Goal: Task Accomplishment & Management: Manage account settings

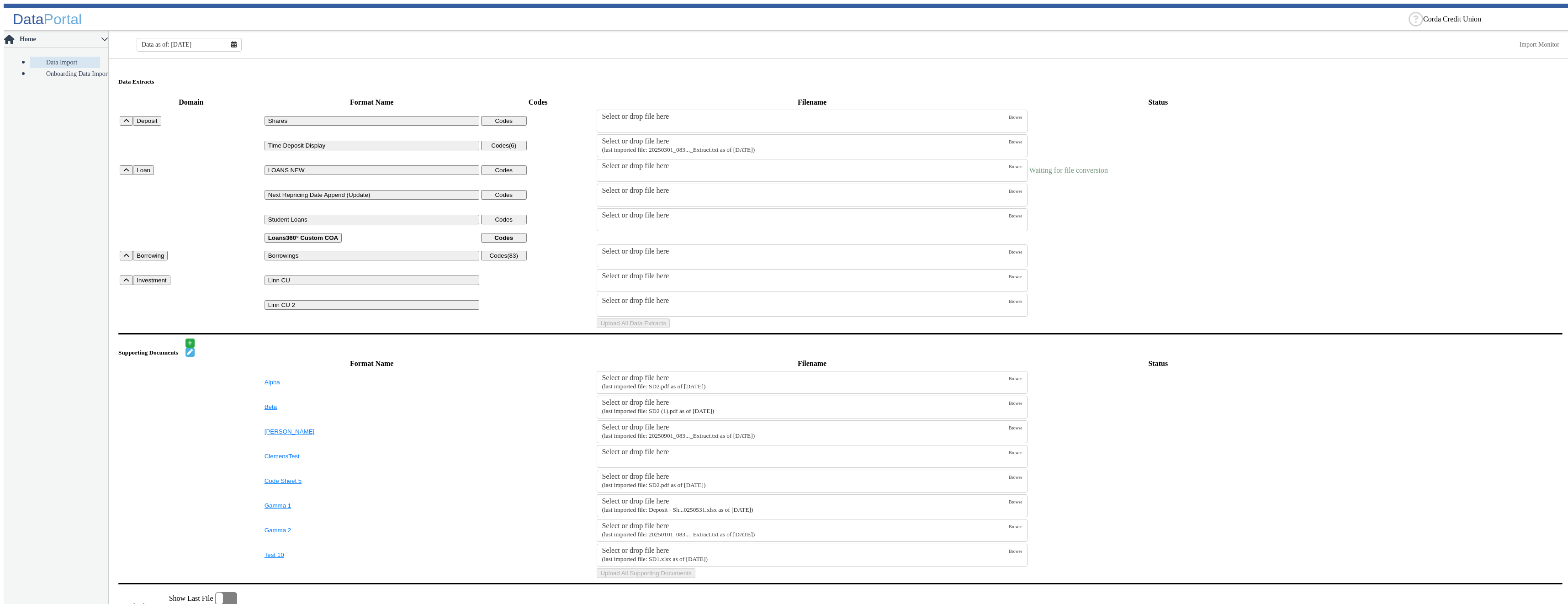
click at [650, 173] on label "Select or drop file here" at bounding box center [805, 170] width 407 height 18
click at [0, 0] on input "Select or drop file here" at bounding box center [0, 0] width 0 height 0
click at [670, 328] on button "Upload All Data Extracts" at bounding box center [633, 323] width 73 height 10
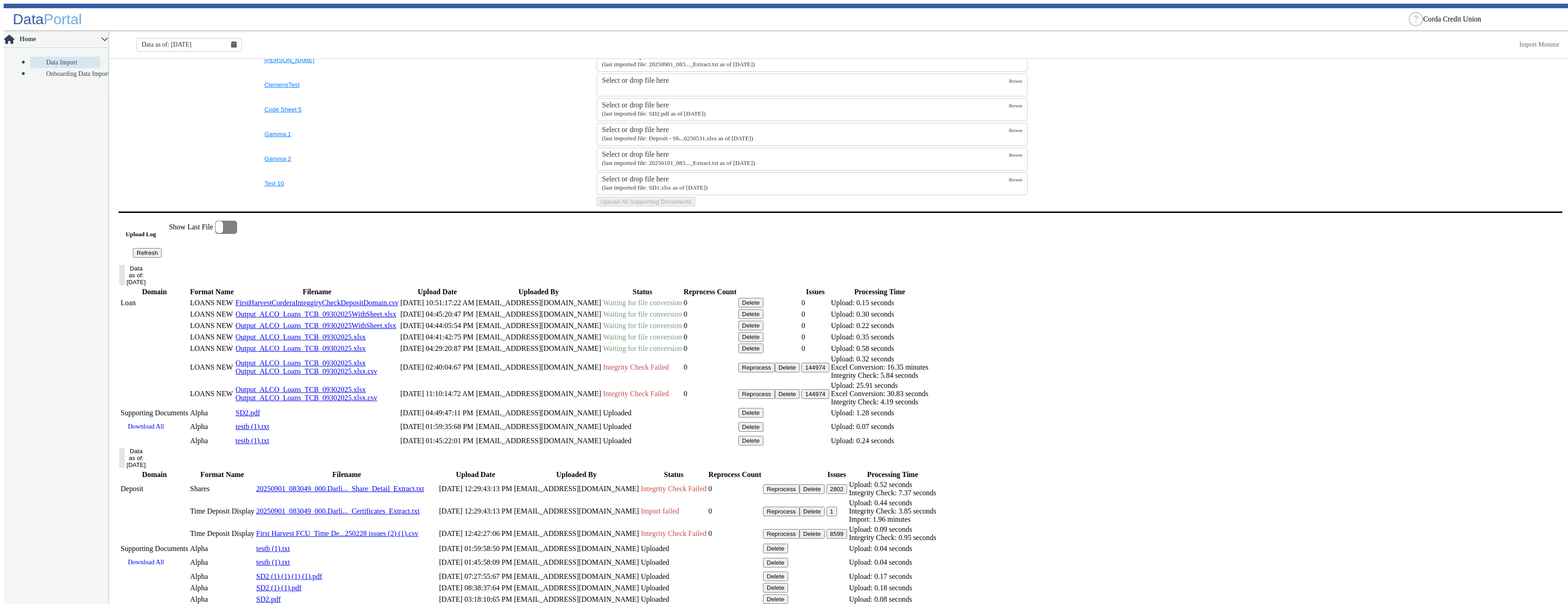
scroll to position [588, 0]
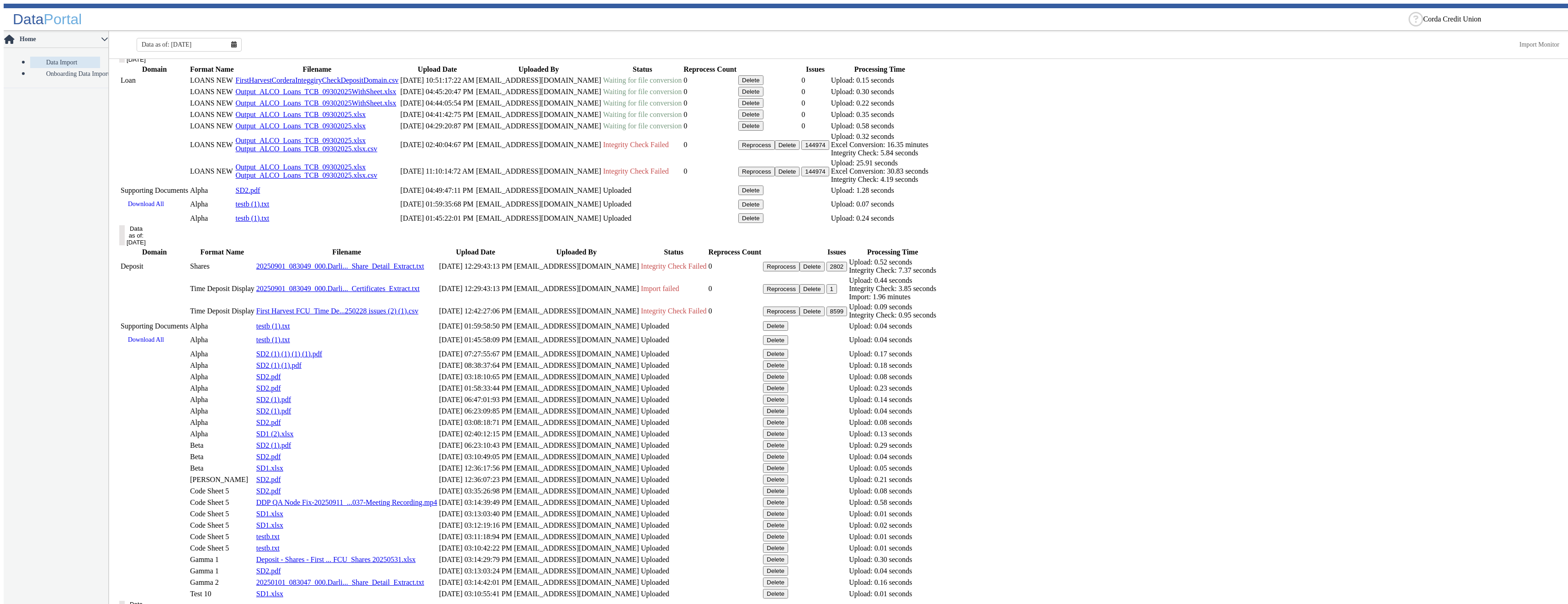
click at [763, 85] on button "Delete" at bounding box center [751, 80] width 25 height 10
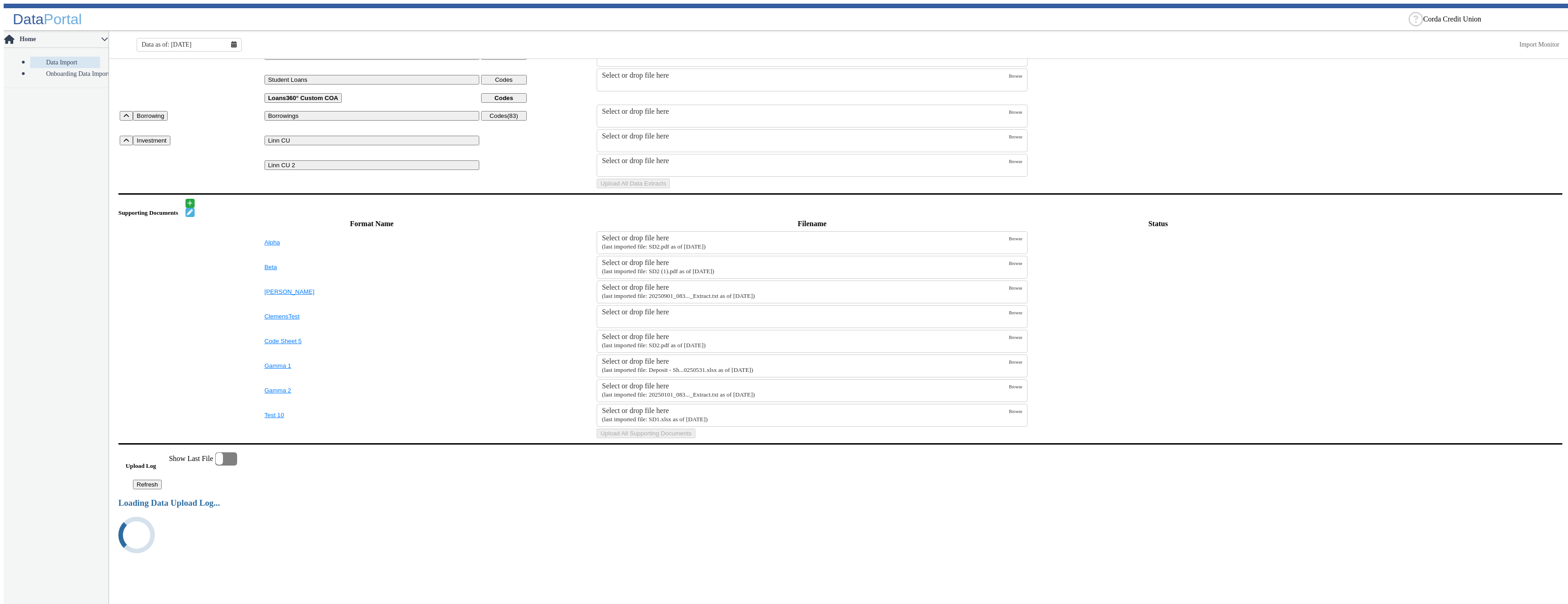
scroll to position [567, 0]
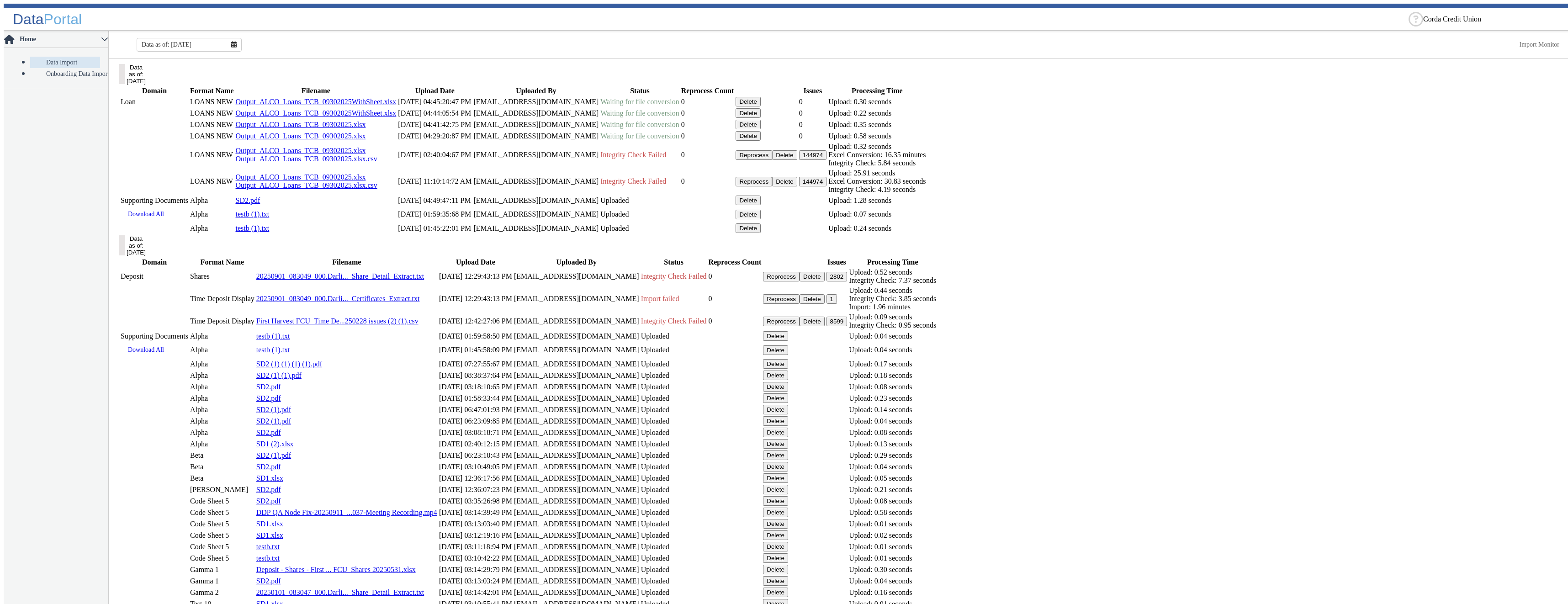
click at [761, 107] on button "Delete" at bounding box center [747, 102] width 25 height 10
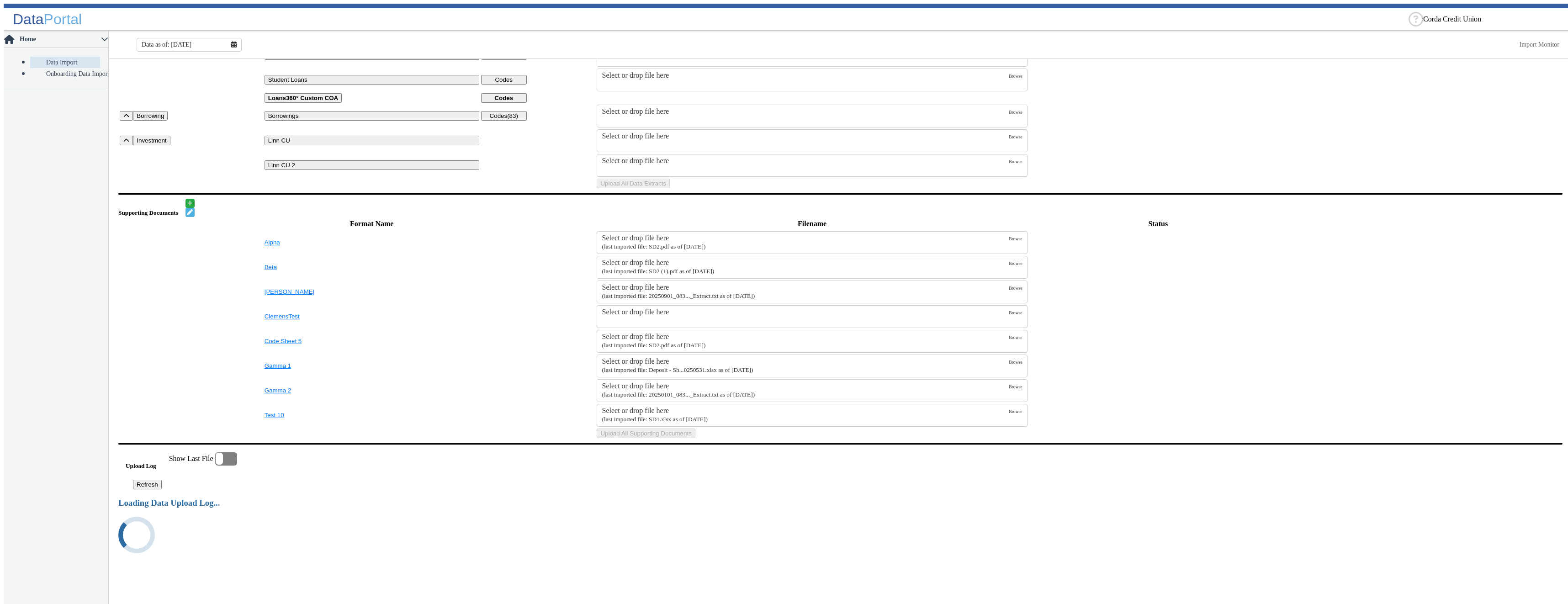
scroll to position [545, 0]
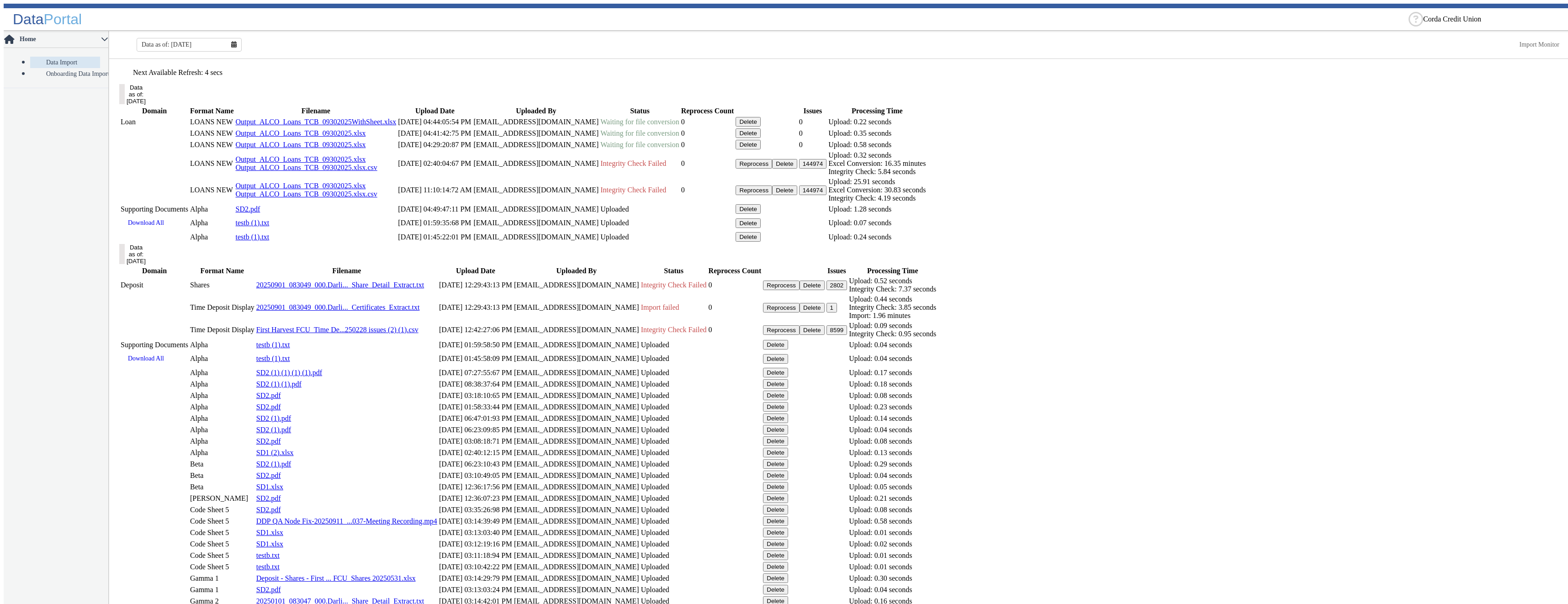
click at [761, 127] on button "Delete" at bounding box center [747, 122] width 25 height 10
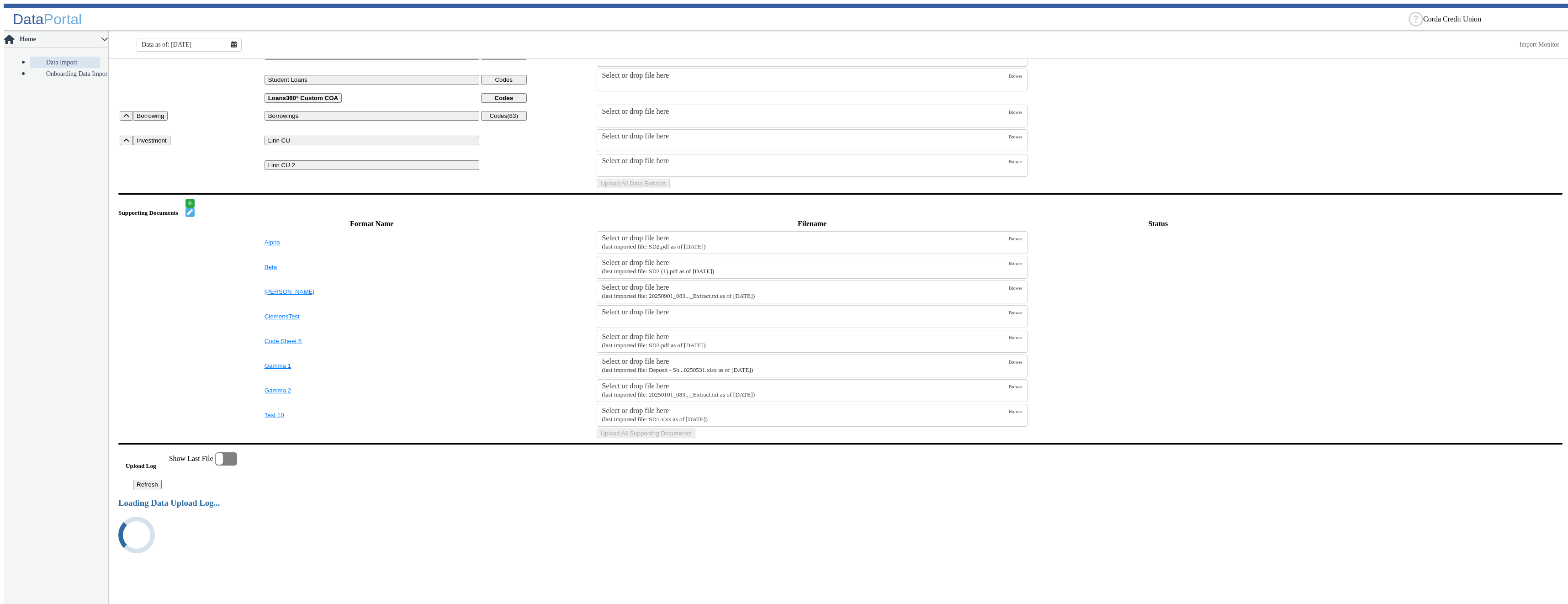
scroll to position [524, 0]
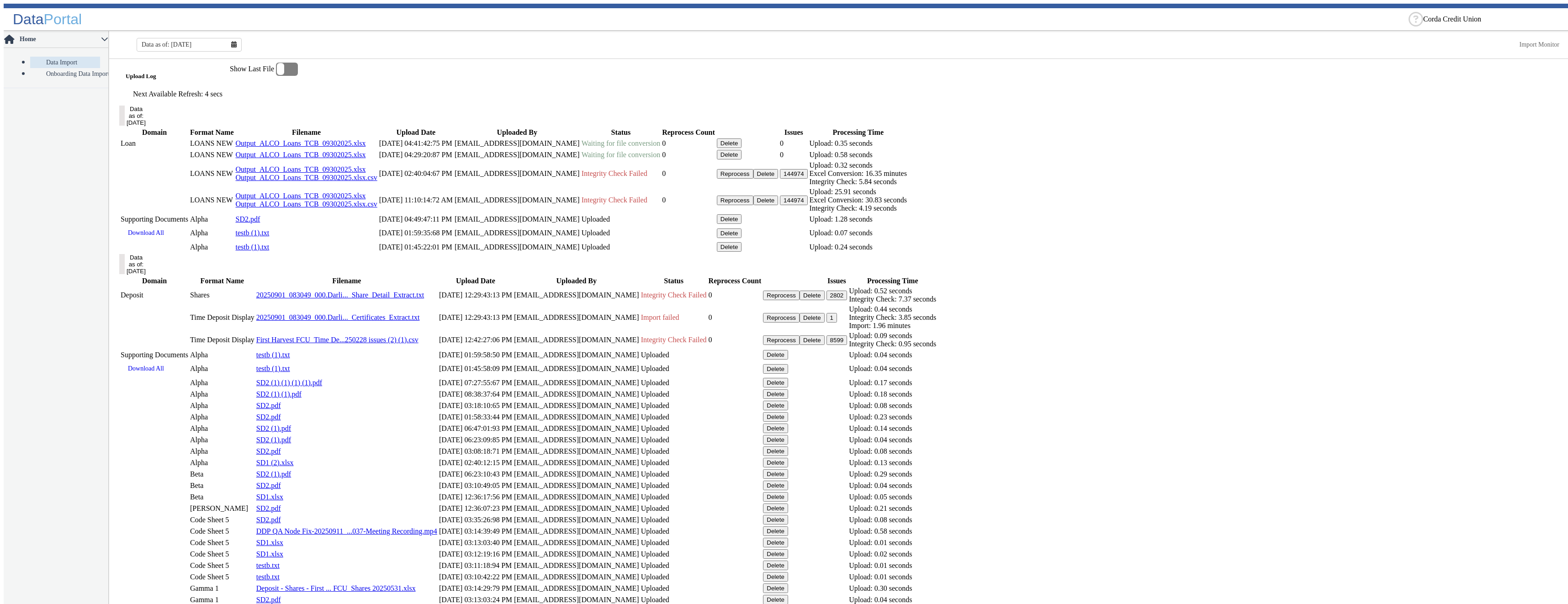
click at [742, 148] on button "Delete" at bounding box center [729, 143] width 25 height 10
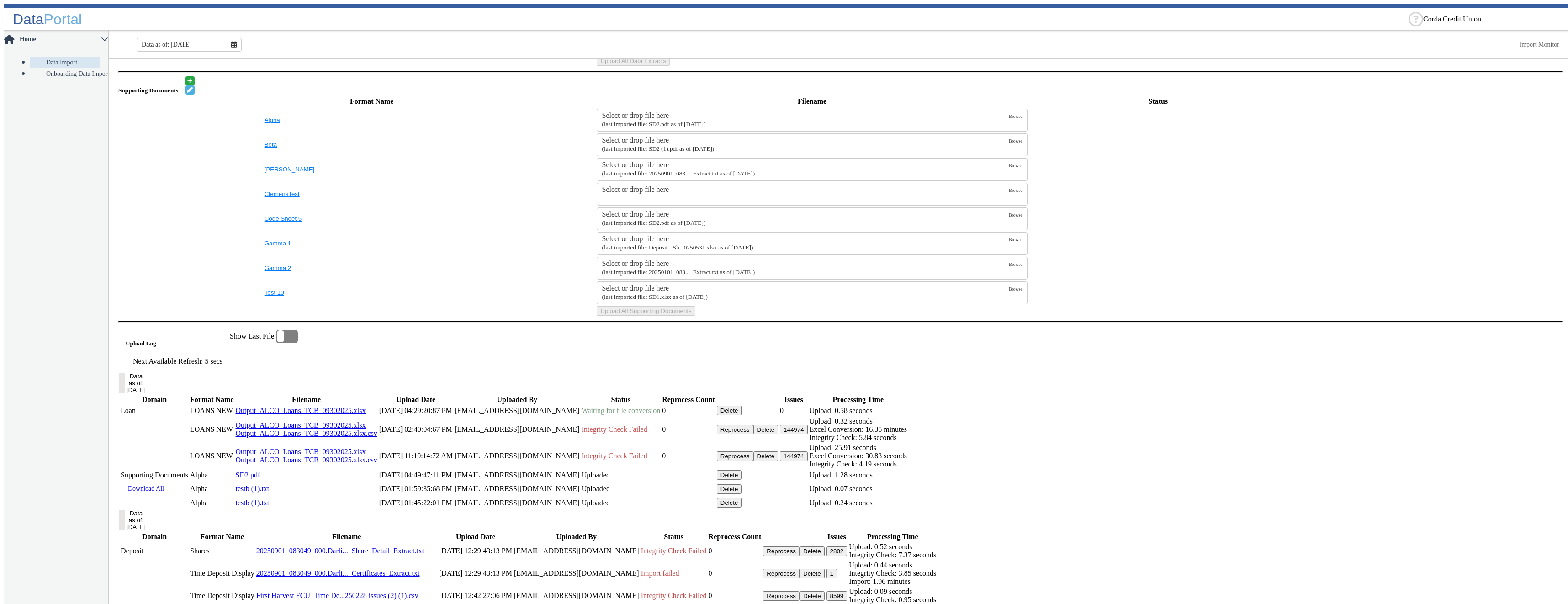
scroll to position [502, 0]
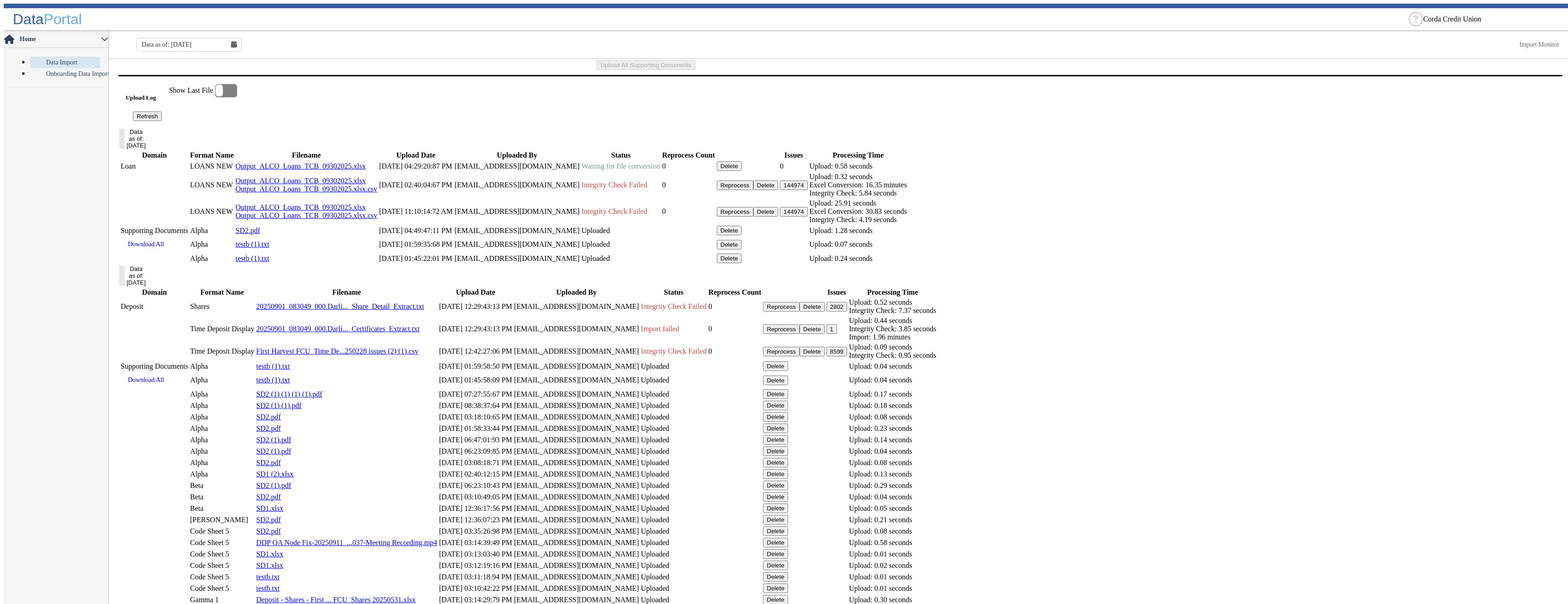
click at [742, 171] on button "Delete" at bounding box center [729, 166] width 25 height 10
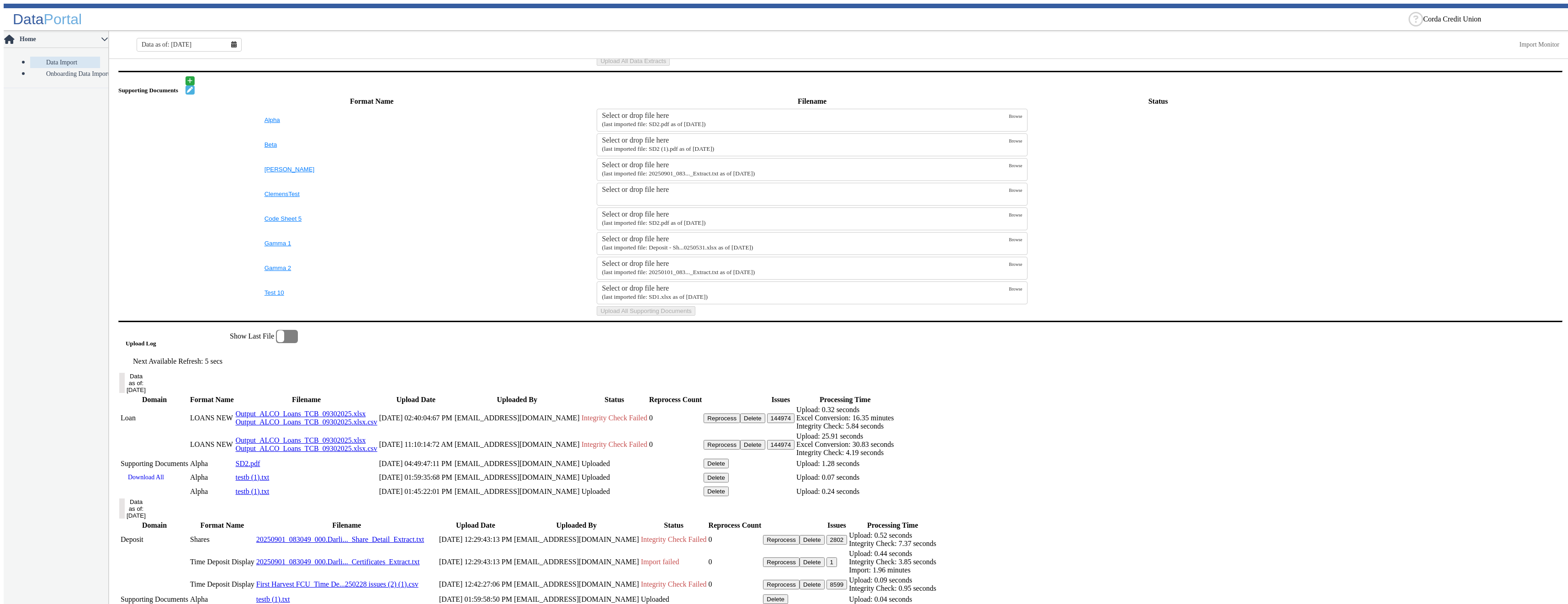
scroll to position [481, 0]
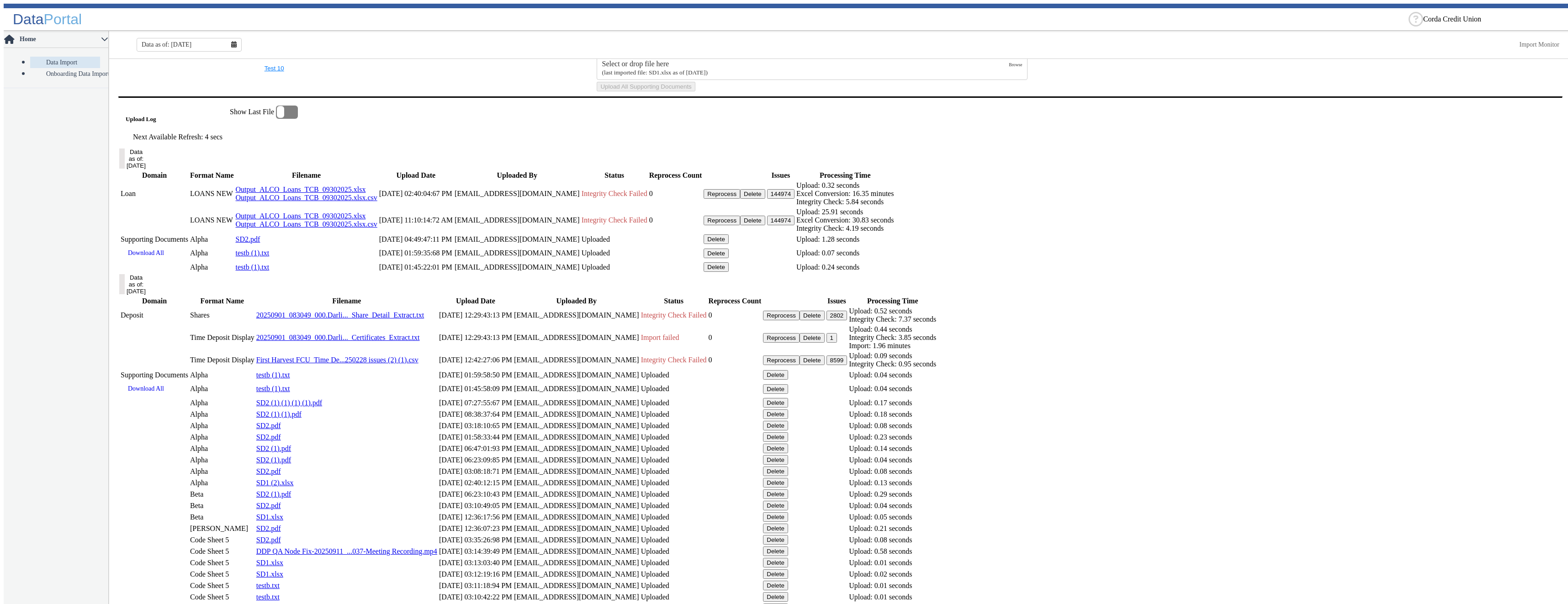
click at [794, 199] on button "144974" at bounding box center [780, 194] width 27 height 10
click at [162, 142] on button "Refresh" at bounding box center [147, 138] width 29 height 10
click at [765, 226] on button "Delete" at bounding box center [752, 222] width 25 height 10
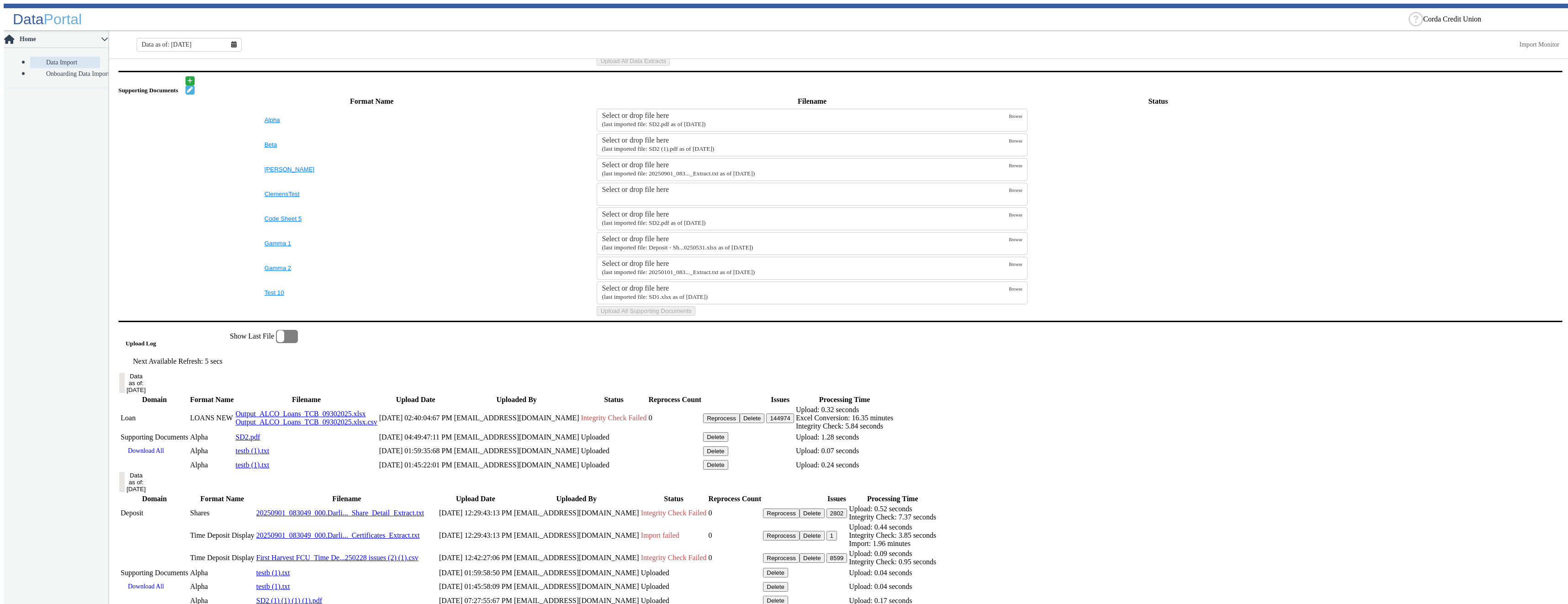
scroll to position [441, 0]
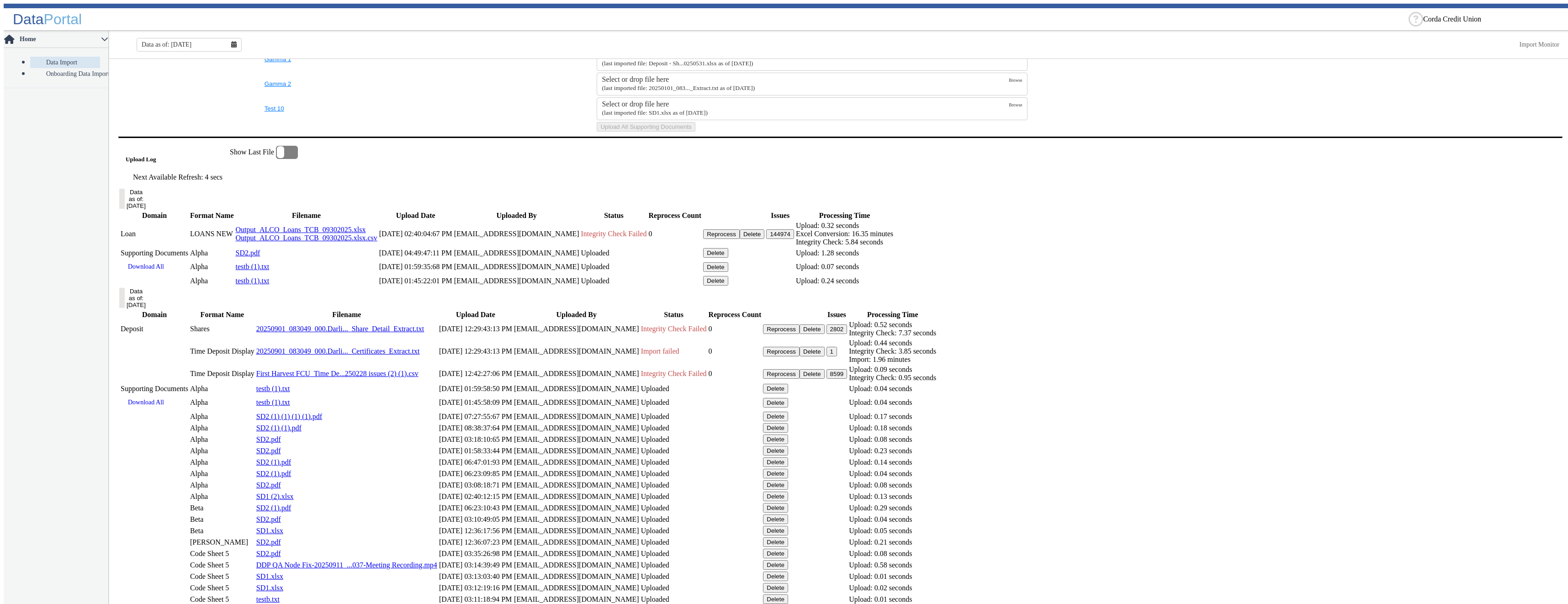
click at [765, 239] on button "Delete" at bounding box center [752, 234] width 25 height 10
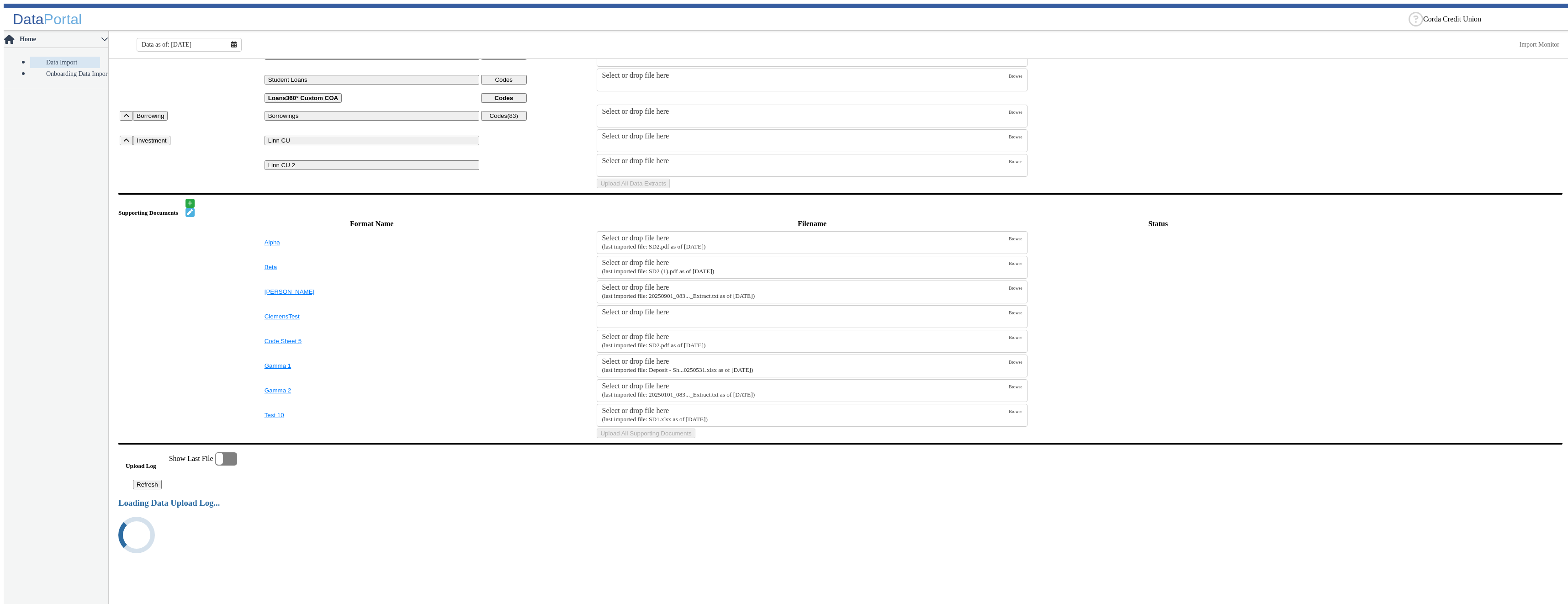
scroll to position [400, 0]
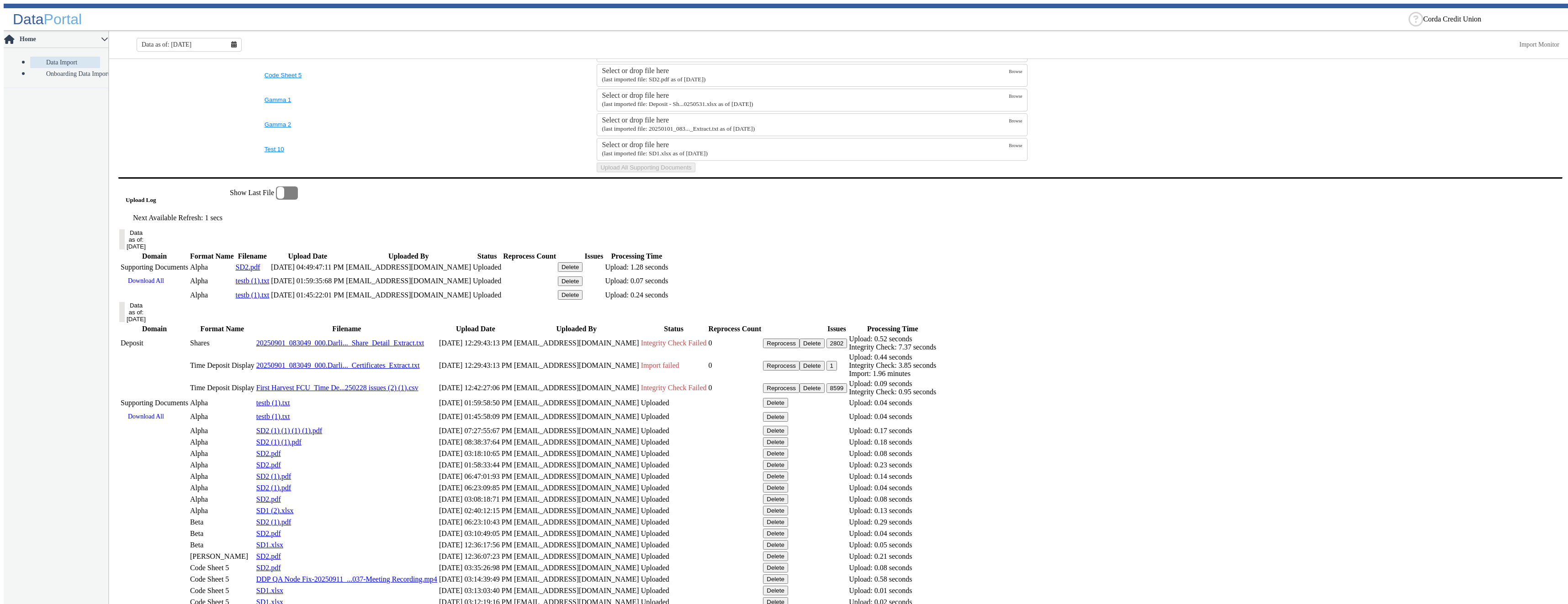
click at [231, 41] on icon at bounding box center [234, 44] width 5 height 7
click at [190, 135] on button "Aug" at bounding box center [189, 137] width 29 height 12
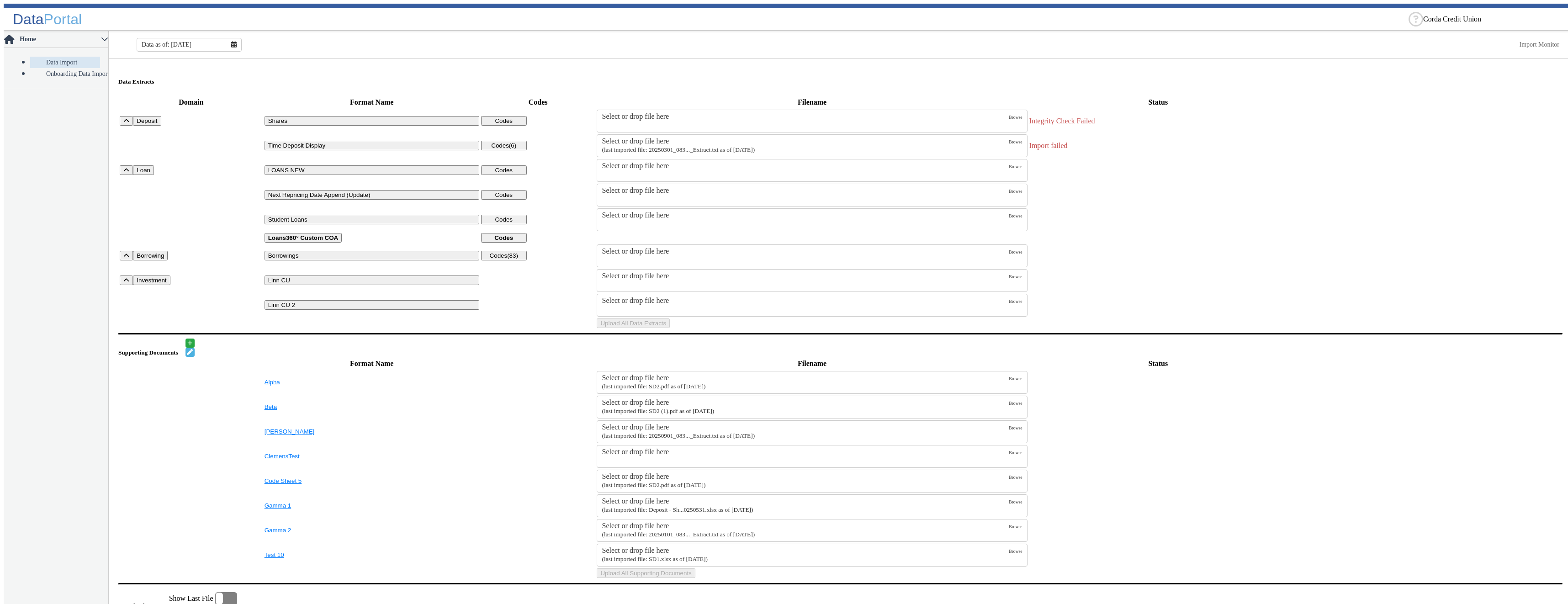
click at [639, 167] on div "Select or drop file here" at bounding box center [805, 166] width 407 height 9
click at [0, 0] on input "Select or drop file here" at bounding box center [0, 0] width 0 height 0
click at [670, 328] on button "Upload All Data Extracts" at bounding box center [633, 323] width 73 height 10
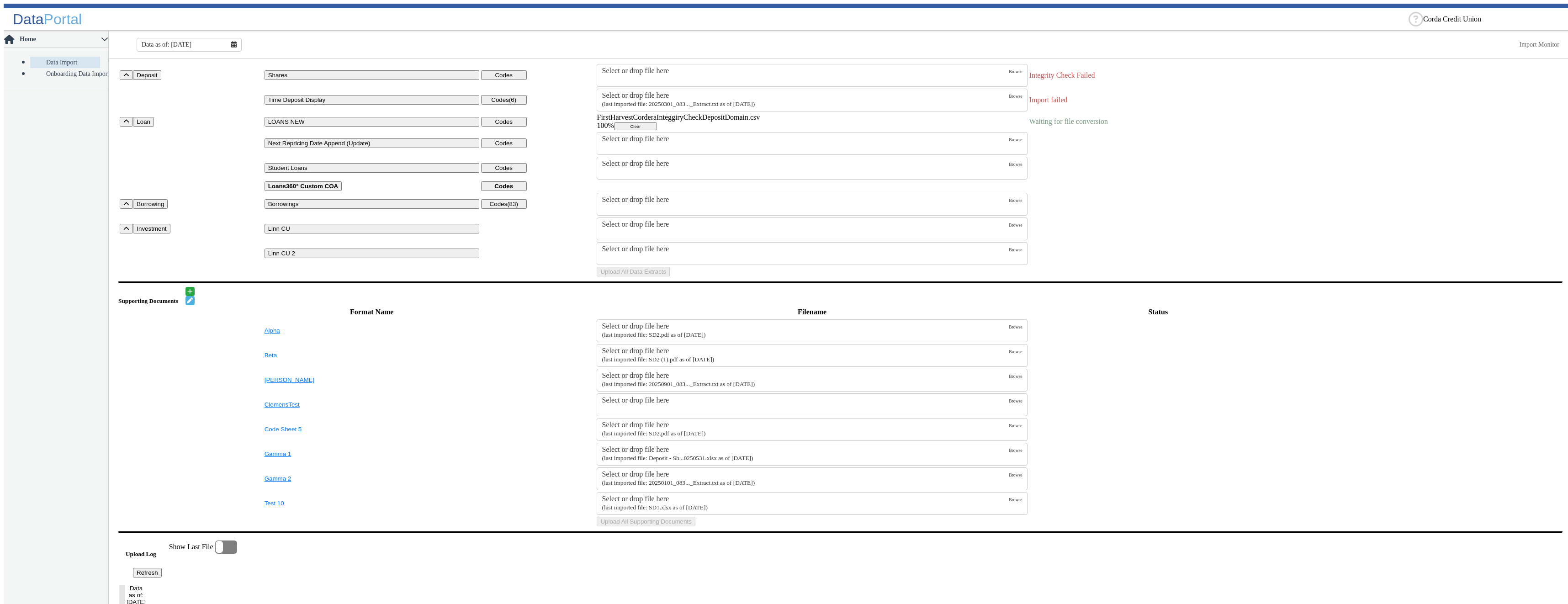
scroll to position [365, 0]
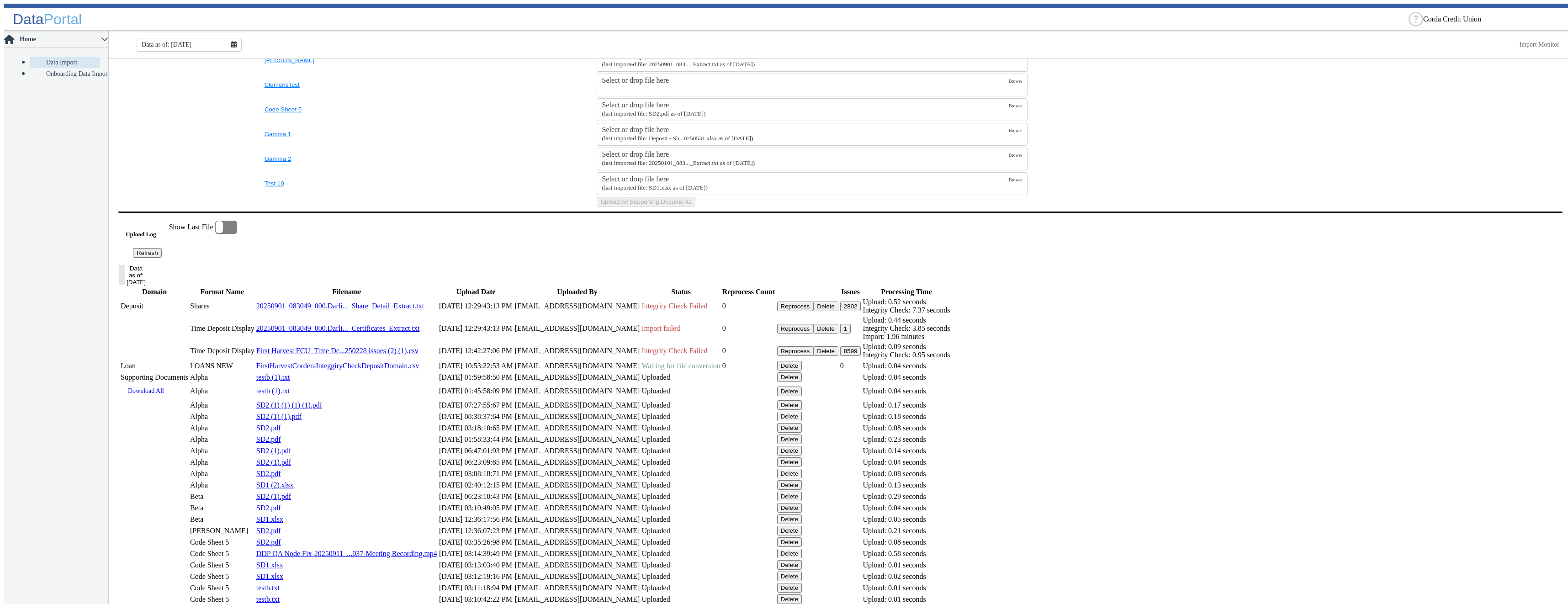
click at [162, 258] on button "Refresh" at bounding box center [147, 253] width 29 height 10
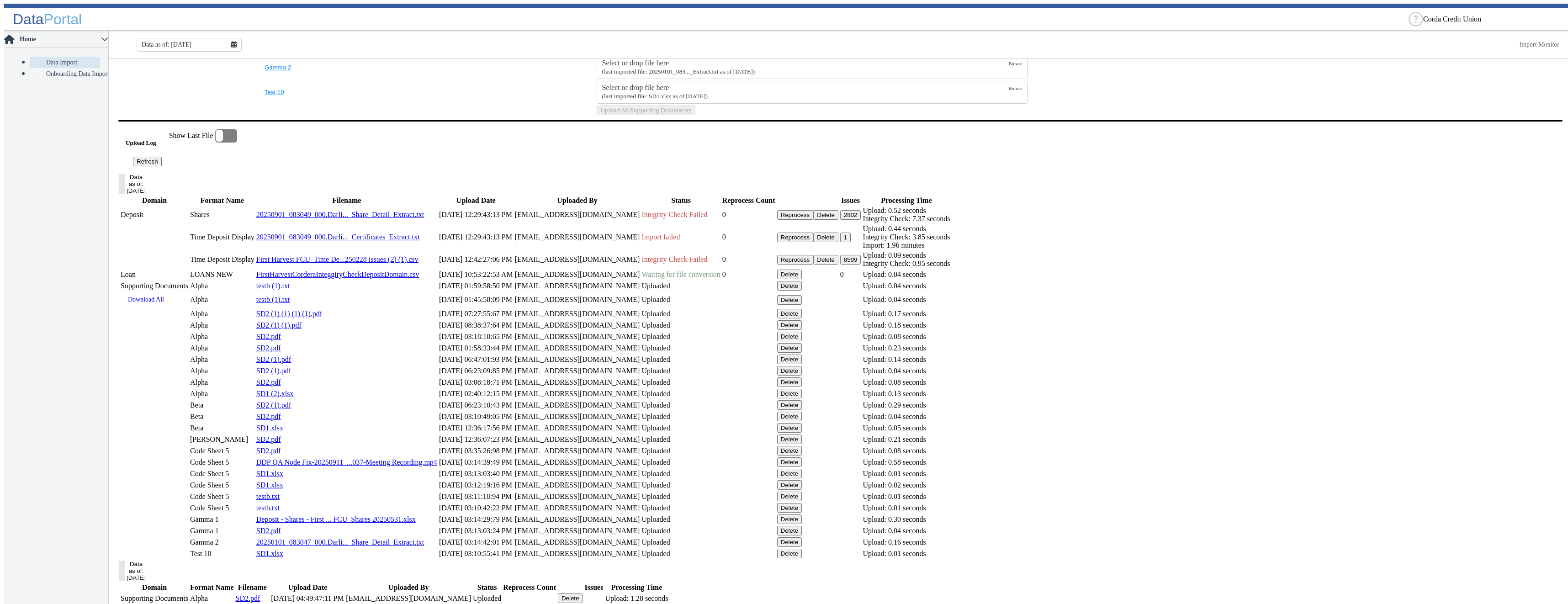
click at [802, 279] on button "Delete" at bounding box center [789, 275] width 25 height 10
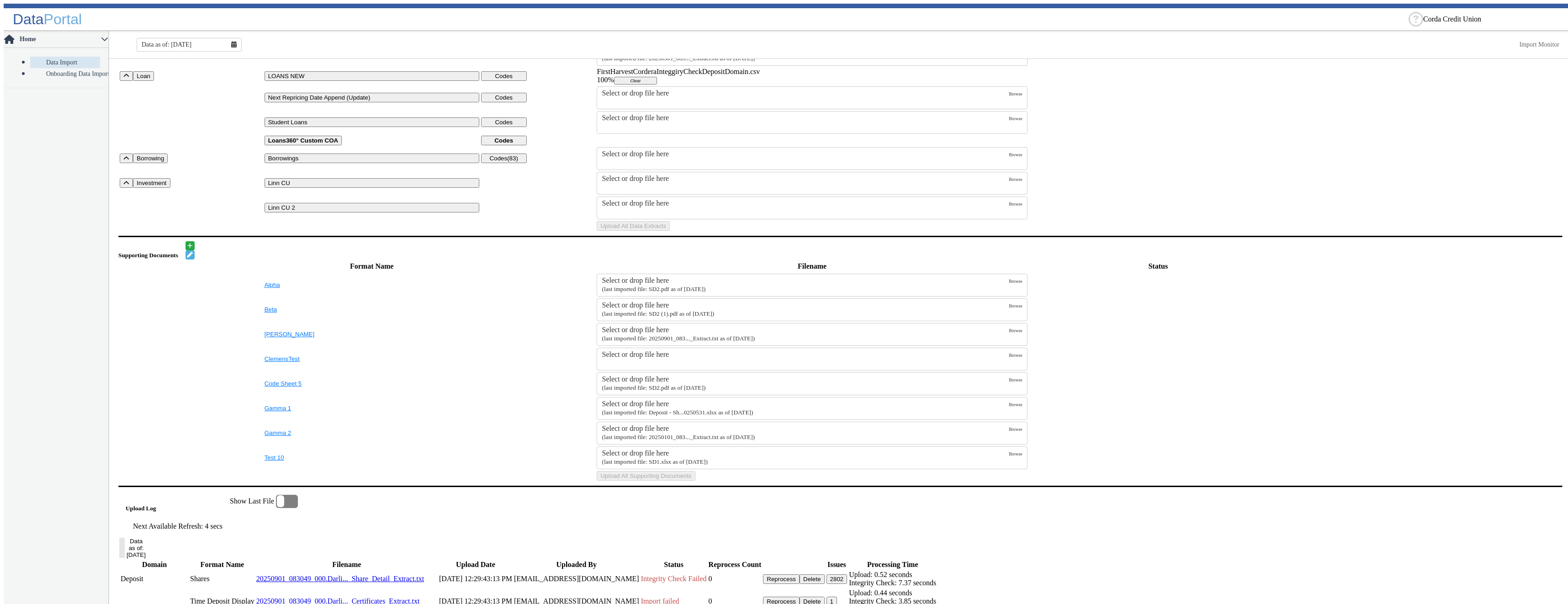
scroll to position [0, 0]
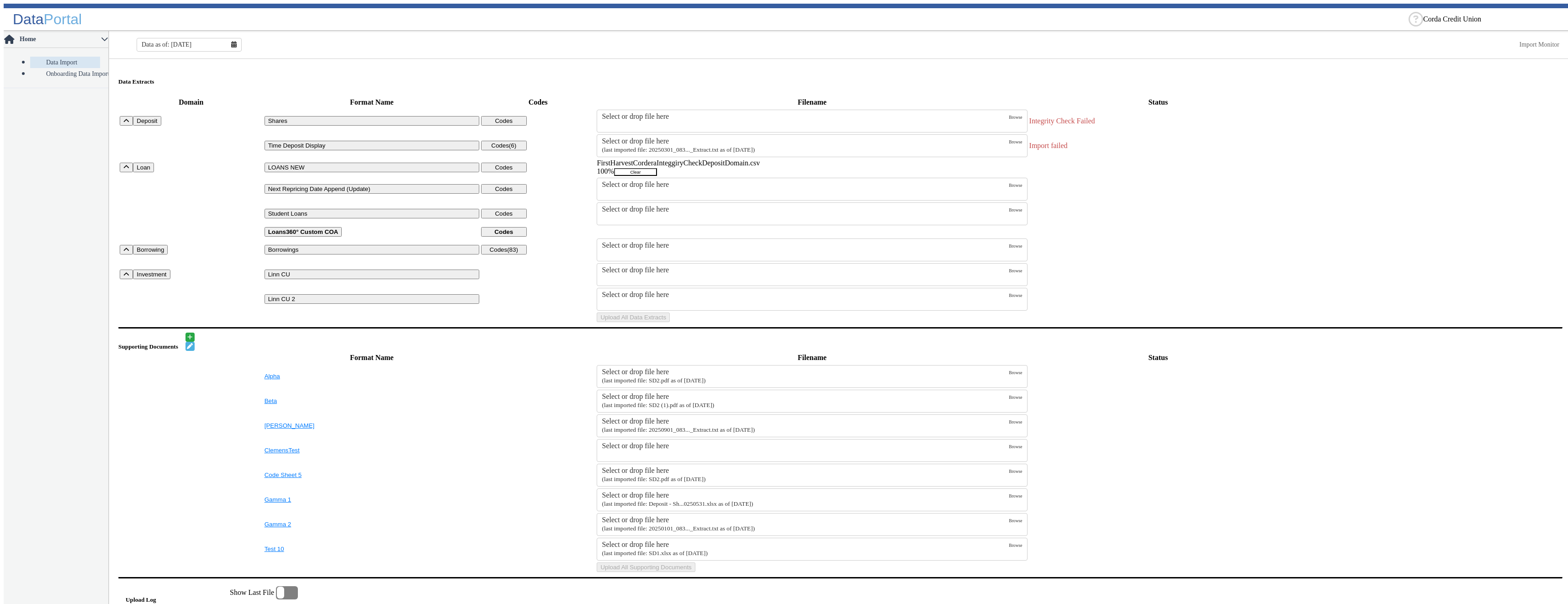
click at [657, 175] on button "Clear" at bounding box center [635, 172] width 43 height 8
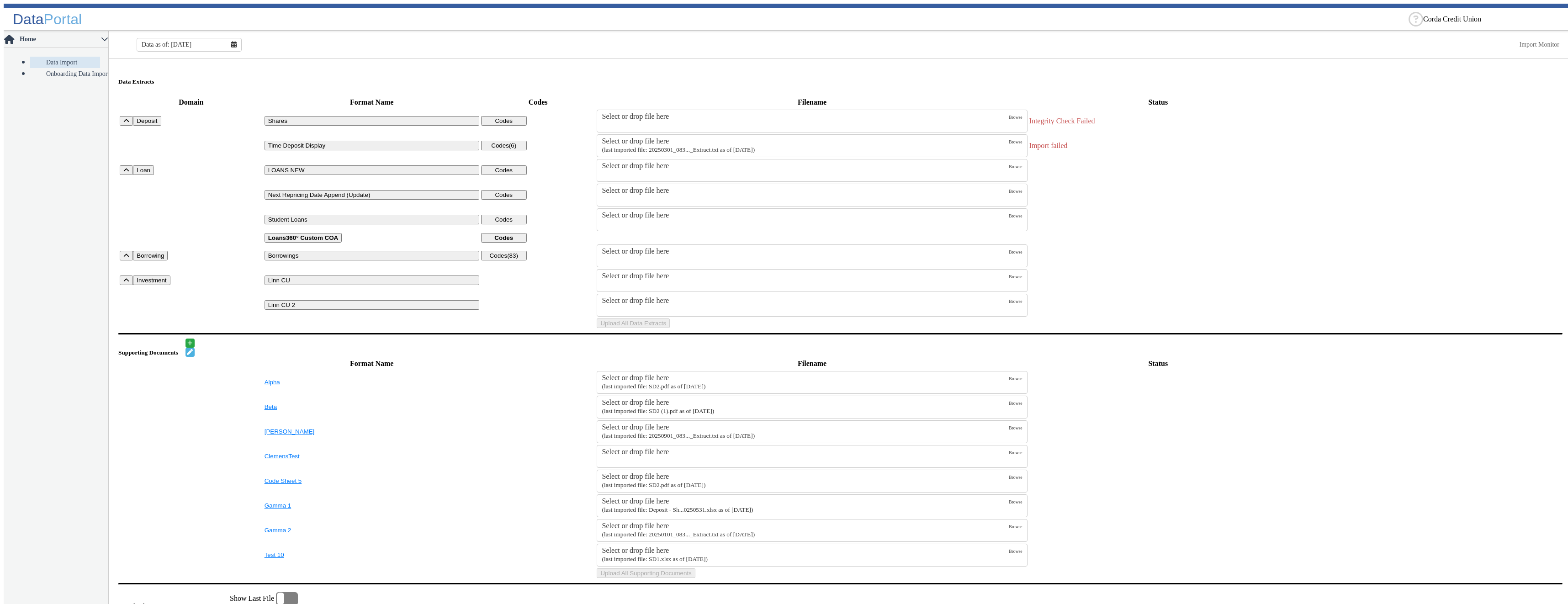
click at [715, 146] on small "(last imported file: 20250301_083..._Extract.txt as of [DATE])" at bounding box center [678, 149] width 153 height 7
click at [0, 0] on input "Select or drop file here (last imported file: 20250301_083..._Extract.txt as of…" at bounding box center [0, 0] width 0 height 0
click at [670, 328] on button "Upload All Data Extracts" at bounding box center [633, 323] width 73 height 10
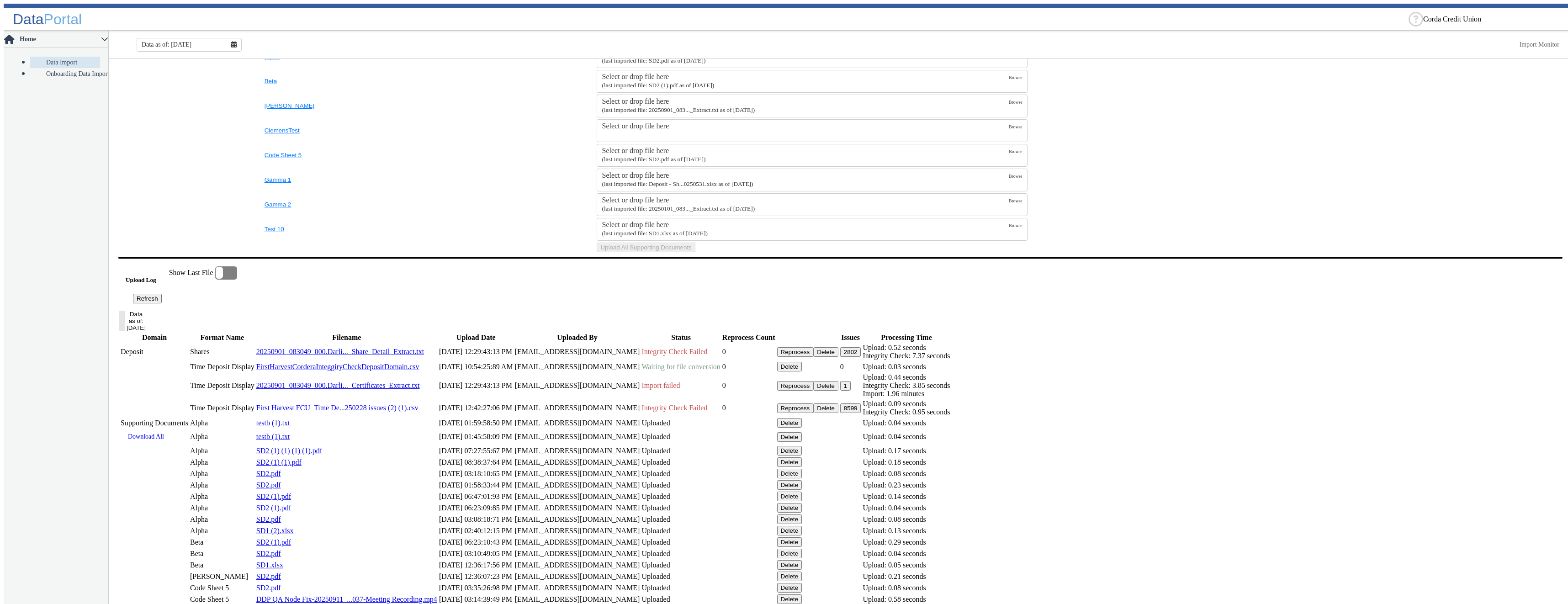
scroll to position [503, 0]
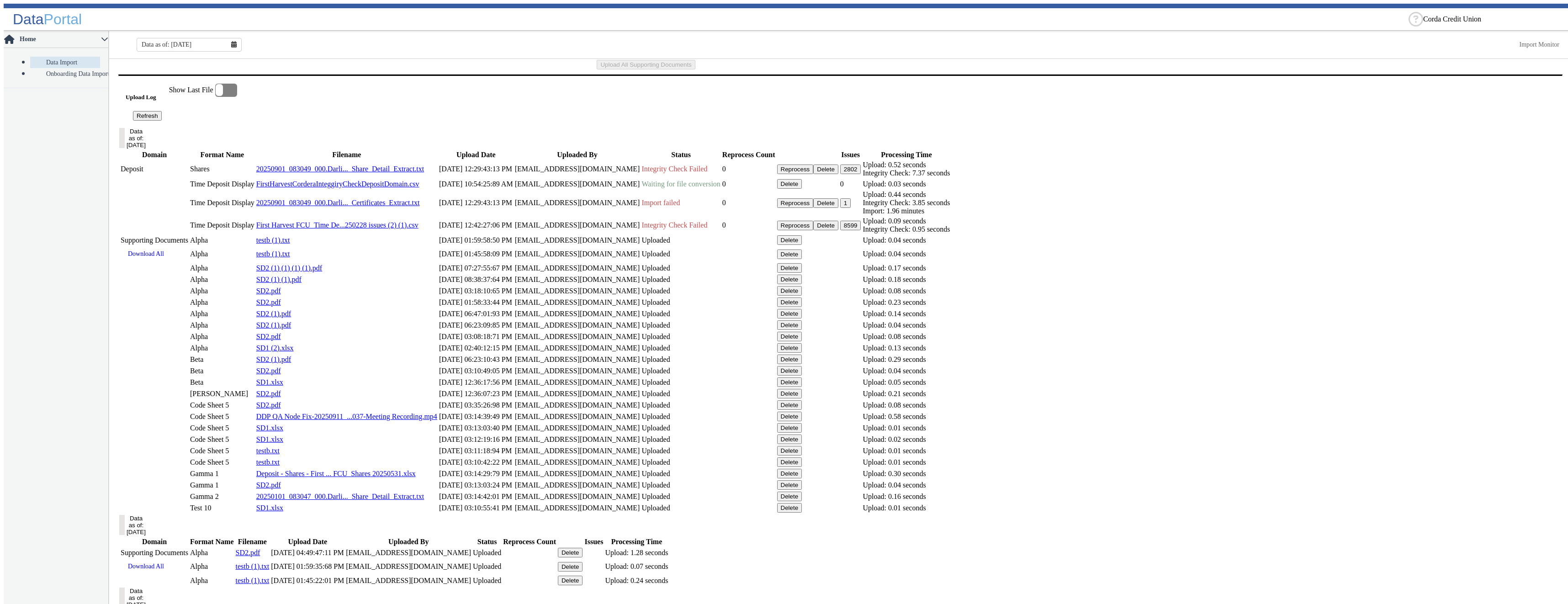
click at [162, 121] on button "Refresh" at bounding box center [147, 116] width 29 height 10
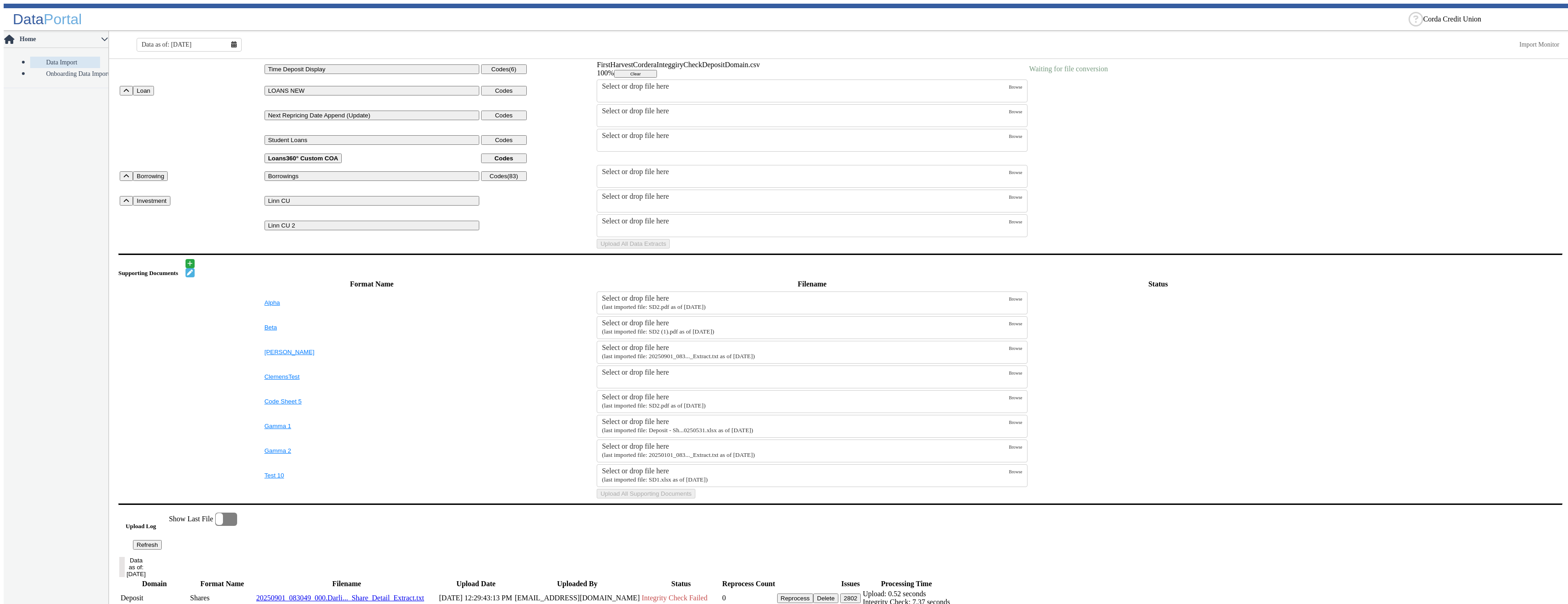
scroll to position [0, 0]
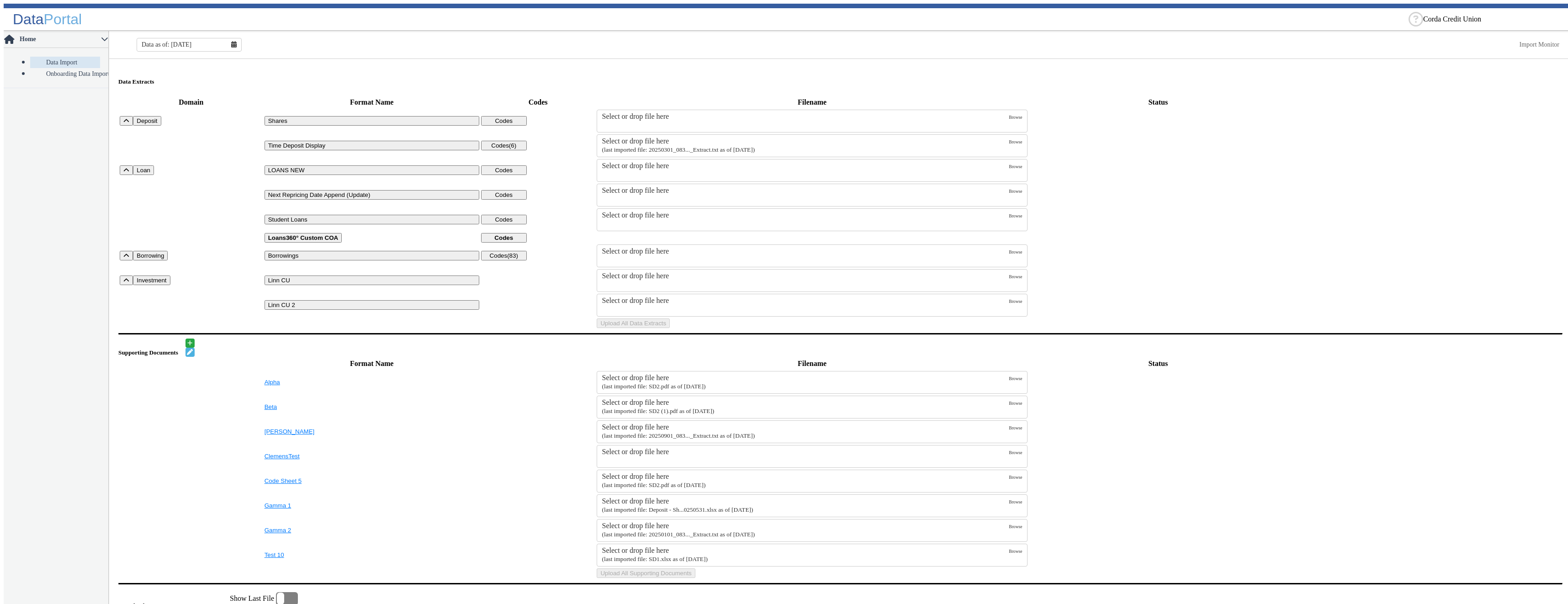
click at [676, 146] on small "(last imported file: 20250301_083..._Extract.txt as of [DATE])" at bounding box center [678, 149] width 153 height 7
click at [0, 0] on input "Select or drop file here (last imported file: 20250301_083..._Extract.txt as of…" at bounding box center [0, 0] width 0 height 0
click at [670, 328] on button "Upload All Data Extracts" at bounding box center [633, 323] width 73 height 10
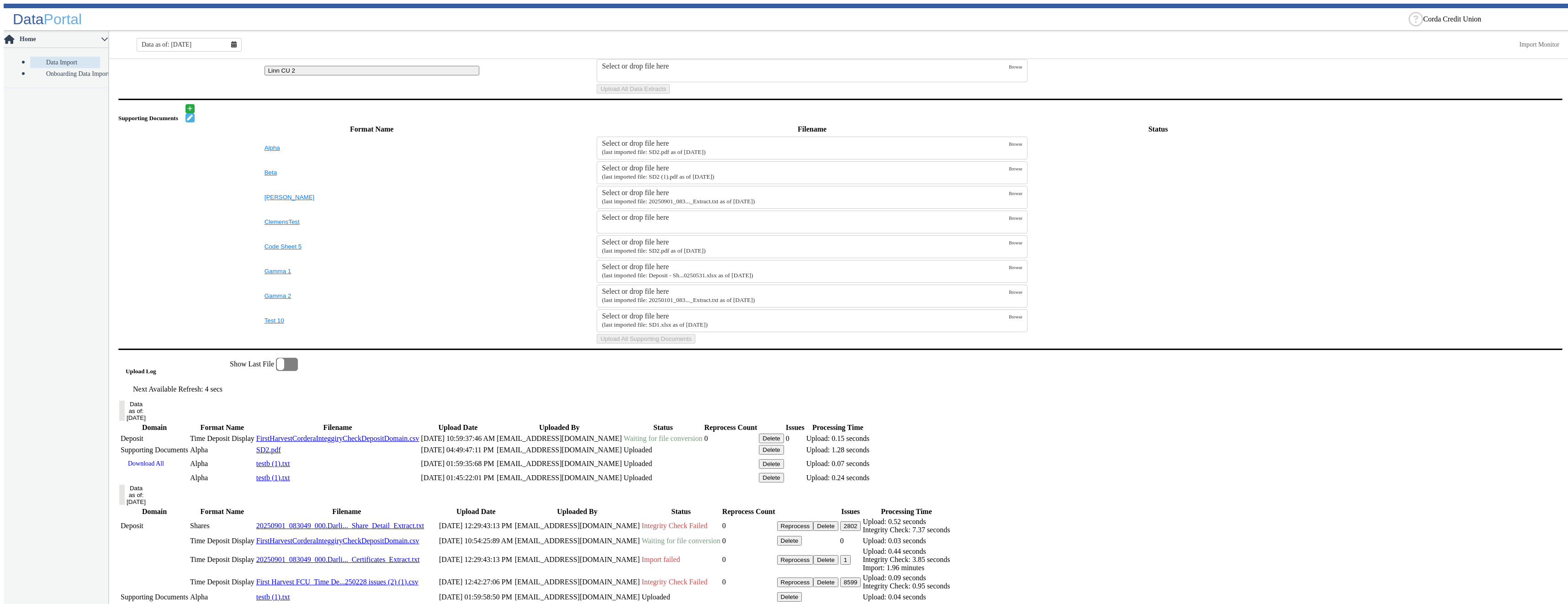
scroll to position [422, 0]
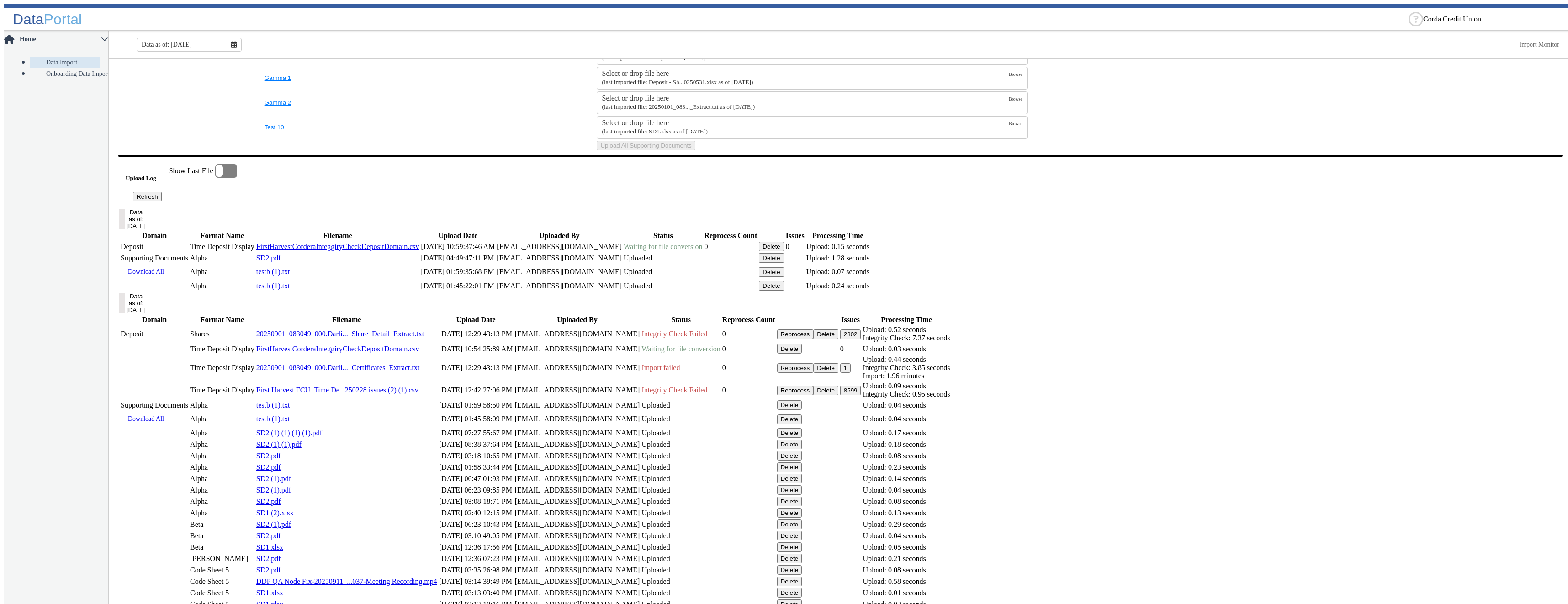
drag, startPoint x: 197, startPoint y: 314, endPoint x: 201, endPoint y: 310, distance: 5.7
click at [162, 202] on button "Refresh" at bounding box center [147, 197] width 29 height 10
click at [784, 250] on button "Delete" at bounding box center [771, 245] width 25 height 10
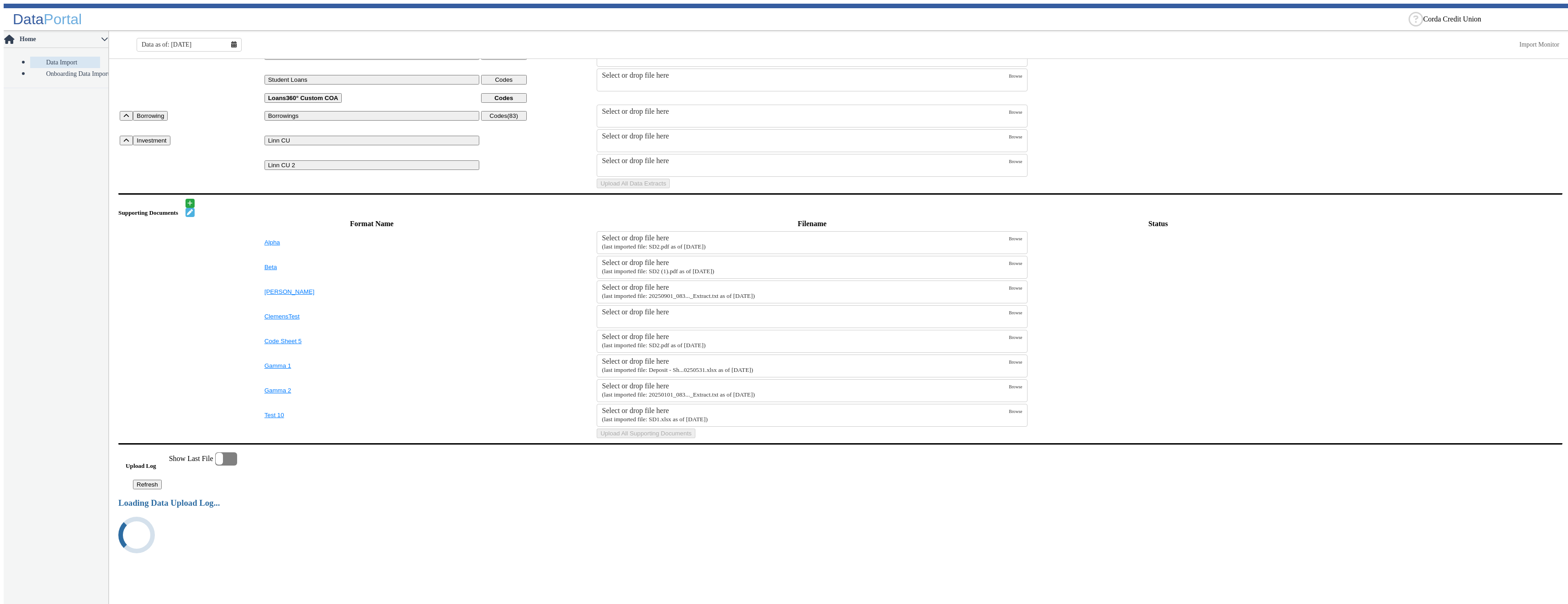
scroll to position [0, 0]
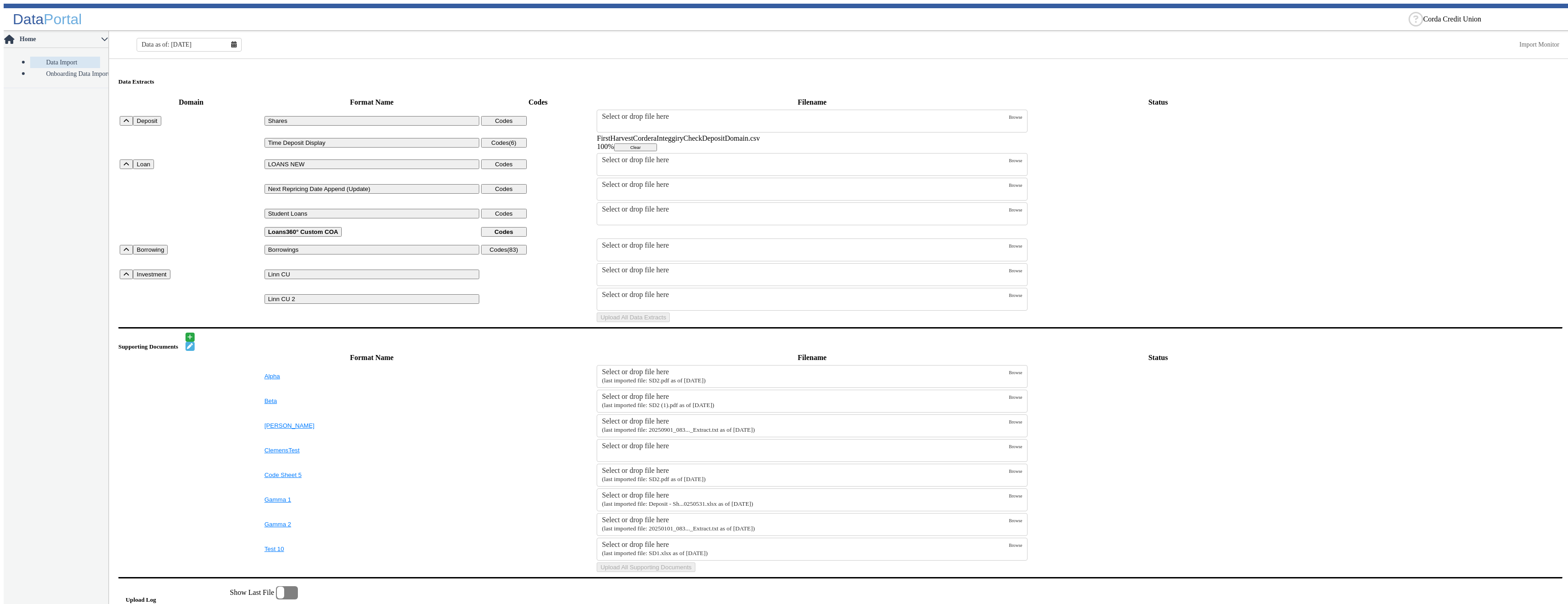
click at [231, 44] on fa-icon at bounding box center [234, 45] width 5 height 7
click at [182, 135] on button "Aug" at bounding box center [189, 137] width 29 height 12
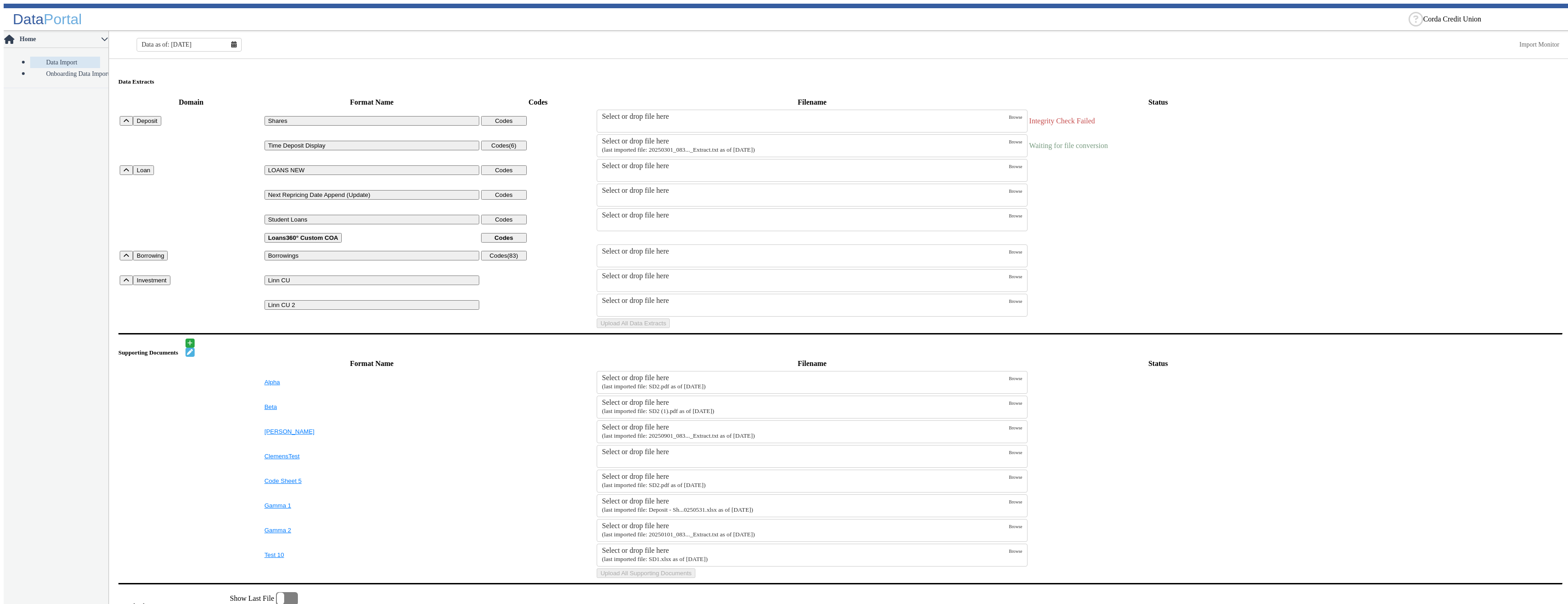
click at [699, 137] on div "Select or drop file here" at bounding box center [805, 141] width 407 height 9
click at [0, 0] on input "Select or drop file here (last imported file: 20250301_083..._Extract.txt as of…" at bounding box center [0, 0] width 0 height 0
click at [670, 328] on button "Upload All Data Extracts" at bounding box center [633, 323] width 73 height 10
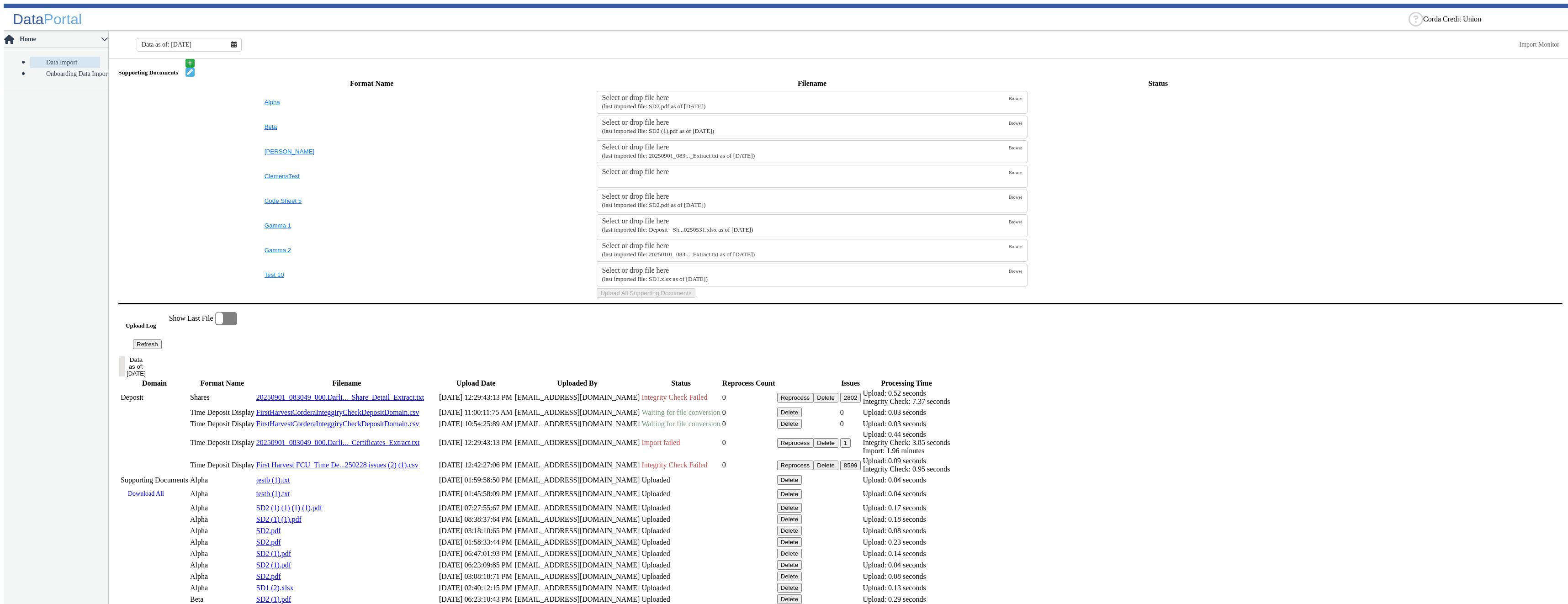
scroll to position [365, 0]
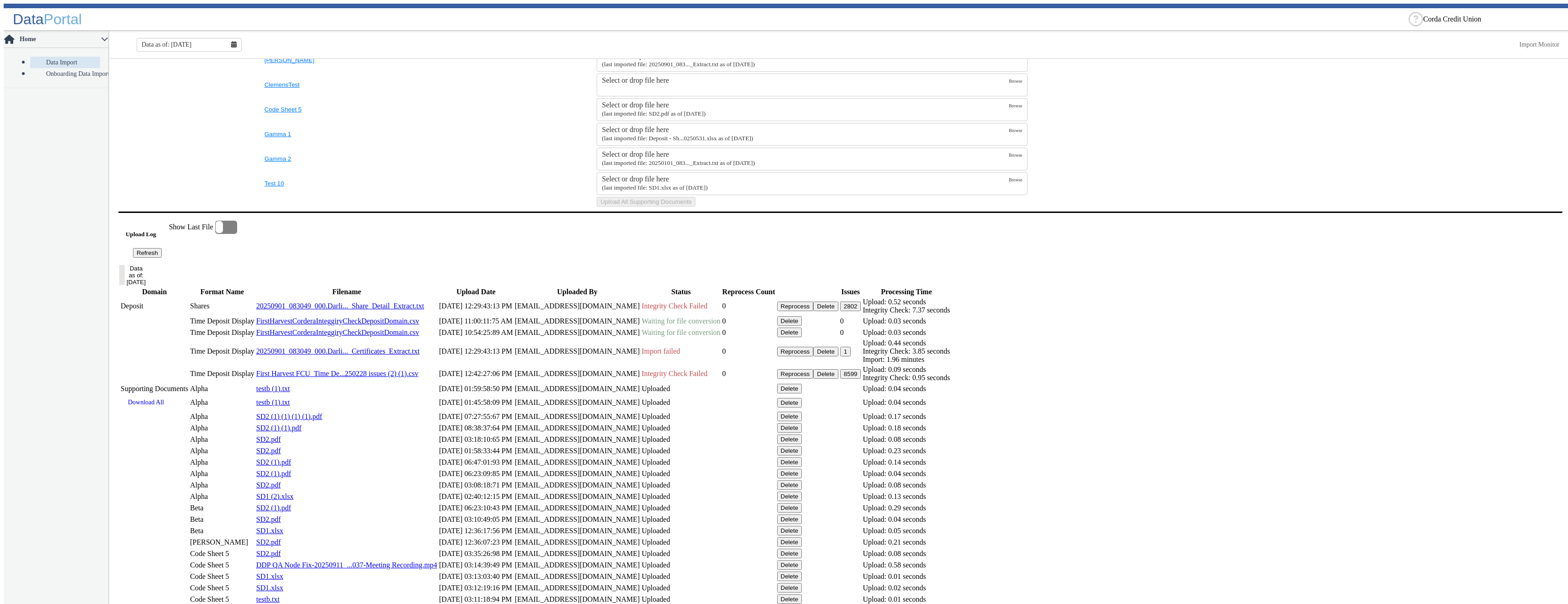
click at [162, 258] on button "Refresh" at bounding box center [147, 253] width 29 height 10
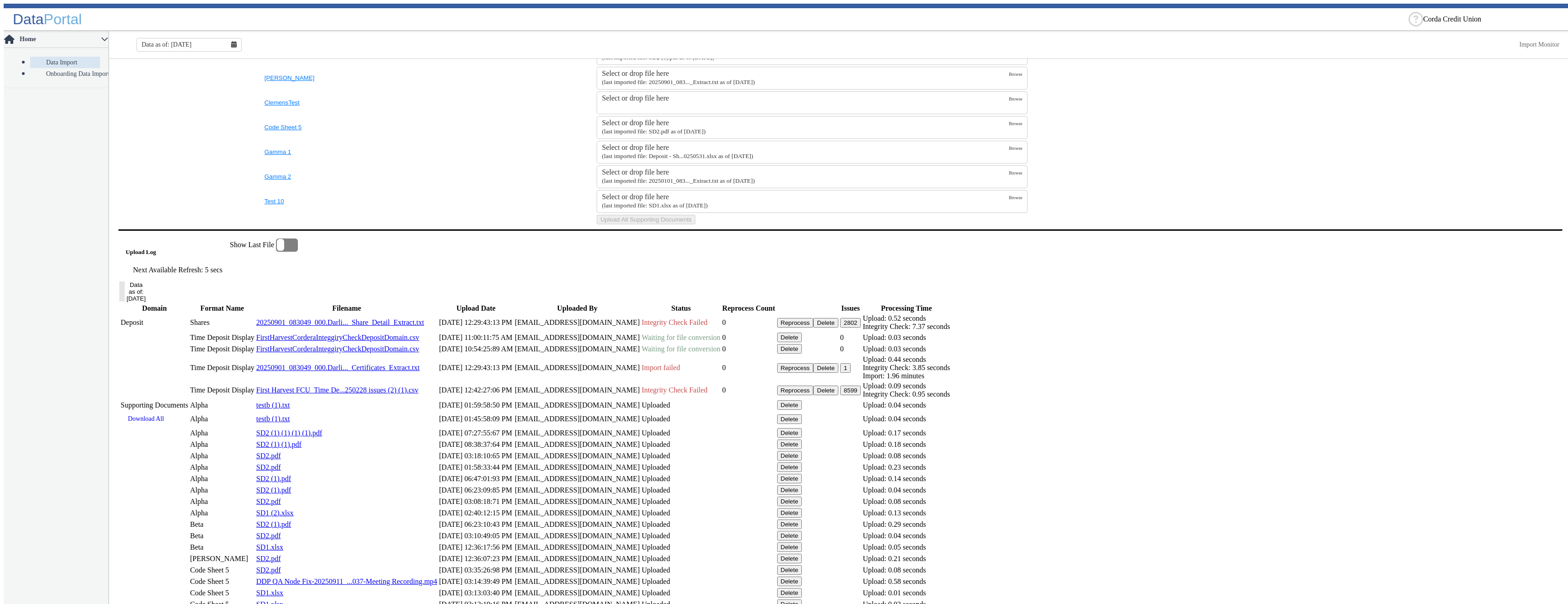
scroll to position [393, 0]
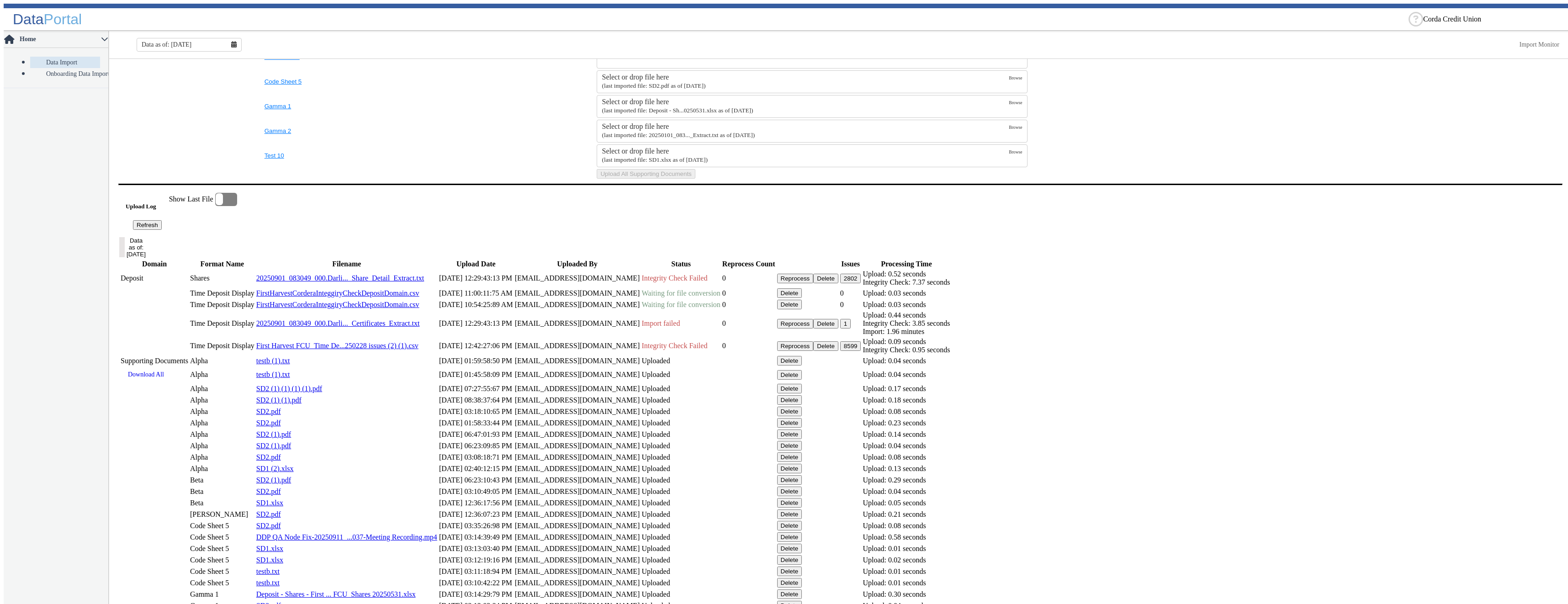
click at [162, 230] on button "Refresh" at bounding box center [147, 225] width 29 height 10
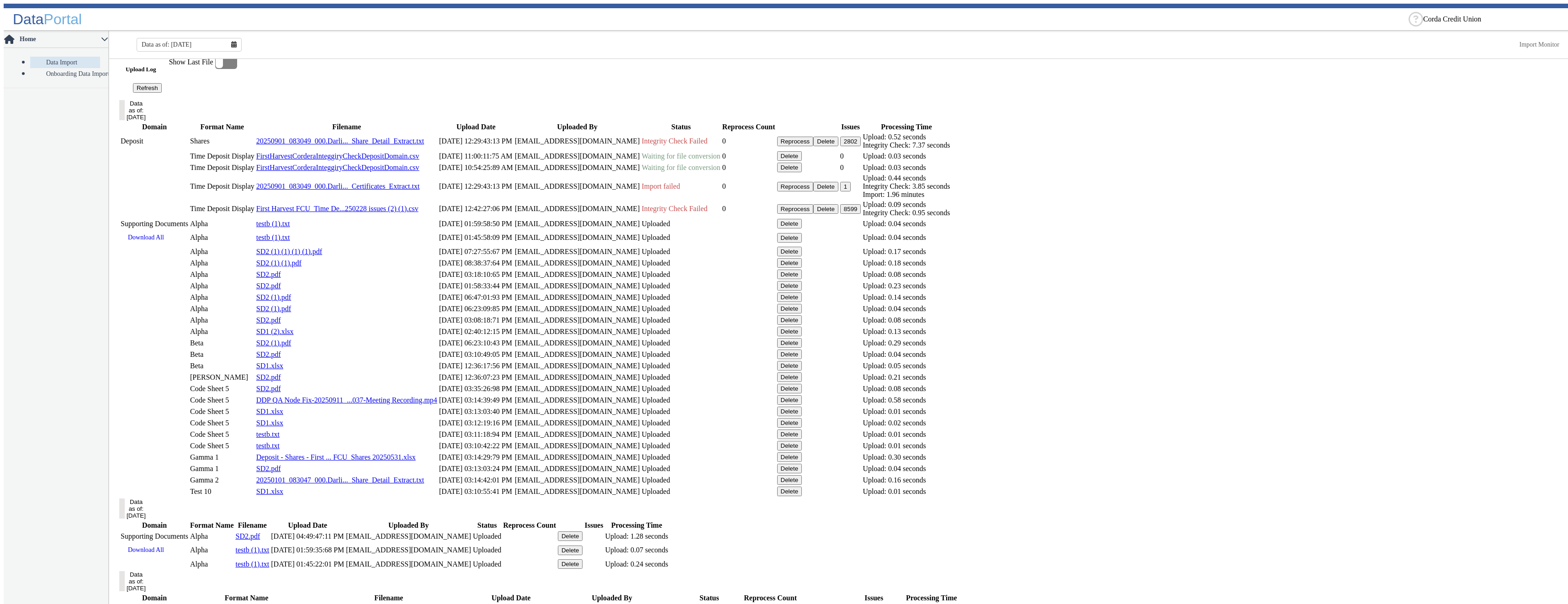
click at [802, 161] on button "Delete" at bounding box center [789, 156] width 25 height 10
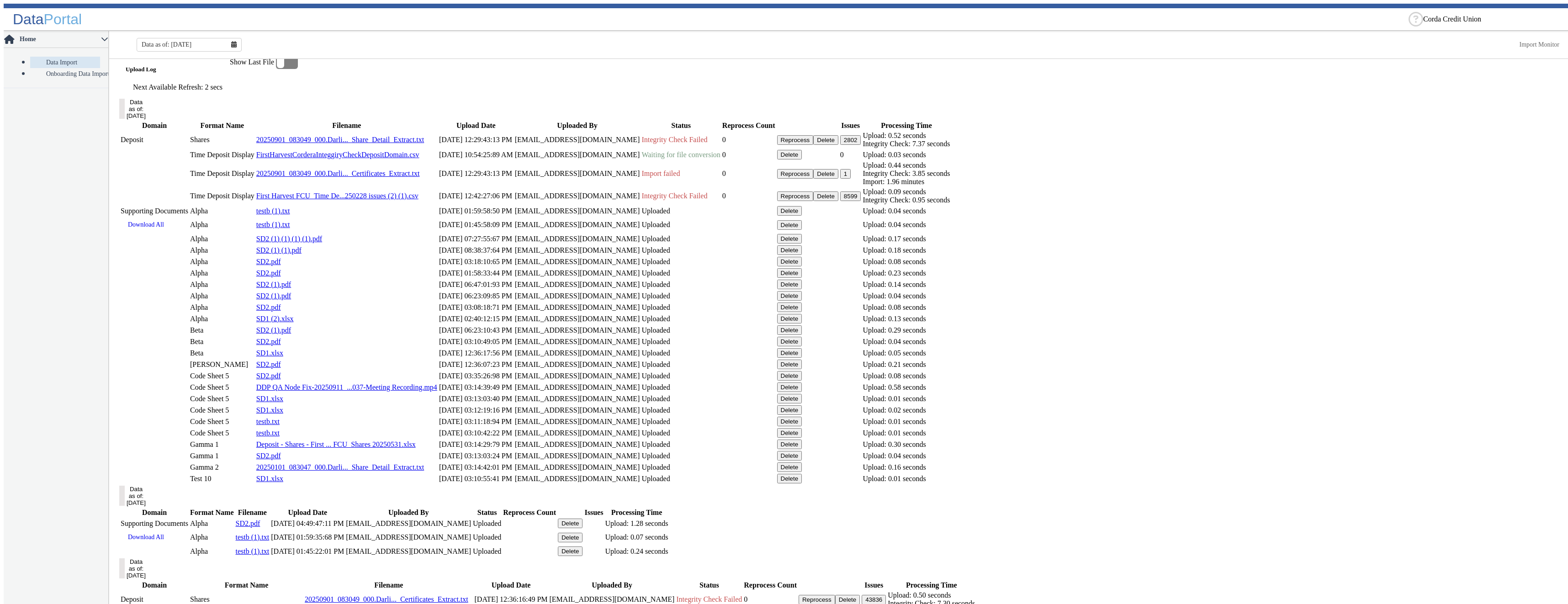
click at [802, 160] on button "Delete" at bounding box center [789, 155] width 25 height 10
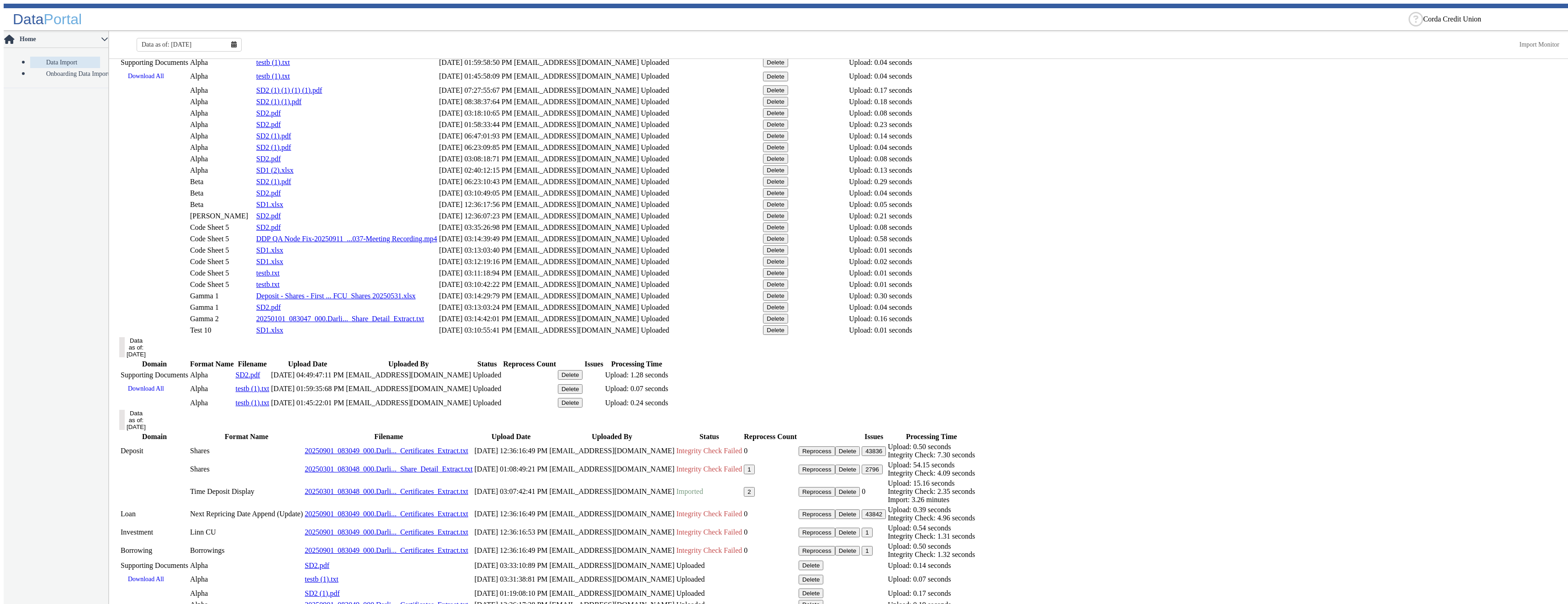
scroll to position [439, 0]
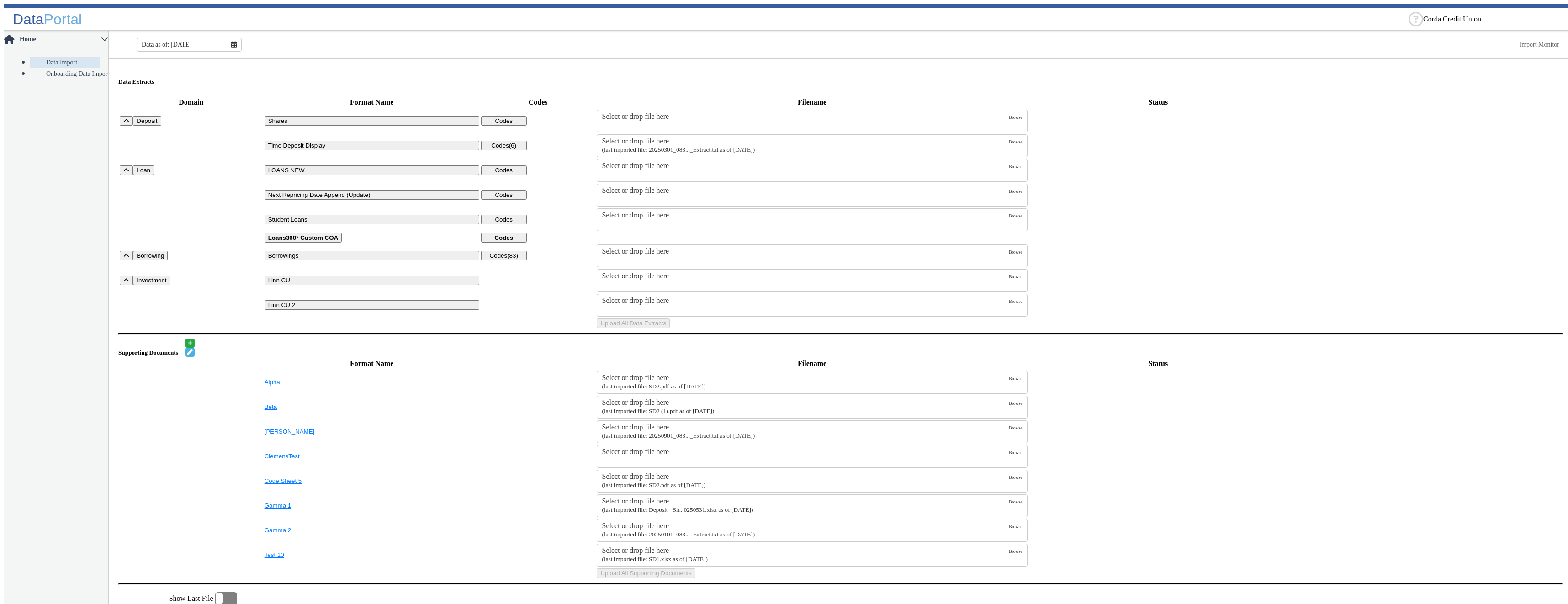
click at [623, 138] on div "Select or drop file here" at bounding box center [805, 141] width 407 height 9
click at [0, 0] on input "Select or drop file here (last imported file: 20250301_083..._Extract.txt as of…" at bounding box center [0, 0] width 0 height 0
click at [670, 328] on button "Upload All Data Extracts" at bounding box center [633, 323] width 73 height 10
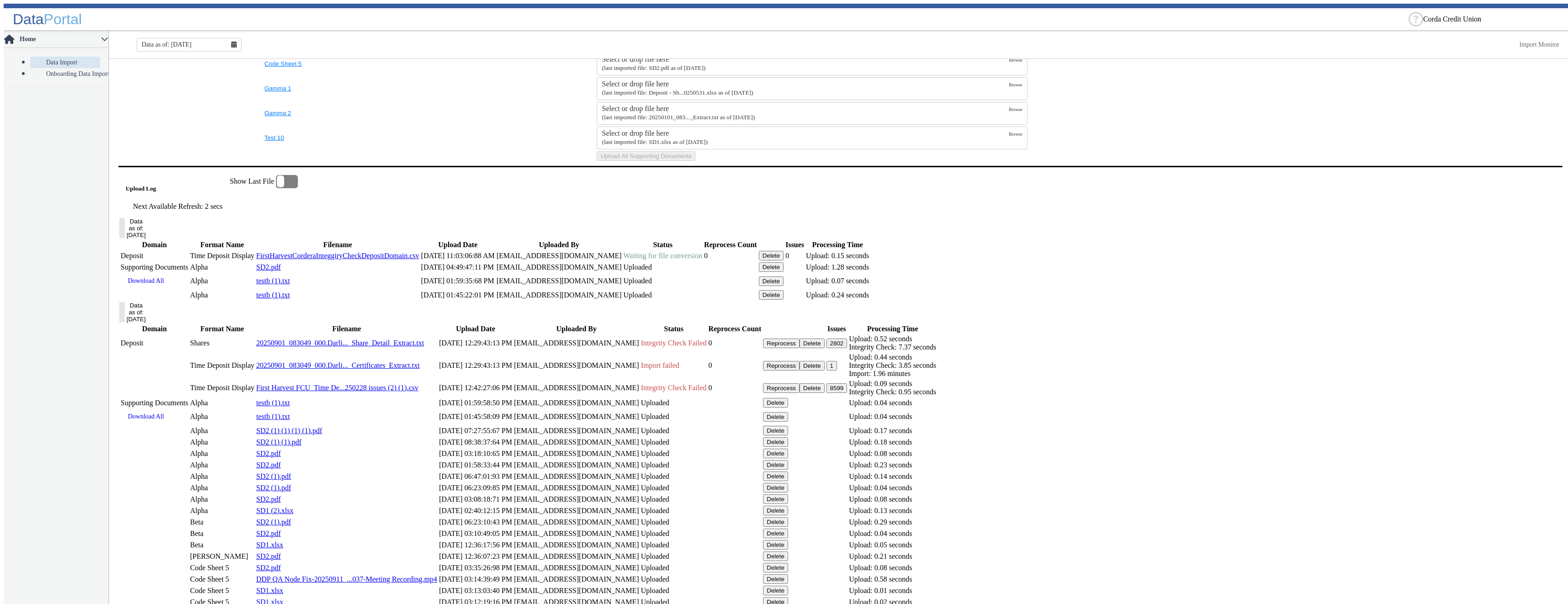
scroll to position [422, 0]
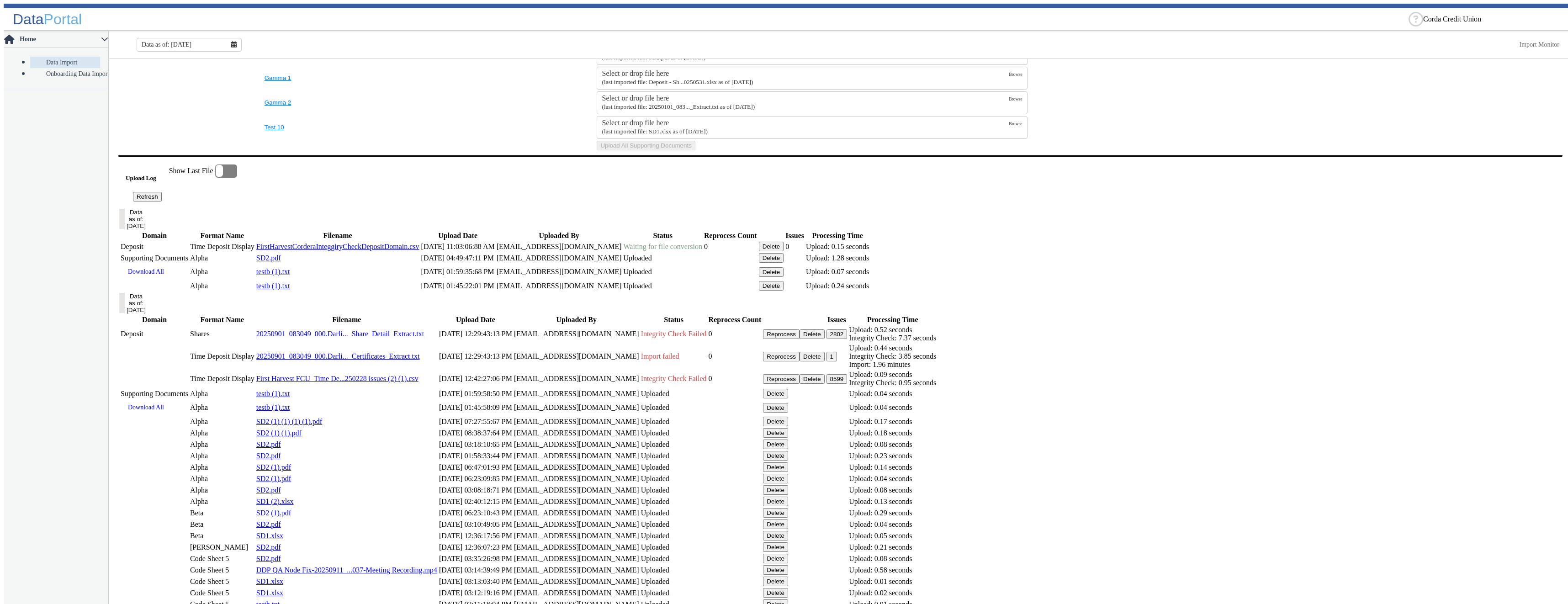
click at [162, 202] on button "Refresh" at bounding box center [147, 197] width 29 height 10
click at [784, 251] on button "Delete" at bounding box center [771, 247] width 25 height 10
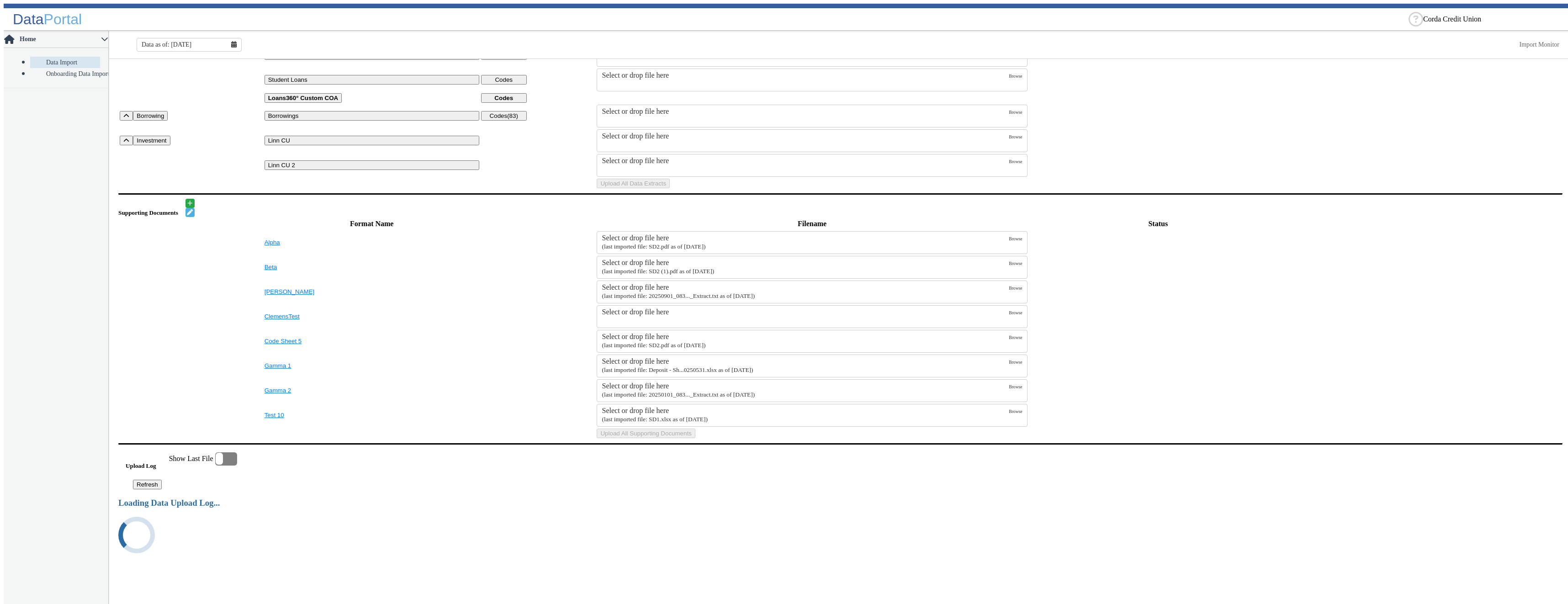
scroll to position [0, 0]
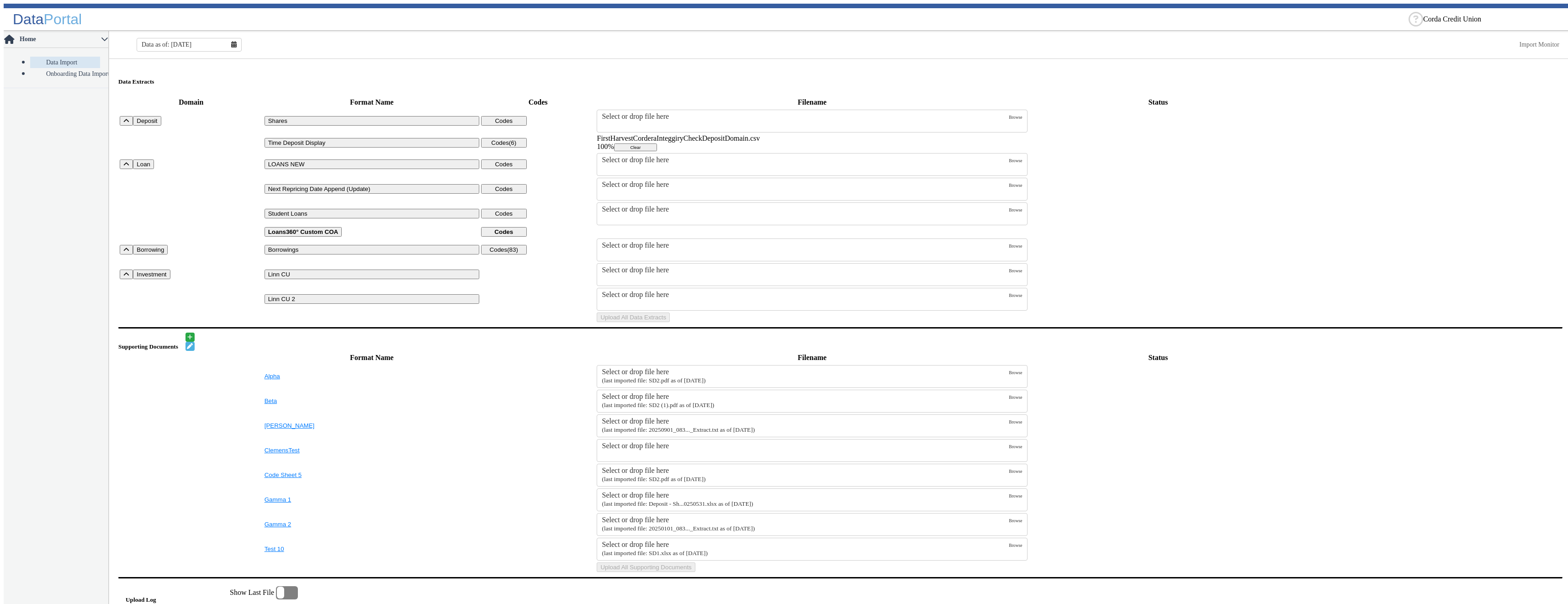
click at [231, 41] on icon at bounding box center [234, 44] width 5 height 7
click at [192, 138] on button "Aug" at bounding box center [189, 137] width 29 height 12
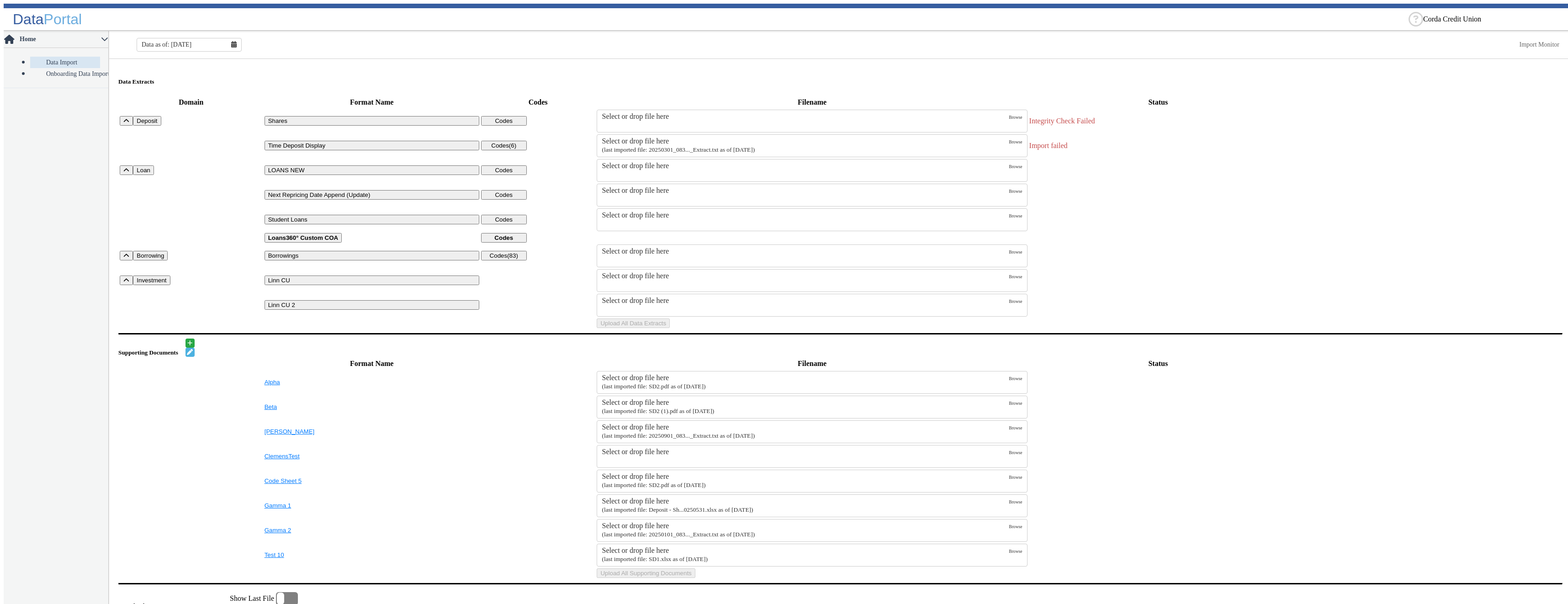
click at [661, 146] on small "(last imported file: 20250301_083..._Extract.txt as of [DATE])" at bounding box center [678, 149] width 153 height 7
click at [0, 0] on input "Select or drop file here (last imported file: 20250301_083..._Extract.txt as of…" at bounding box center [0, 0] width 0 height 0
click at [670, 328] on button "Upload All Data Extracts" at bounding box center [633, 323] width 73 height 10
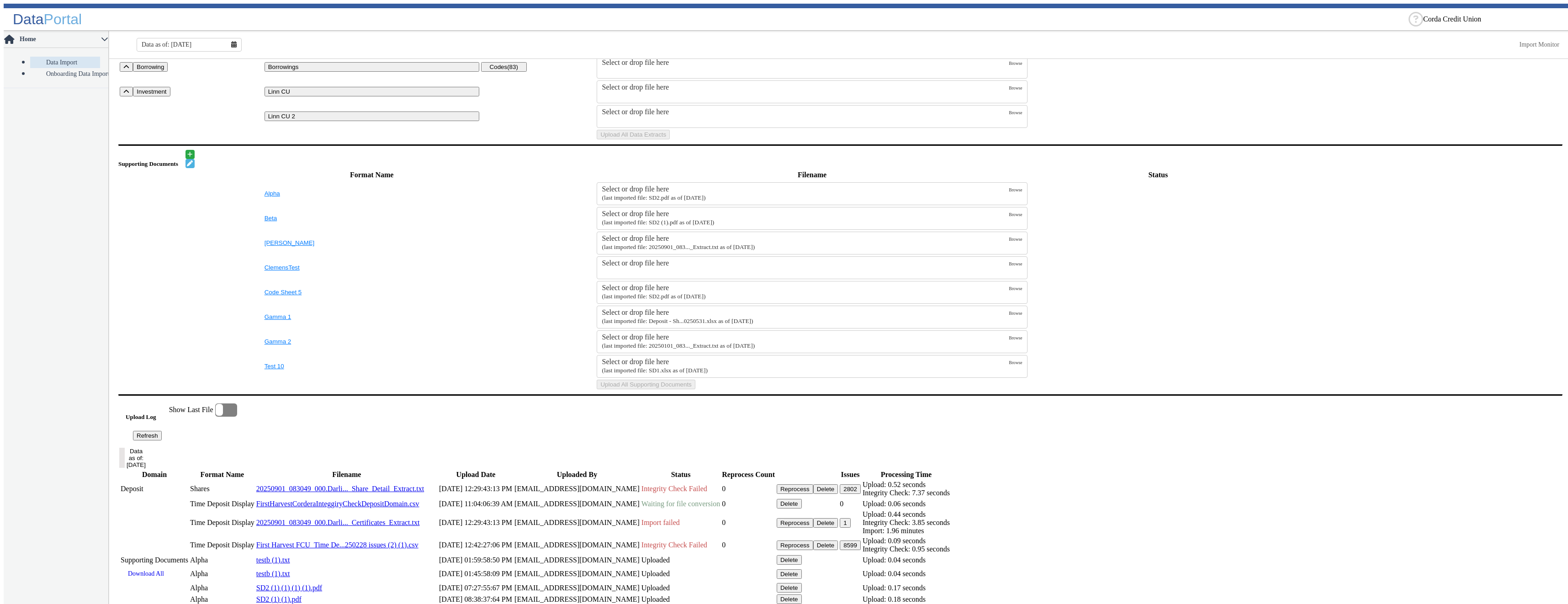
scroll to position [274, 0]
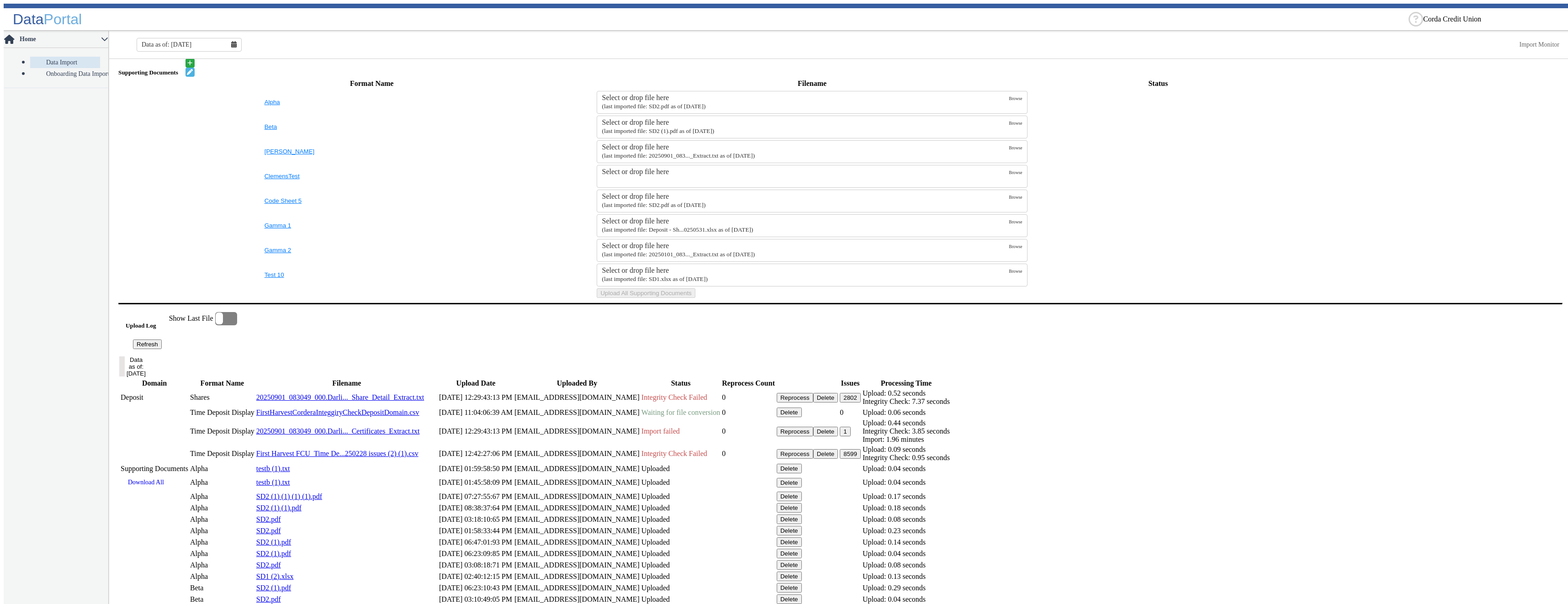
click at [162, 349] on button "Refresh" at bounding box center [147, 345] width 29 height 10
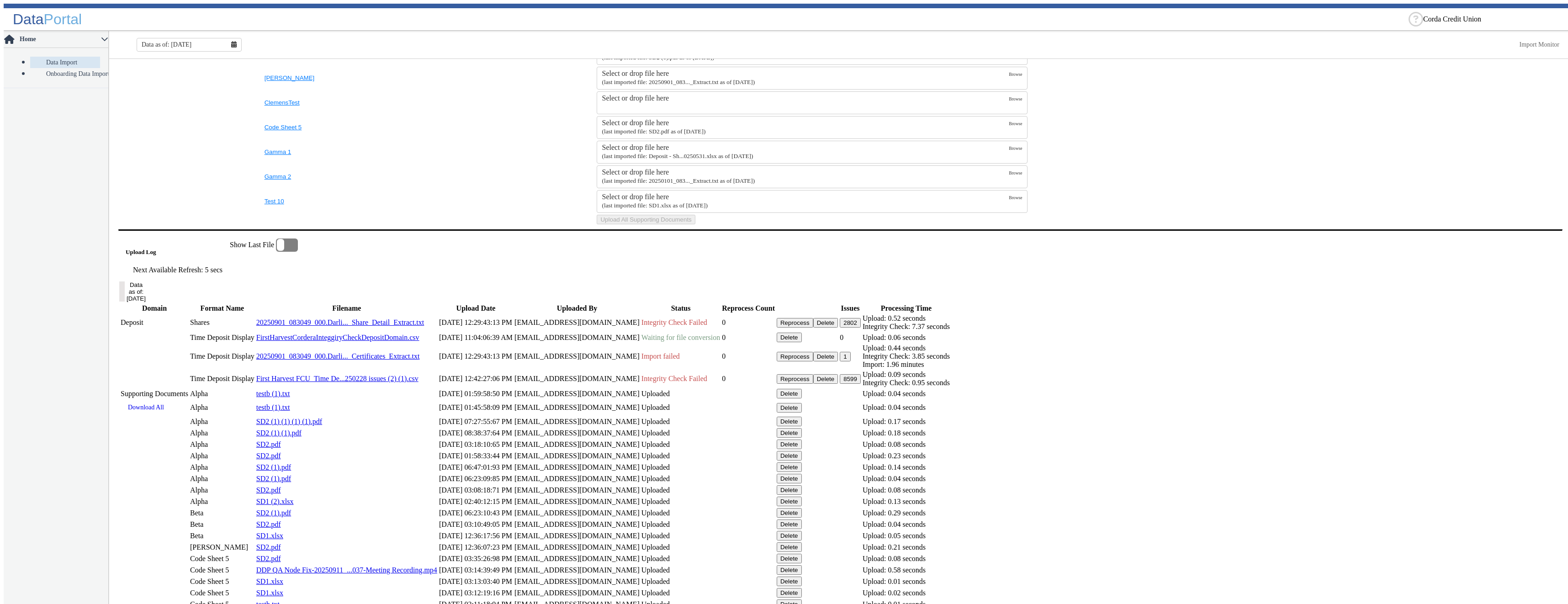
scroll to position [393, 0]
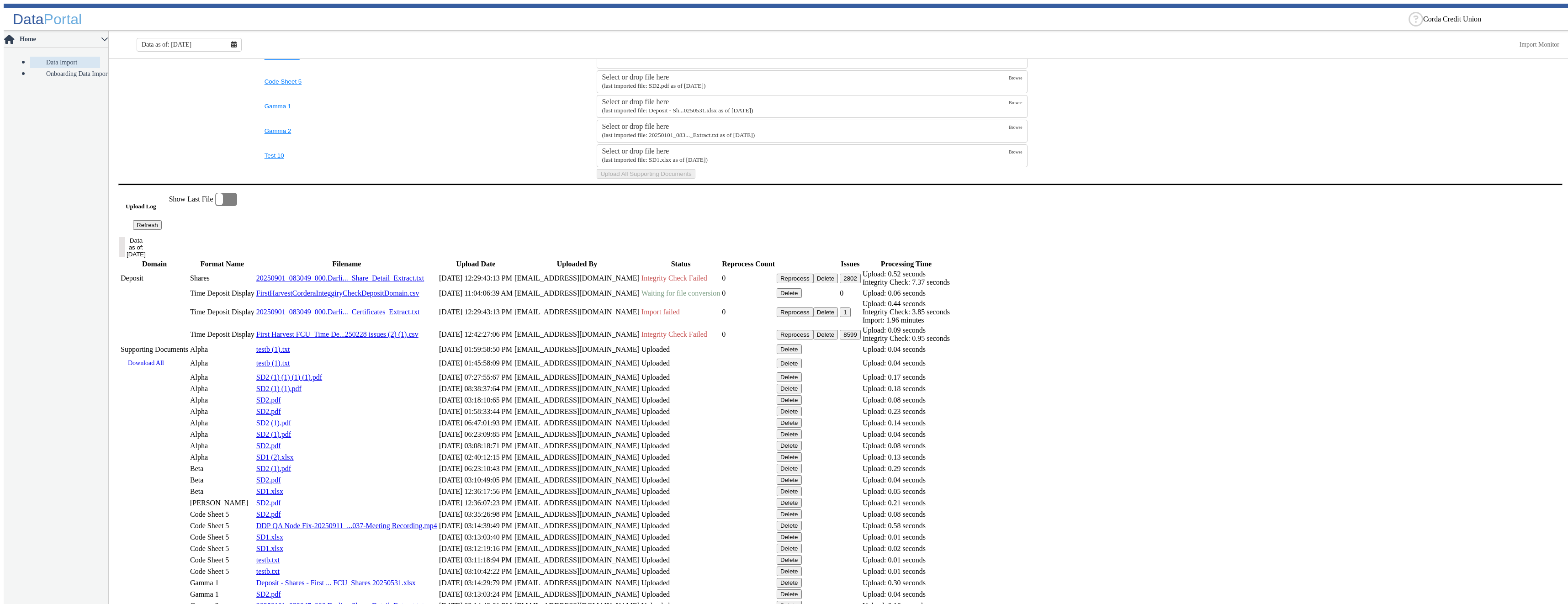
click at [861, 283] on button "2802" at bounding box center [850, 279] width 21 height 10
click at [162, 230] on button "Refresh" at bounding box center [147, 225] width 29 height 10
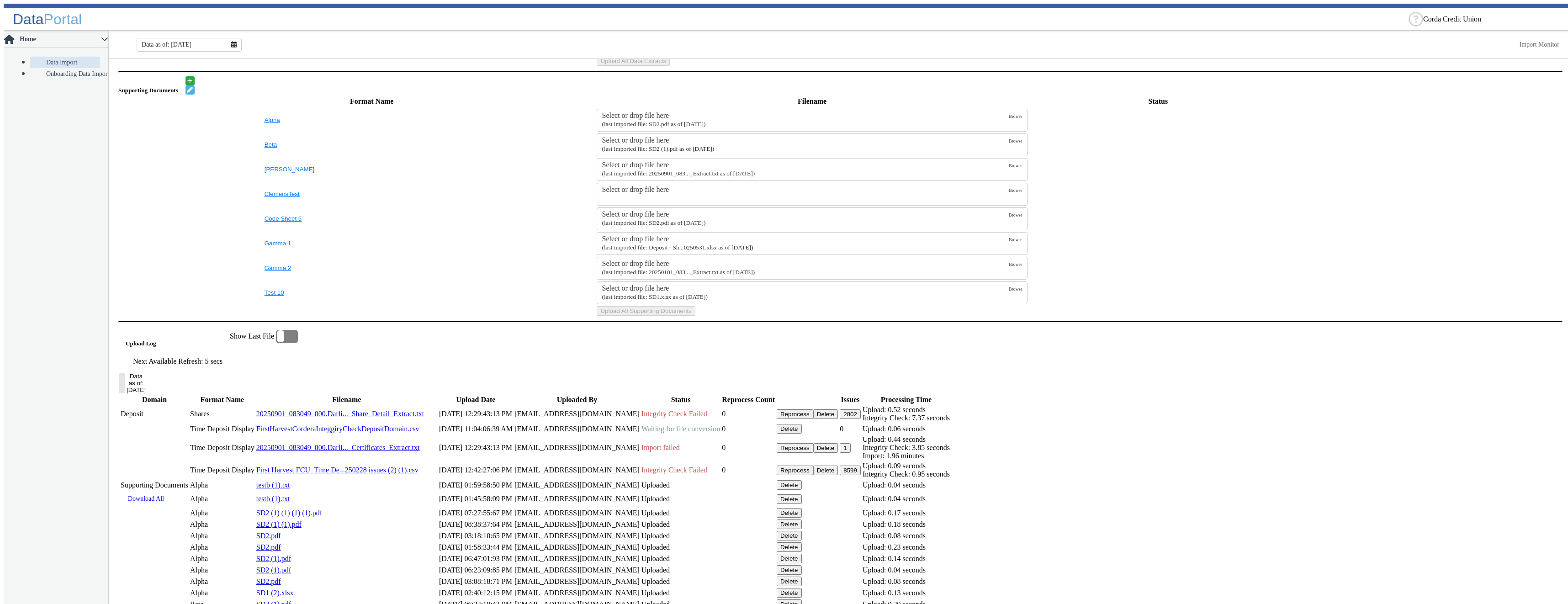
scroll to position [439, 0]
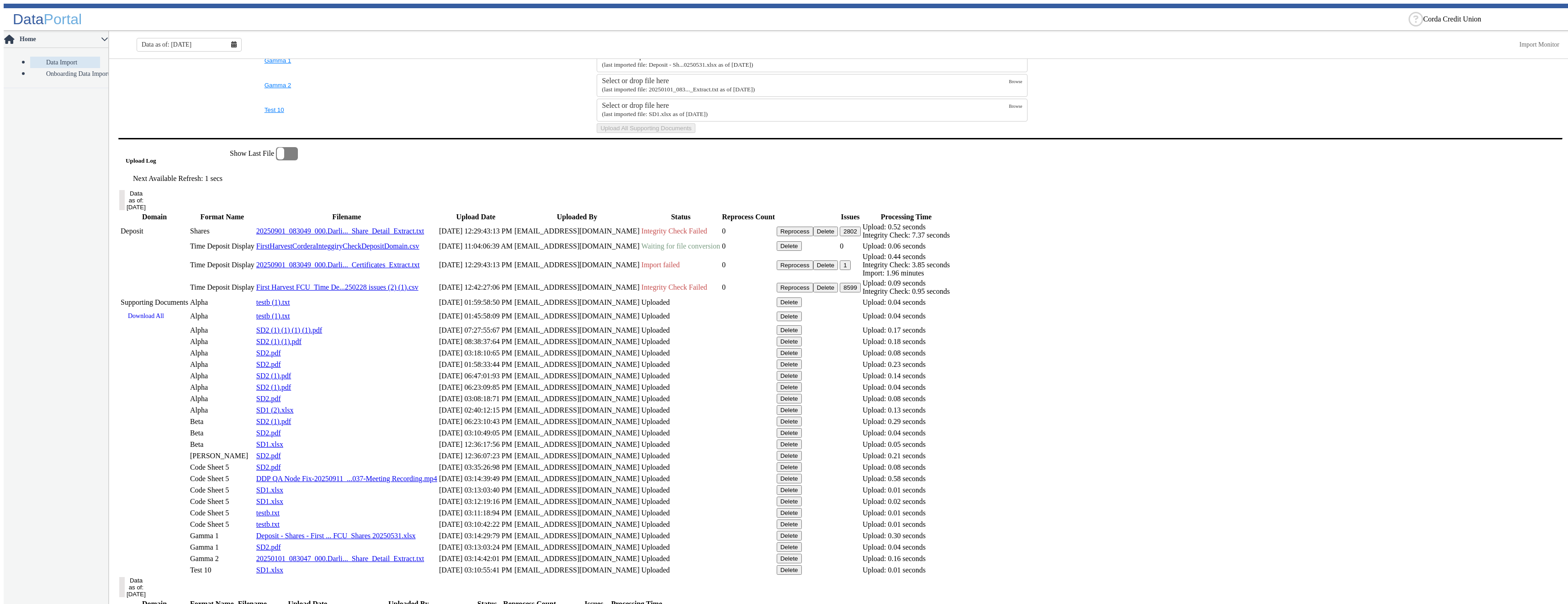
click at [802, 251] on button "Delete" at bounding box center [789, 246] width 25 height 10
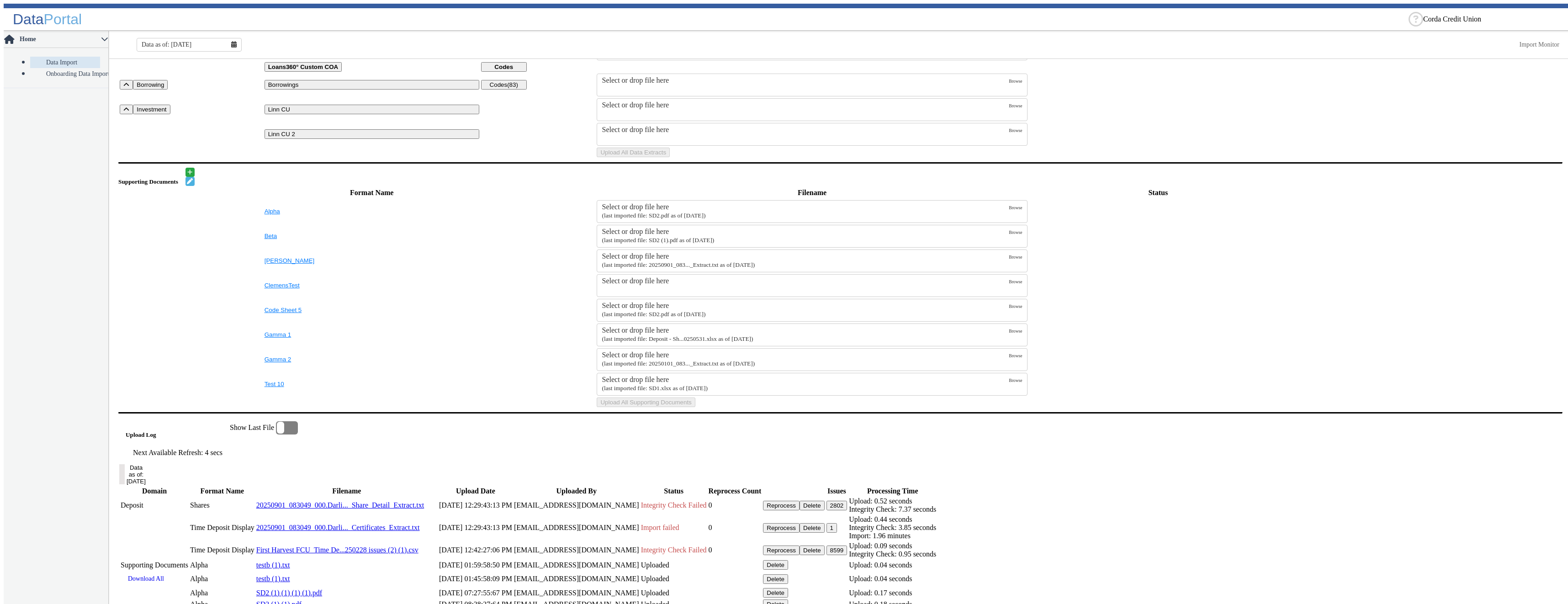
scroll to position [0, 0]
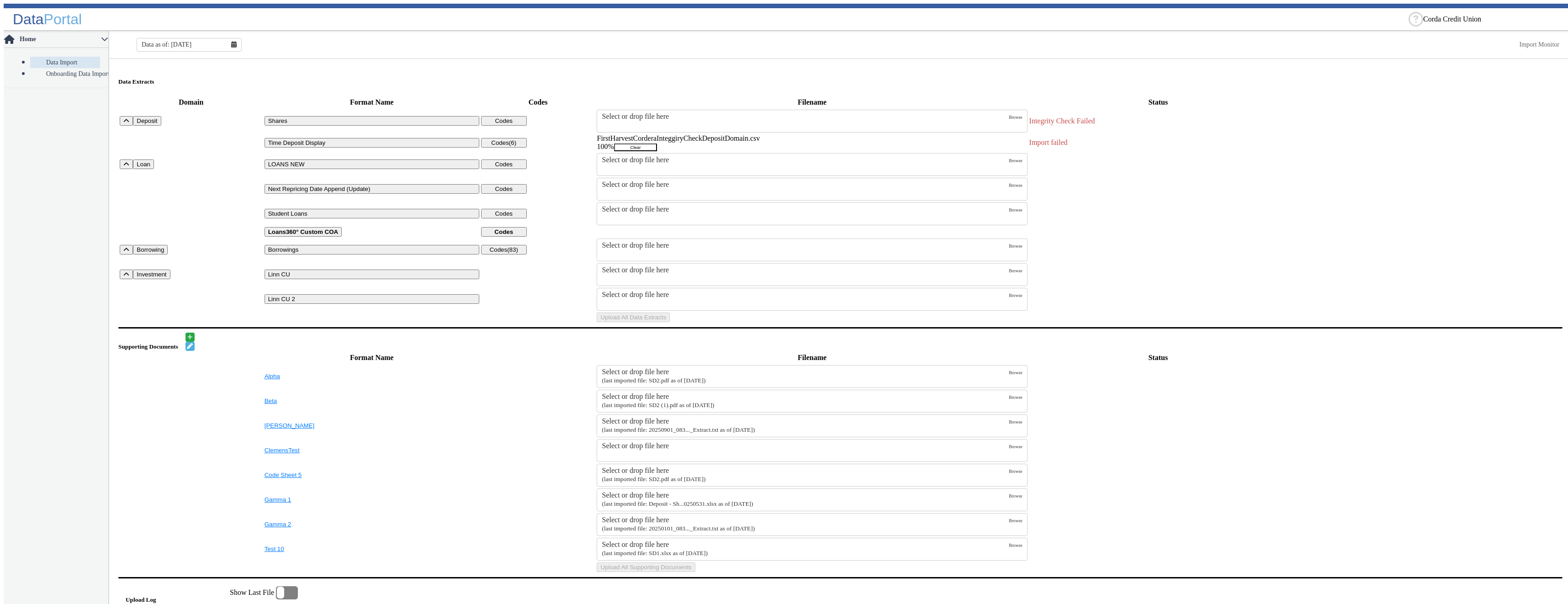
click at [657, 144] on button "Clear" at bounding box center [635, 147] width 43 height 8
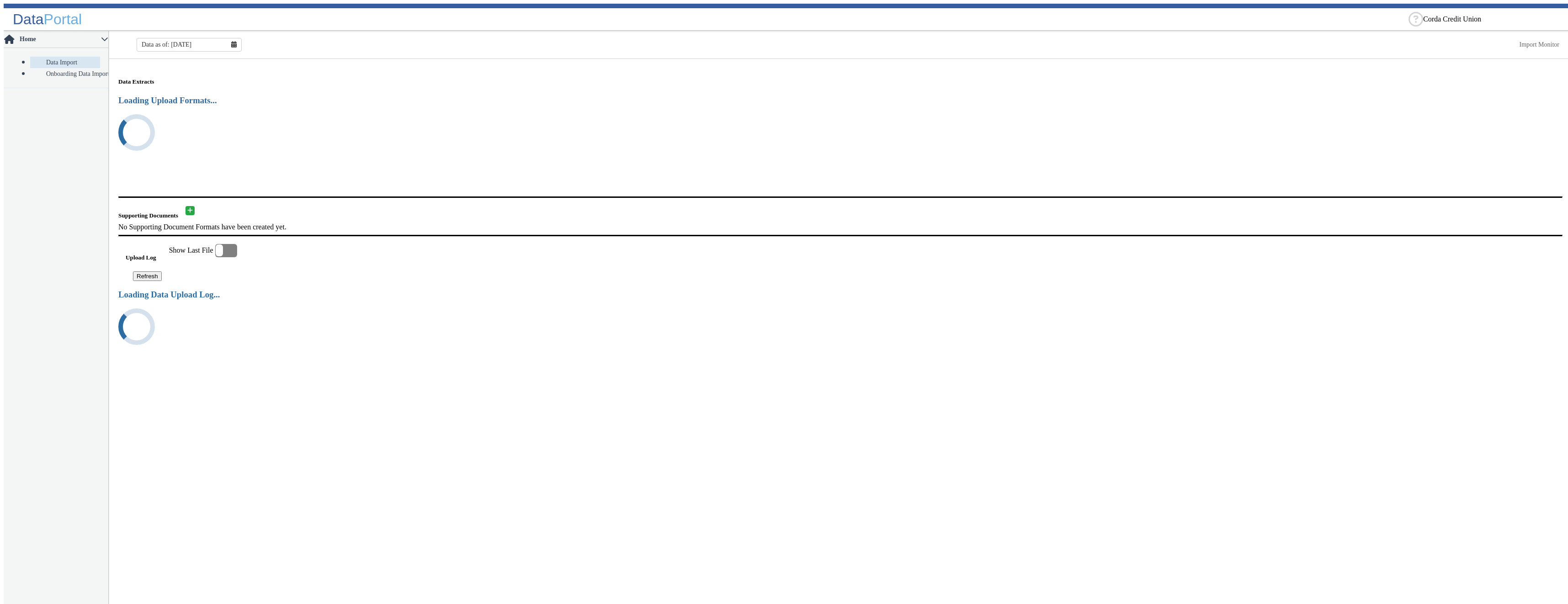
click at [231, 41] on icon at bounding box center [234, 44] width 5 height 7
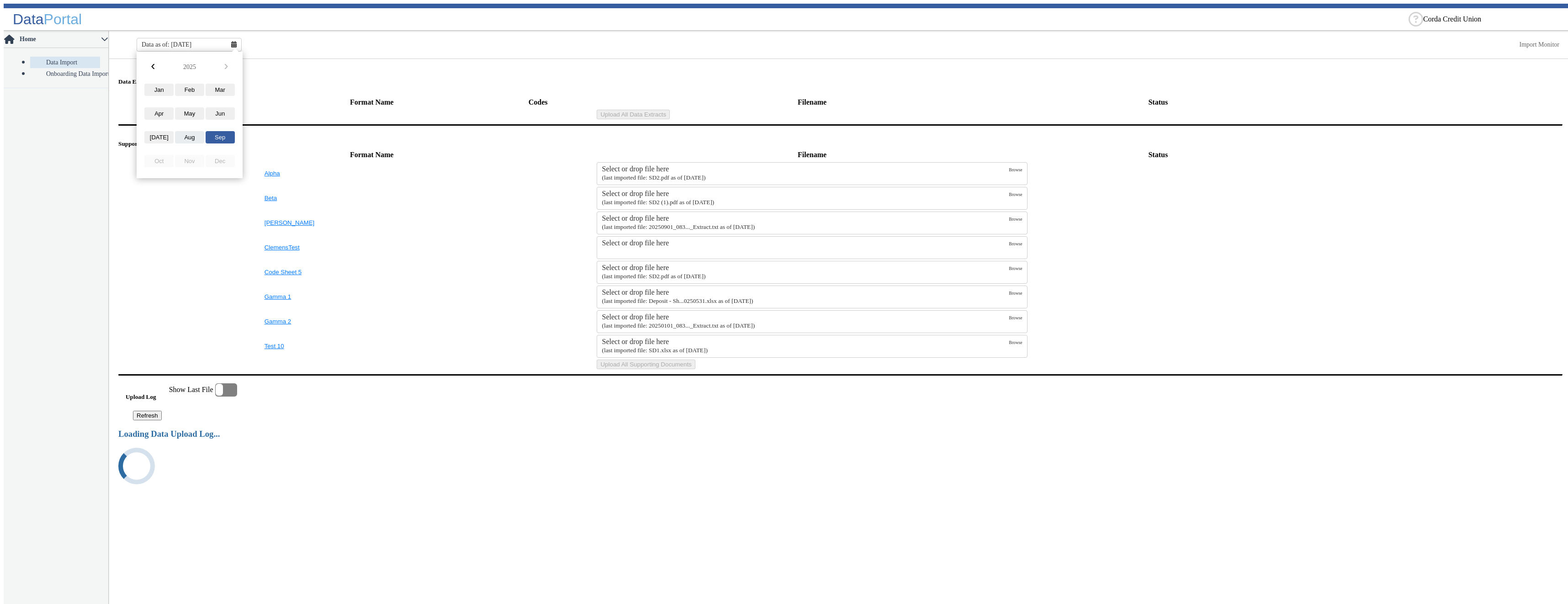
click at [180, 138] on button "Aug" at bounding box center [189, 137] width 29 height 12
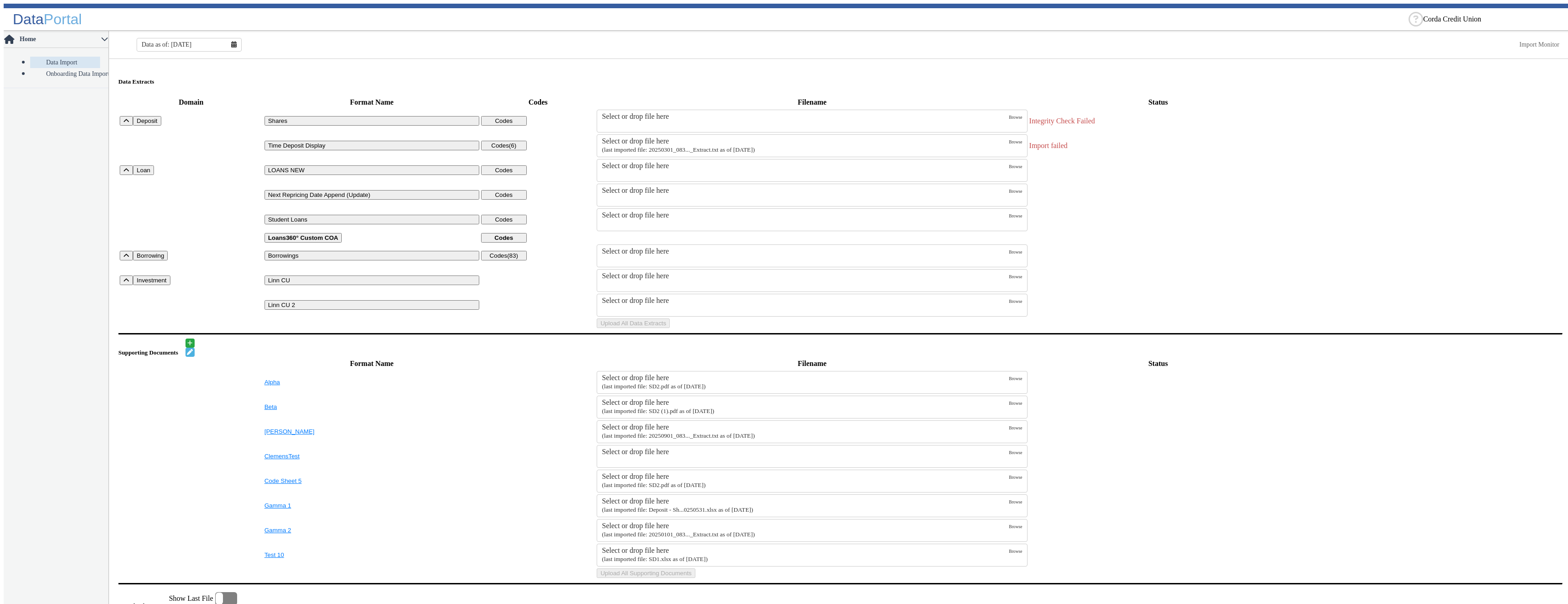
click at [677, 138] on div "Select or drop file here" at bounding box center [805, 141] width 407 height 9
click at [0, 0] on input "Select or drop file here (last imported file: 20250301_083..._Extract.txt as of…" at bounding box center [0, 0] width 0 height 0
click at [670, 328] on button "Upload All Data Extracts" at bounding box center [633, 323] width 73 height 10
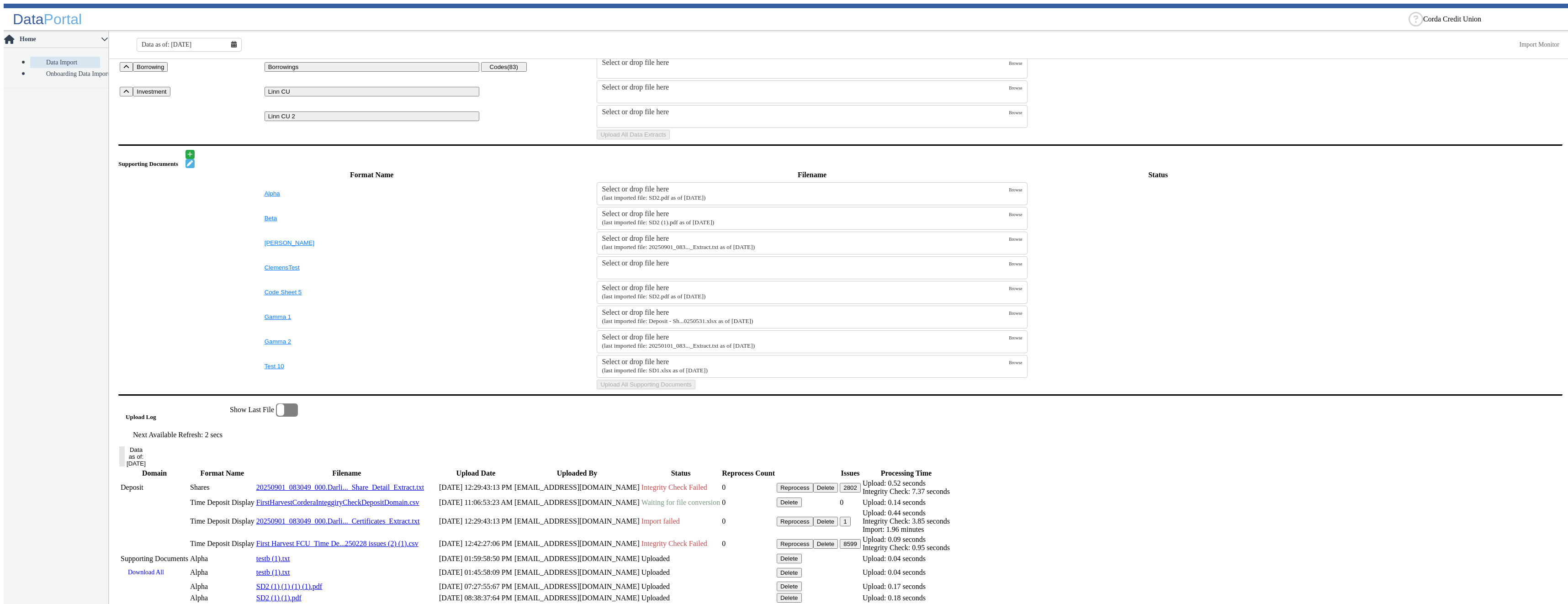
scroll to position [365, 0]
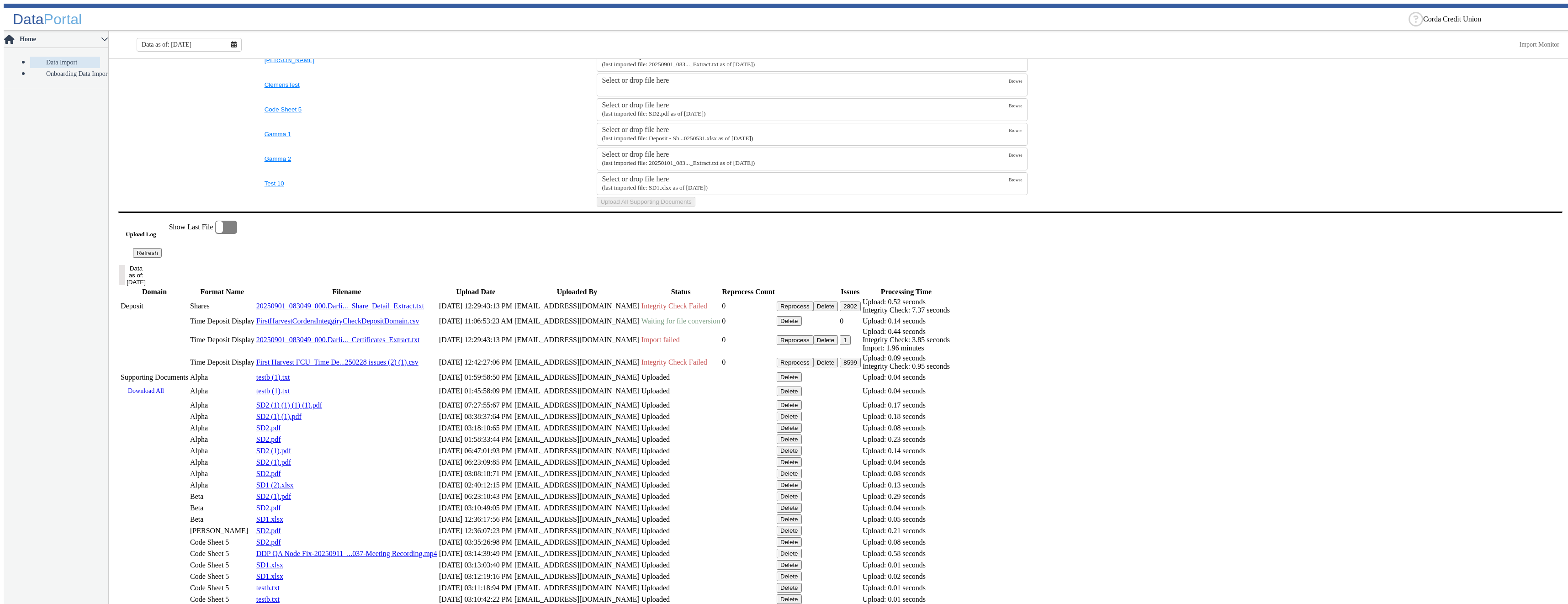
click at [162, 258] on button "Refresh" at bounding box center [147, 253] width 29 height 10
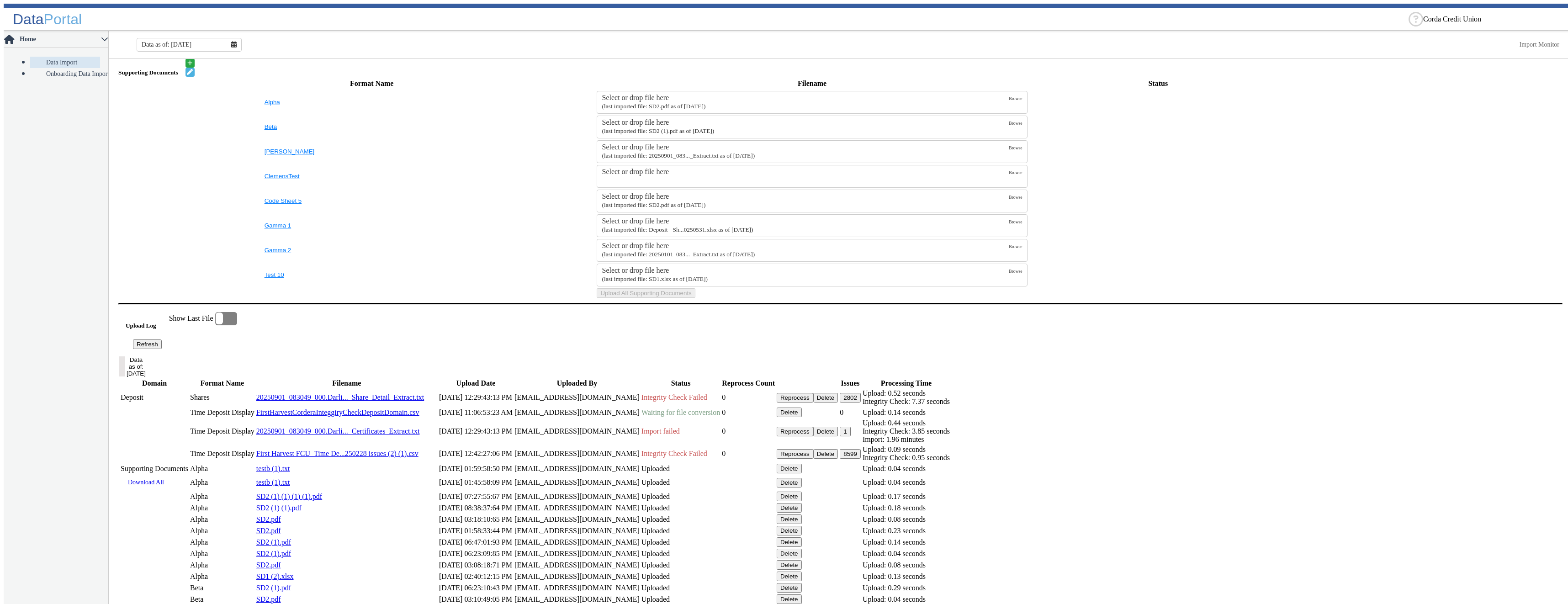
scroll to position [503, 0]
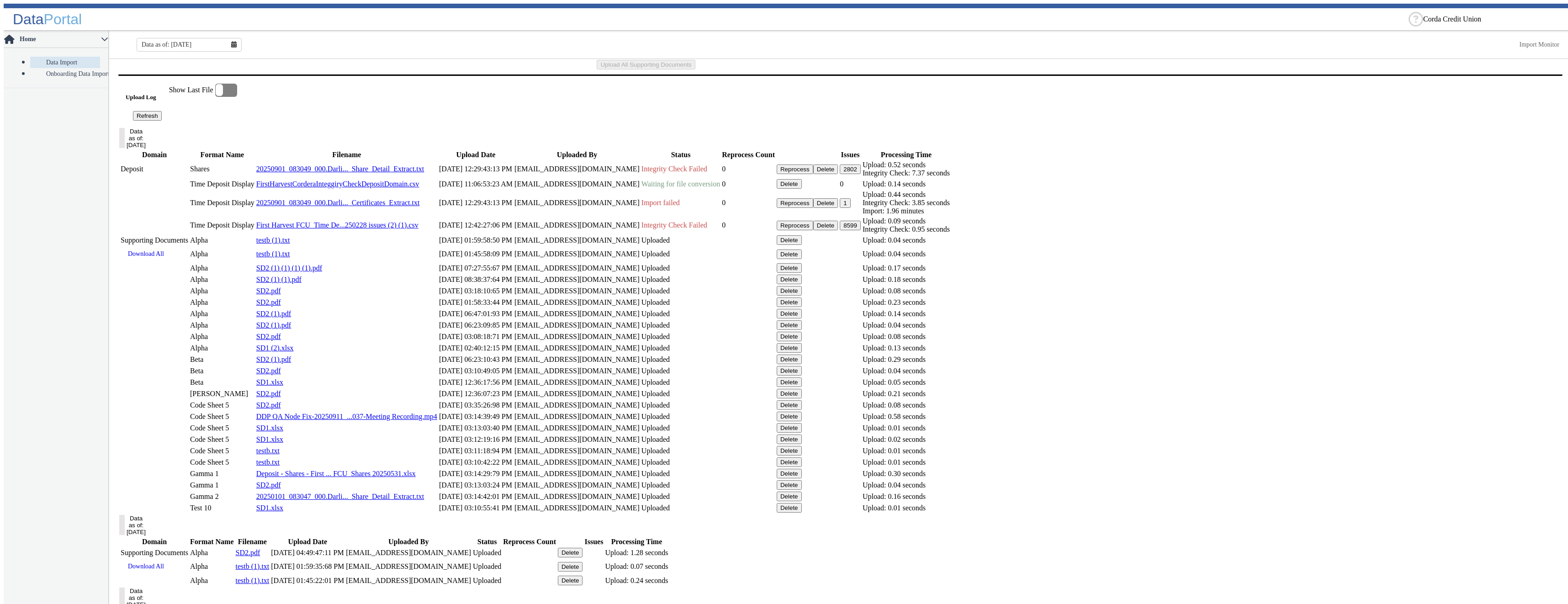
click at [802, 189] on button "Delete" at bounding box center [789, 184] width 25 height 10
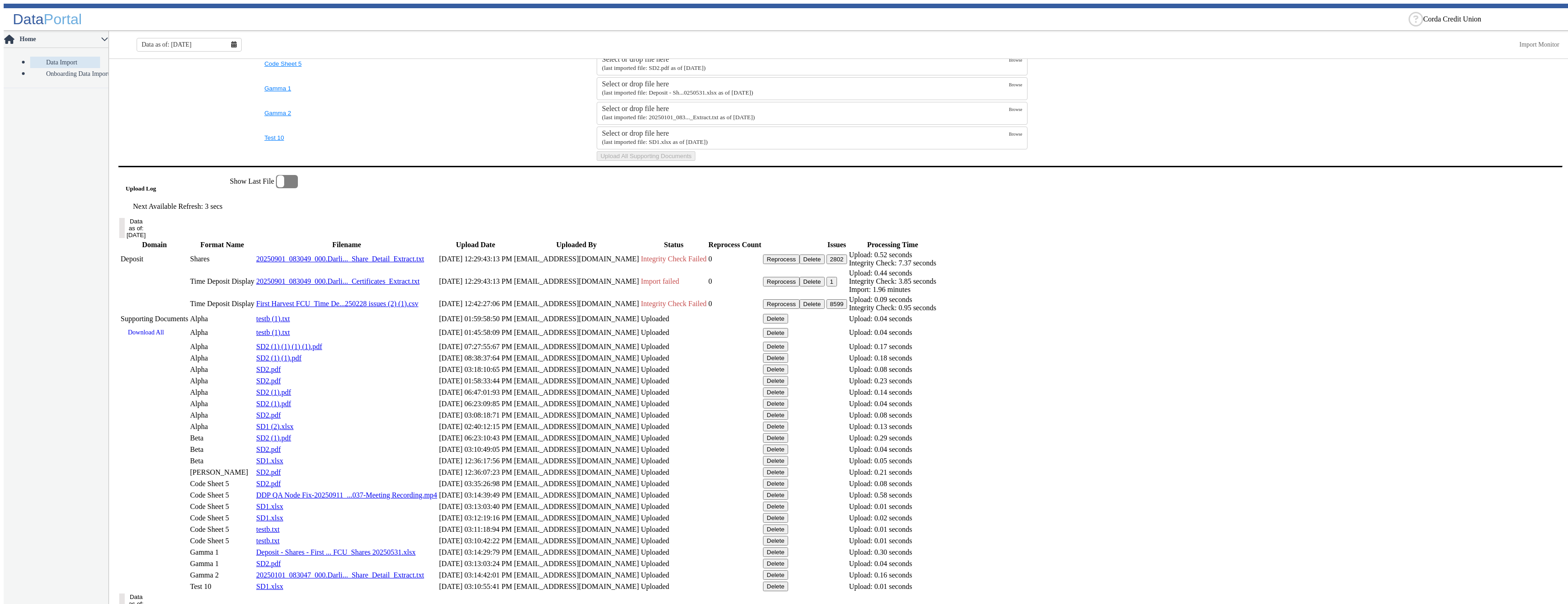
scroll to position [0, 0]
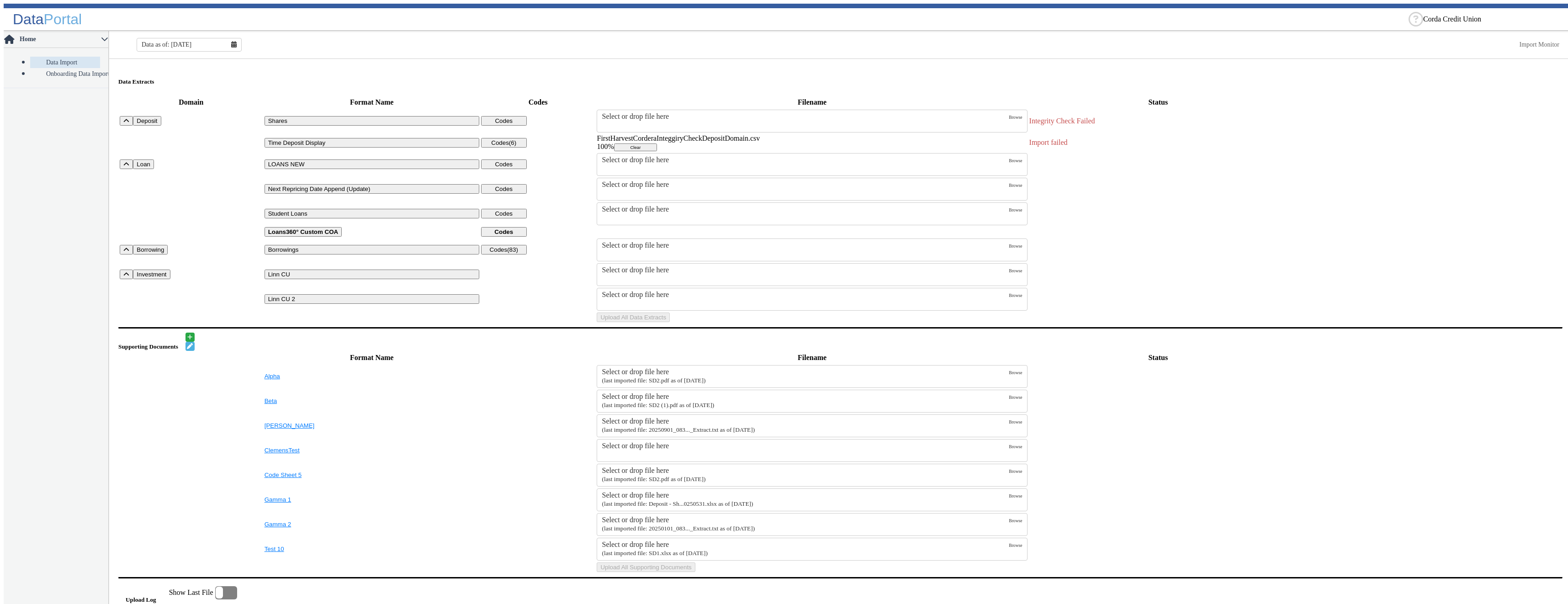
click at [1423, 19] on div at bounding box center [1491, 19] width 137 height 9
type input "first"
click at [1502, 18] on div "First Harvest Federal Credit Union" at bounding box center [1491, 14] width 137 height 9
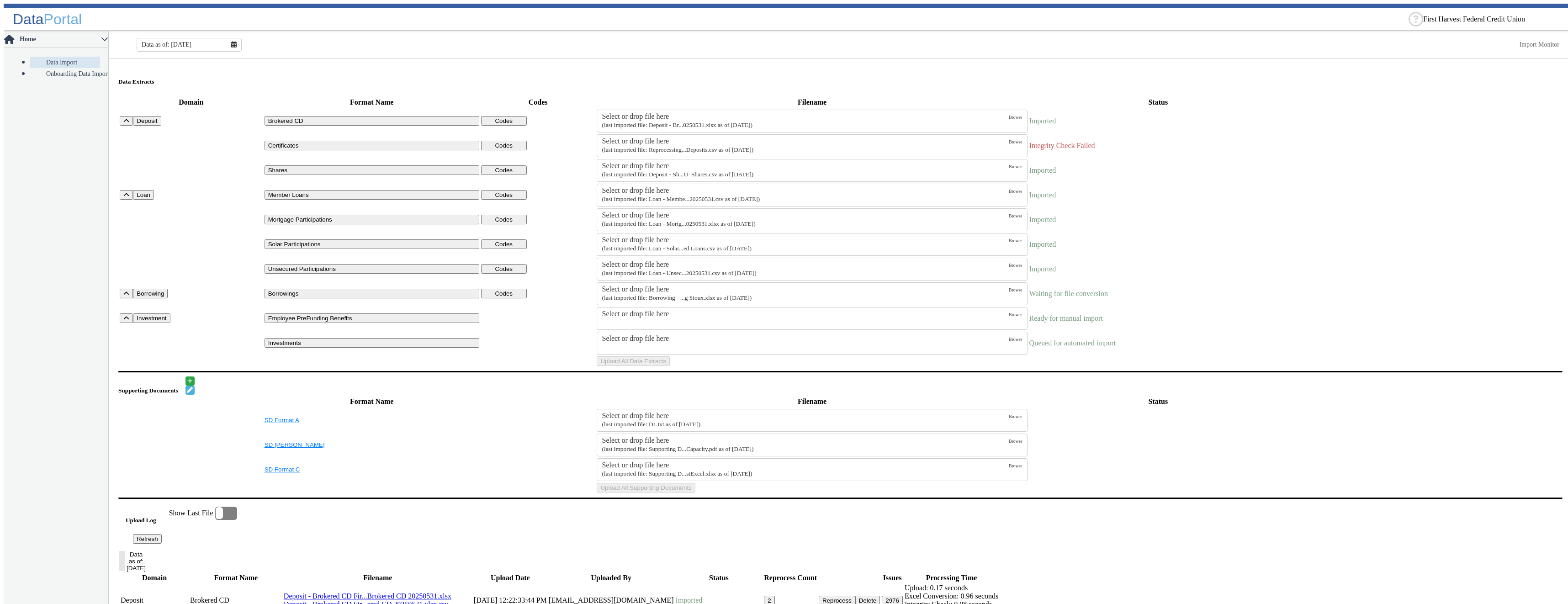
click at [228, 44] on div "Data as of: [DATE]" at bounding box center [189, 44] width 105 height 14
click at [231, 44] on fa-icon at bounding box center [234, 45] width 5 height 7
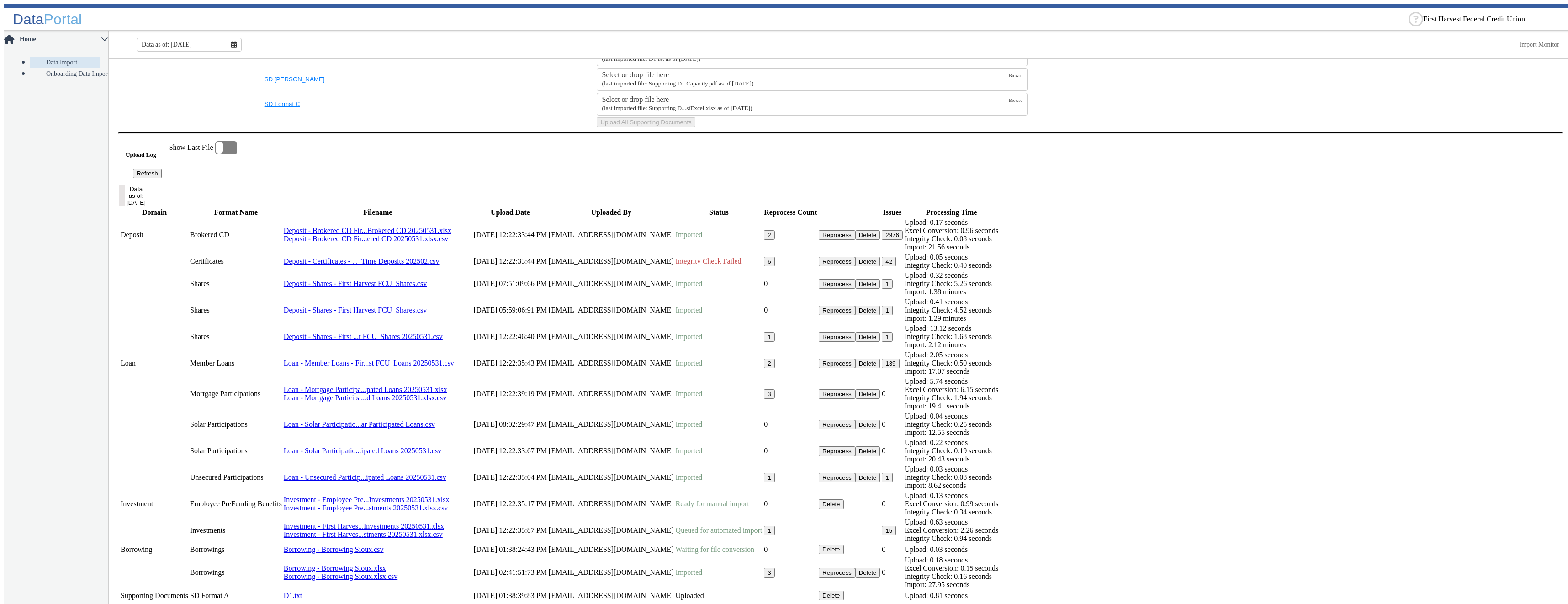
scroll to position [137, 0]
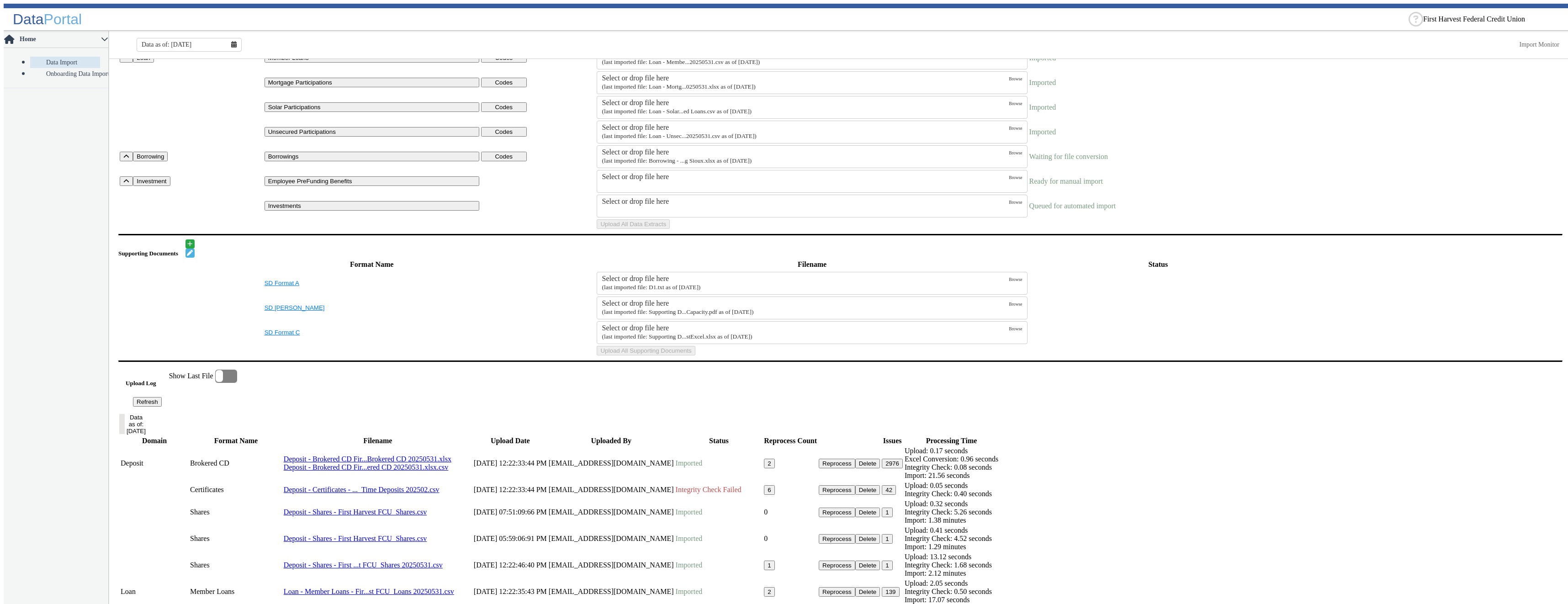
click at [1430, 16] on input "text" at bounding box center [1491, 19] width 137 height 7
type input "cord"
click at [1429, 27] on div "Corda Credit Union" at bounding box center [1491, 27] width 137 height 9
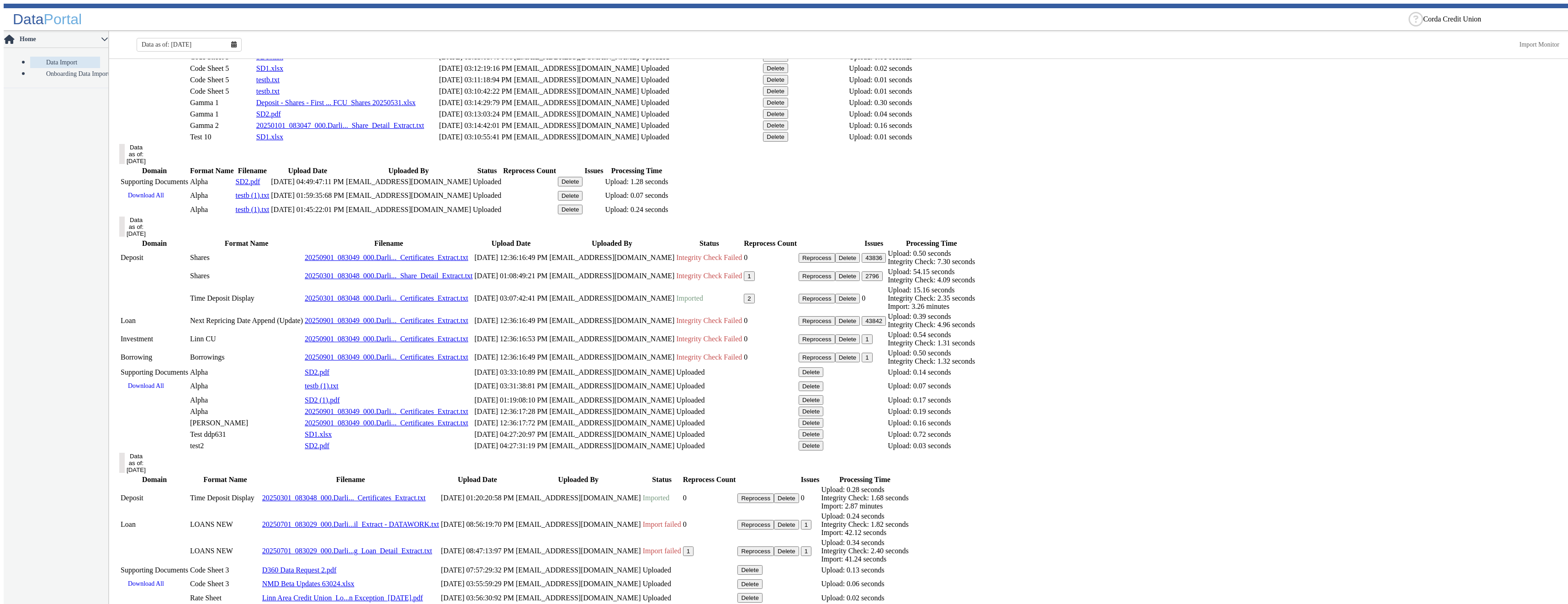
scroll to position [594, 0]
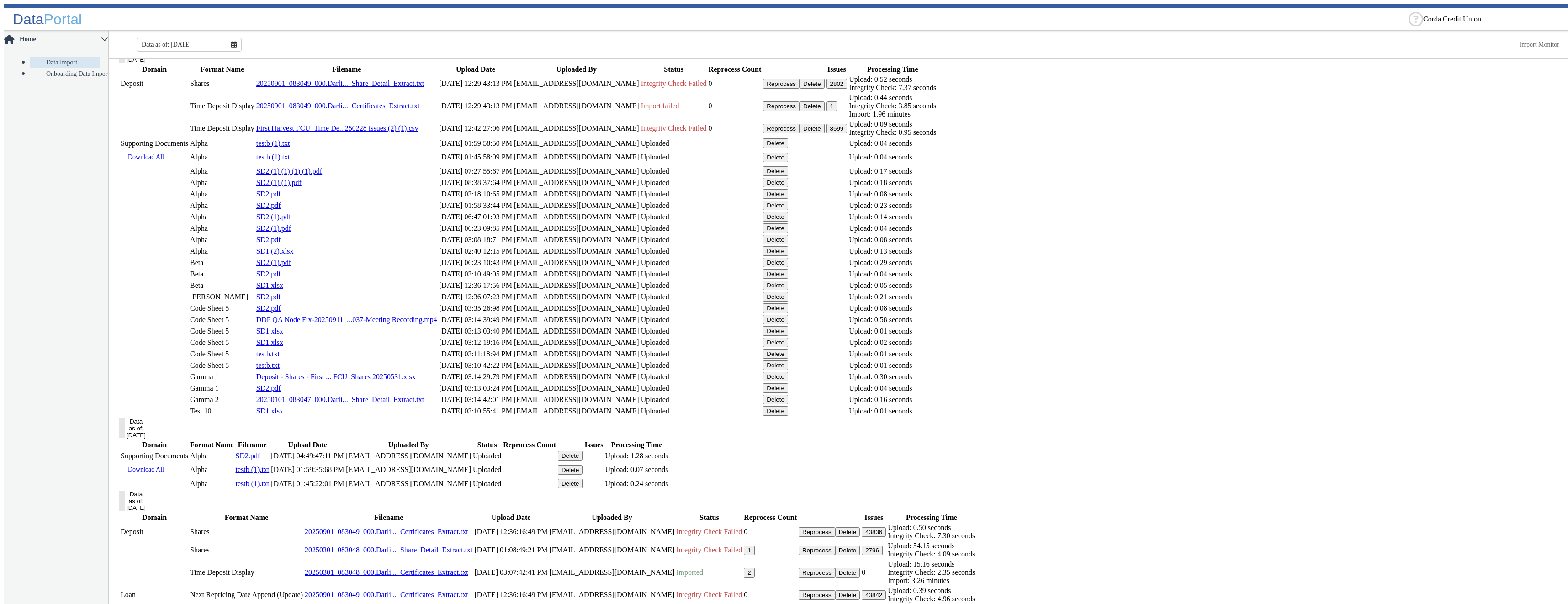
click at [419, 132] on link "First Harvest FCU_Time De...250228 issues (2) (1).csv" at bounding box center [337, 128] width 162 height 8
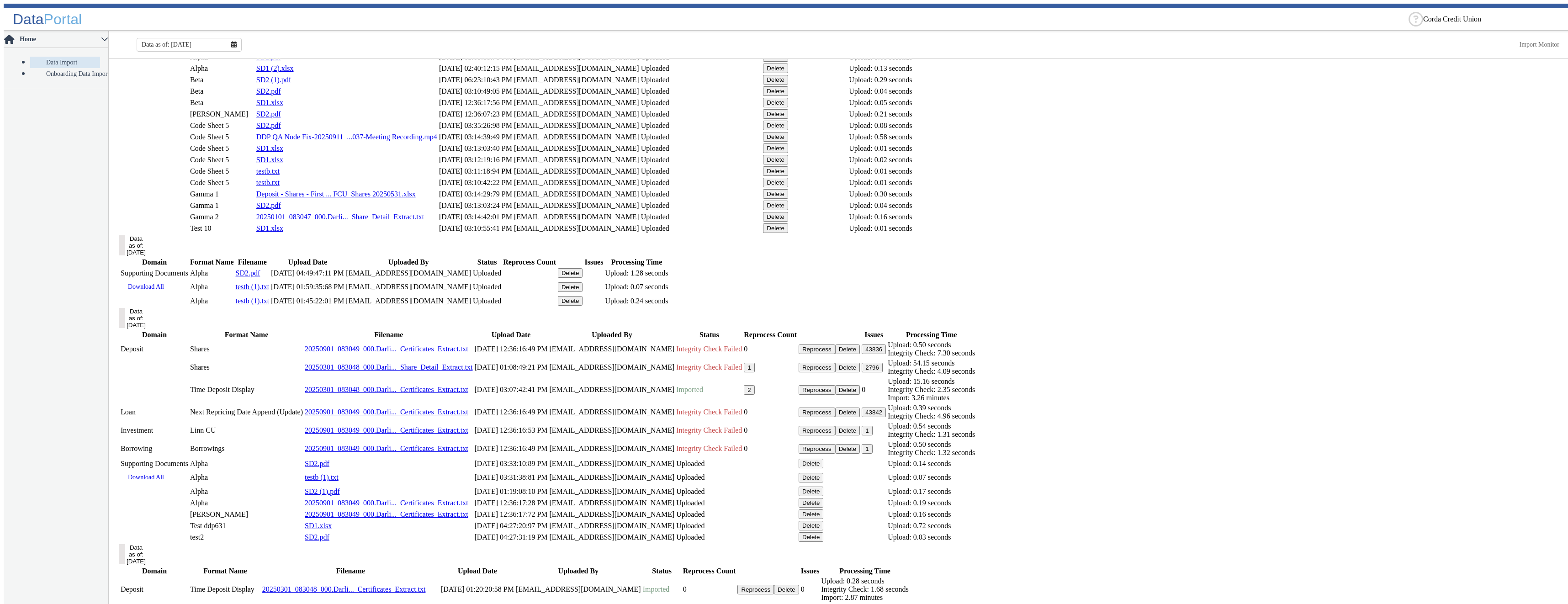
scroll to position [549, 0]
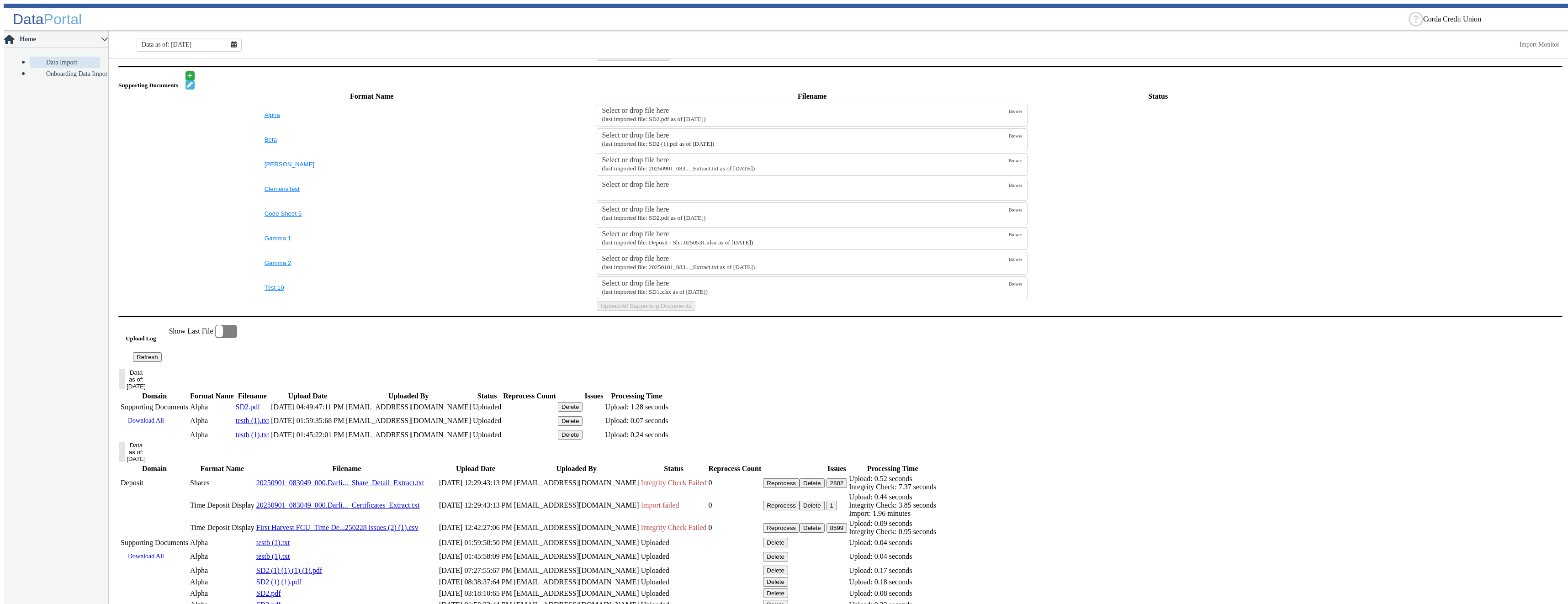
scroll to position [404, 0]
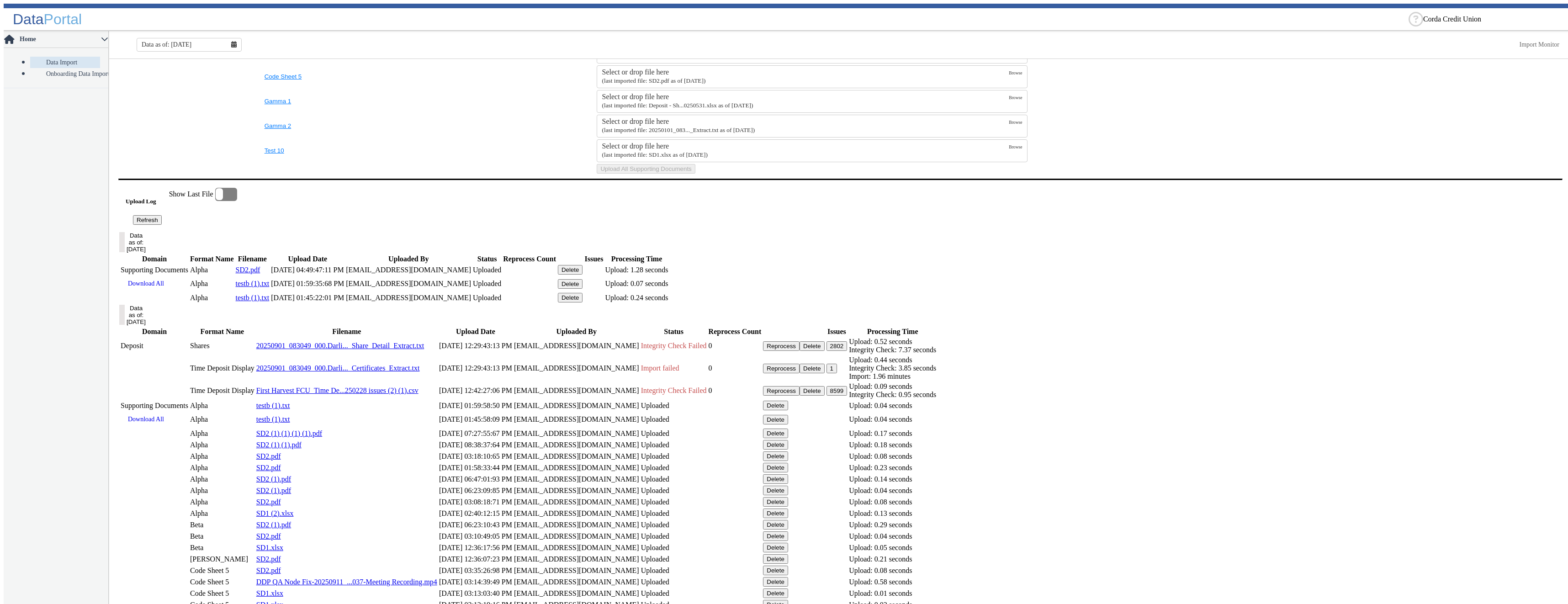
click at [125, 325] on button "Data as of: [DATE]" at bounding box center [122, 315] width 5 height 20
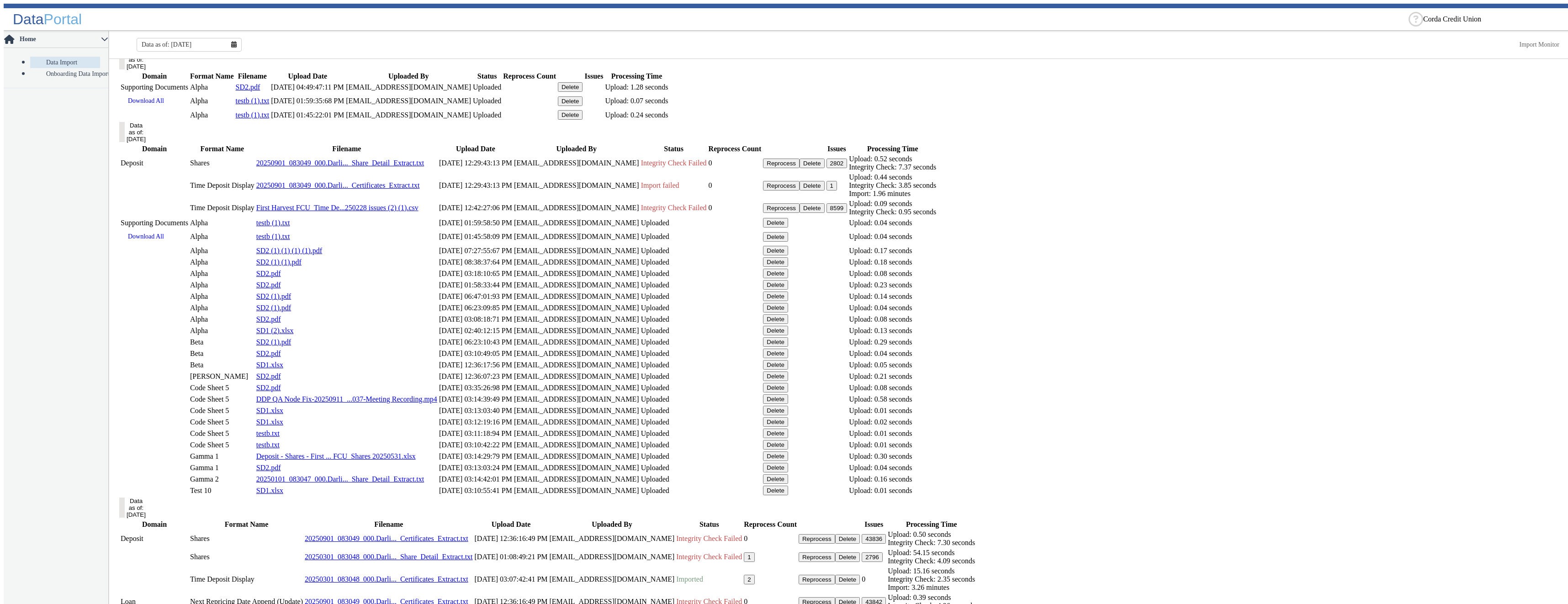
scroll to position [679, 0]
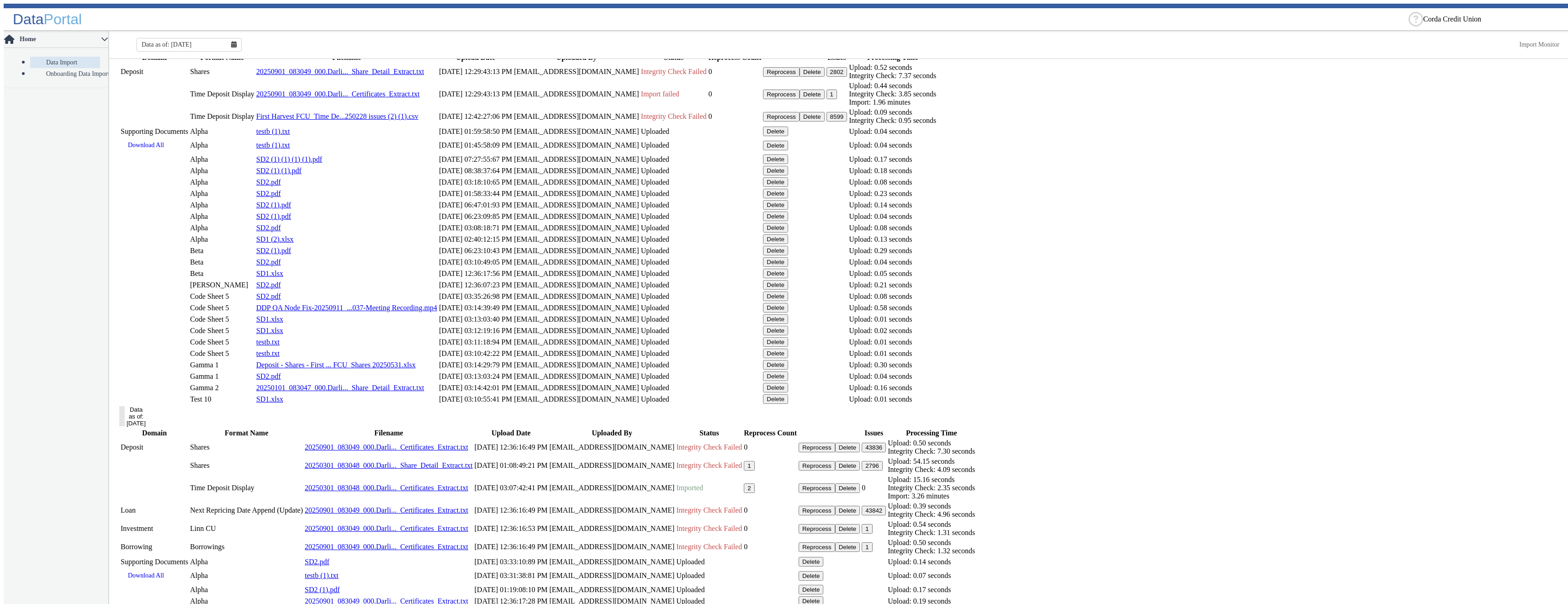
click at [402, 120] on link "First Harvest FCU_Time De...250228 issues (2) (1).csv" at bounding box center [337, 116] width 162 height 8
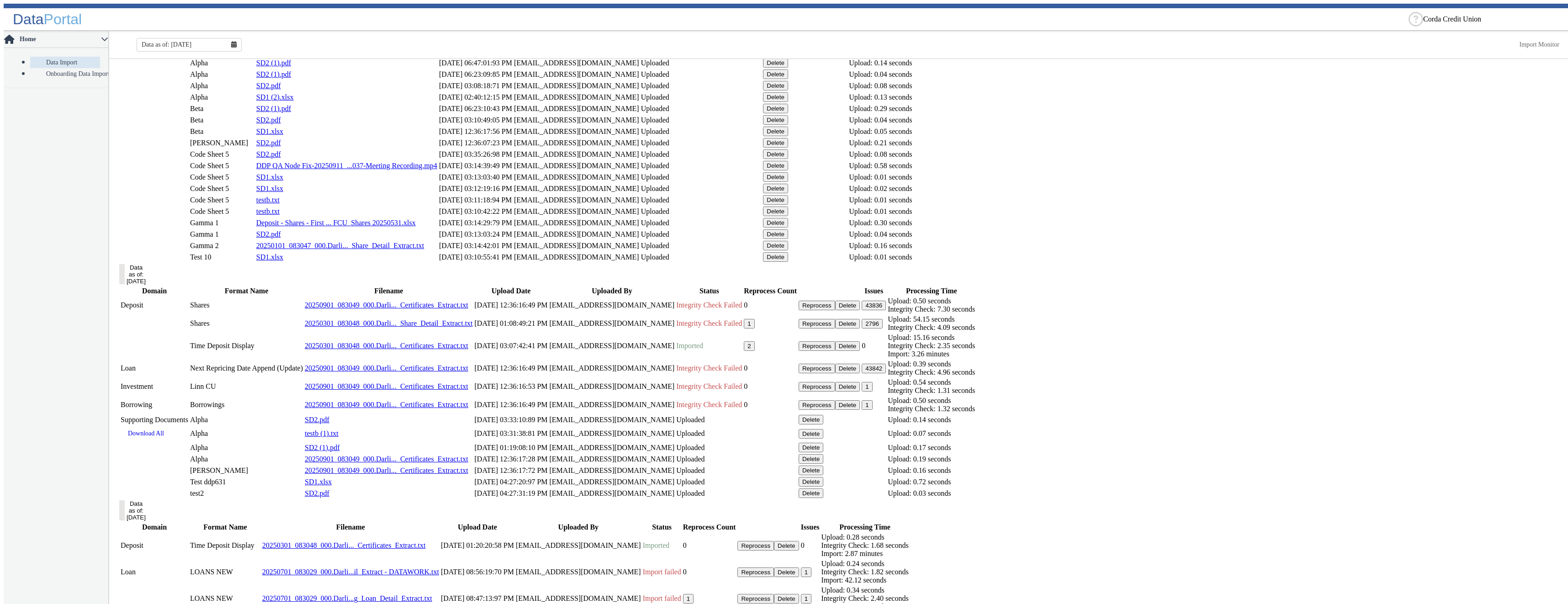
scroll to position [1049, 0]
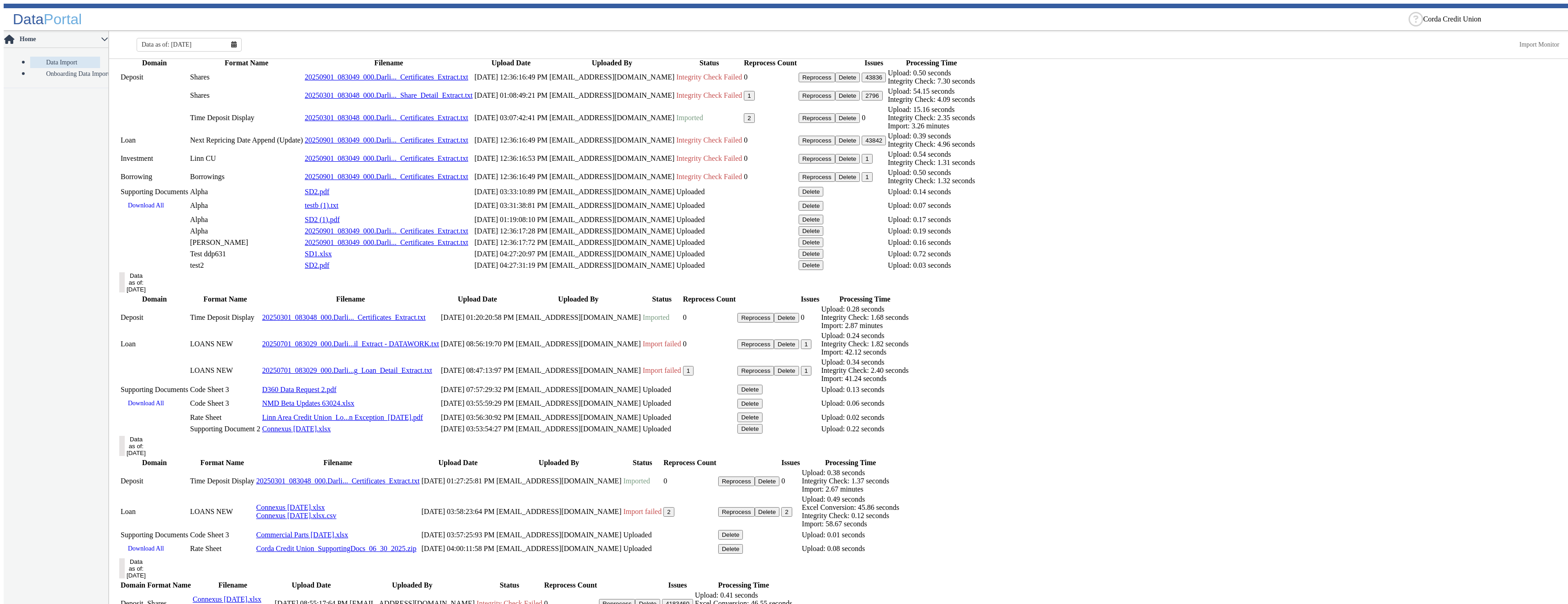
click at [125, 56] on button "Data as of: [DATE]" at bounding box center [122, 46] width 5 height 20
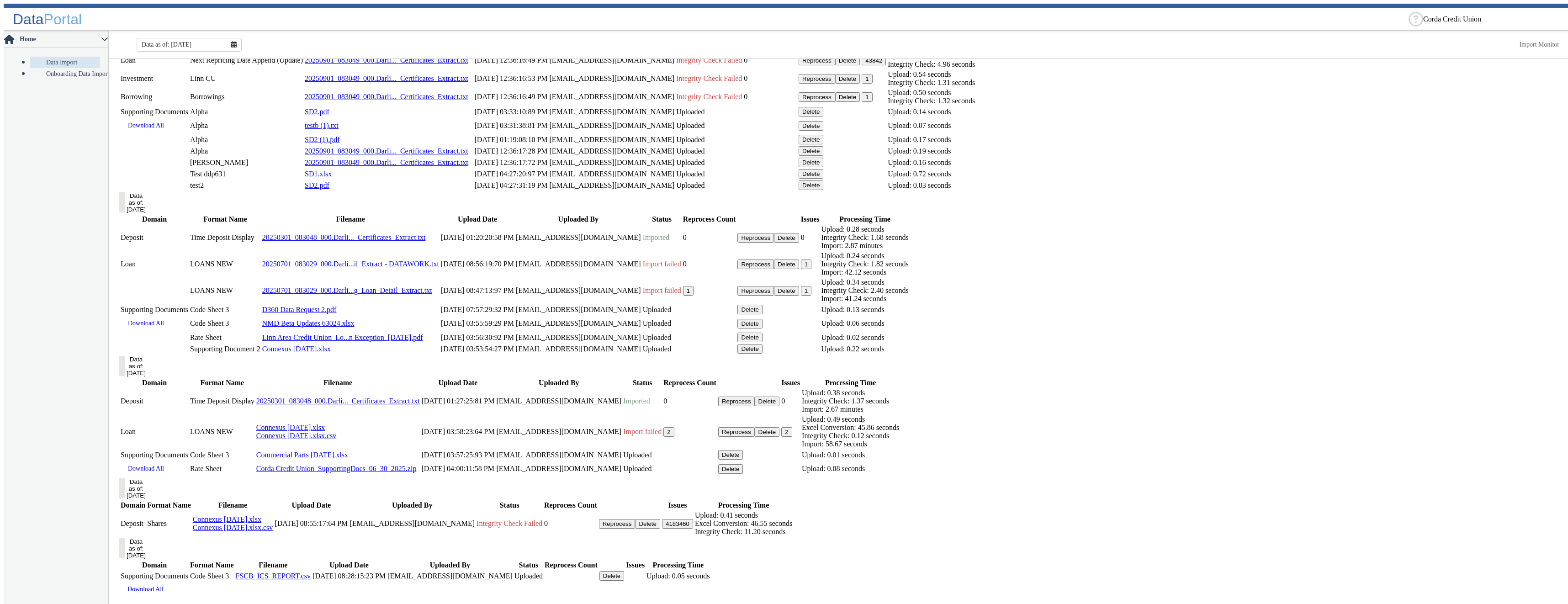
scroll to position [1417, 0]
click at [125, 212] on button "Data as of: [DATE]" at bounding box center [122, 202] width 5 height 20
click at [125, 376] on button "Data as of: [DATE]" at bounding box center [122, 366] width 5 height 20
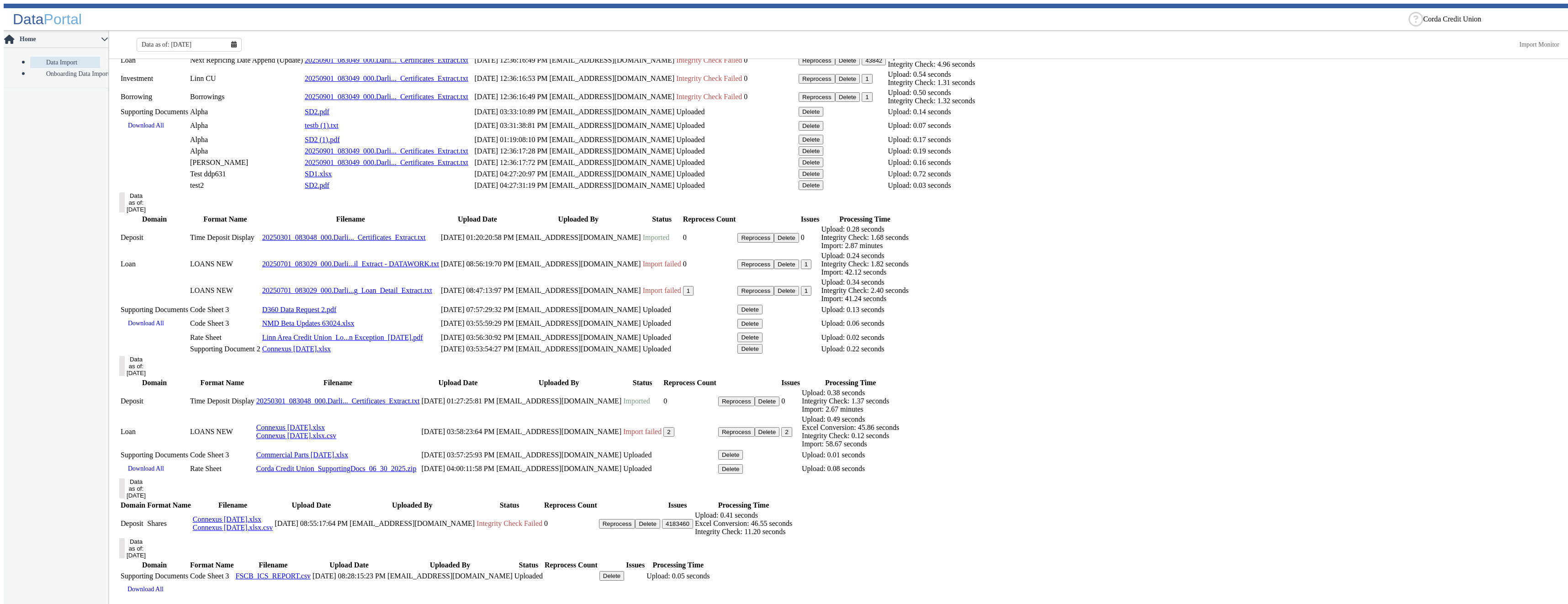
click at [125, 499] on button "Data as of: [DATE]" at bounding box center [122, 488] width 5 height 20
